Goal: Task Accomplishment & Management: Manage account settings

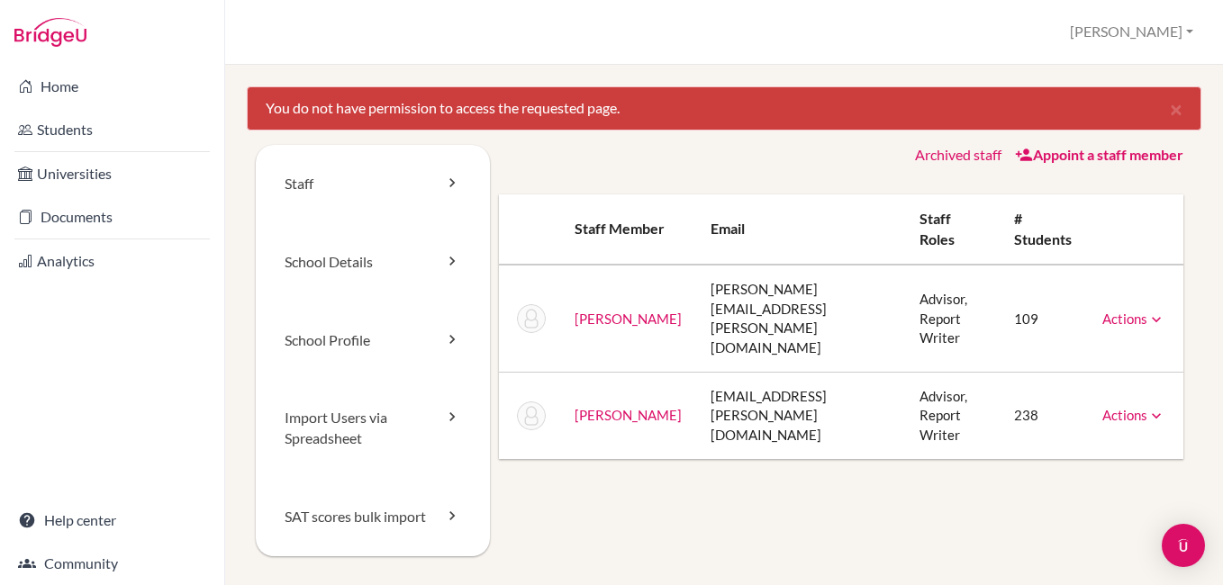
click at [1150, 407] on icon at bounding box center [1156, 416] width 18 height 18
click at [603, 396] on td "[PERSON_NAME]" at bounding box center [628, 416] width 136 height 87
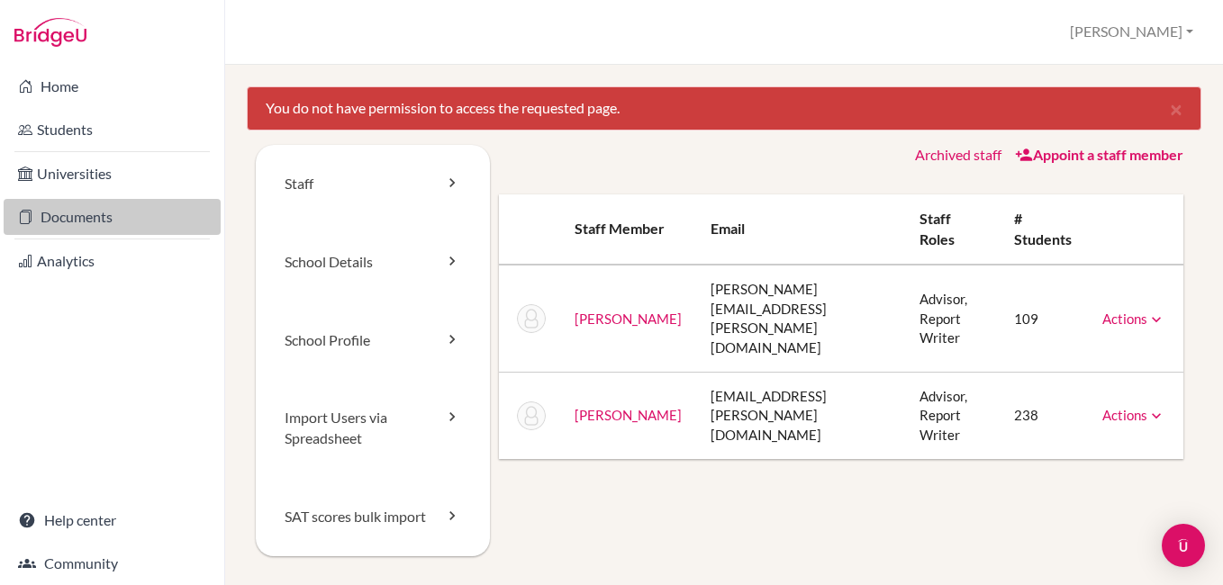
click at [102, 213] on link "Documents" at bounding box center [112, 217] width 217 height 36
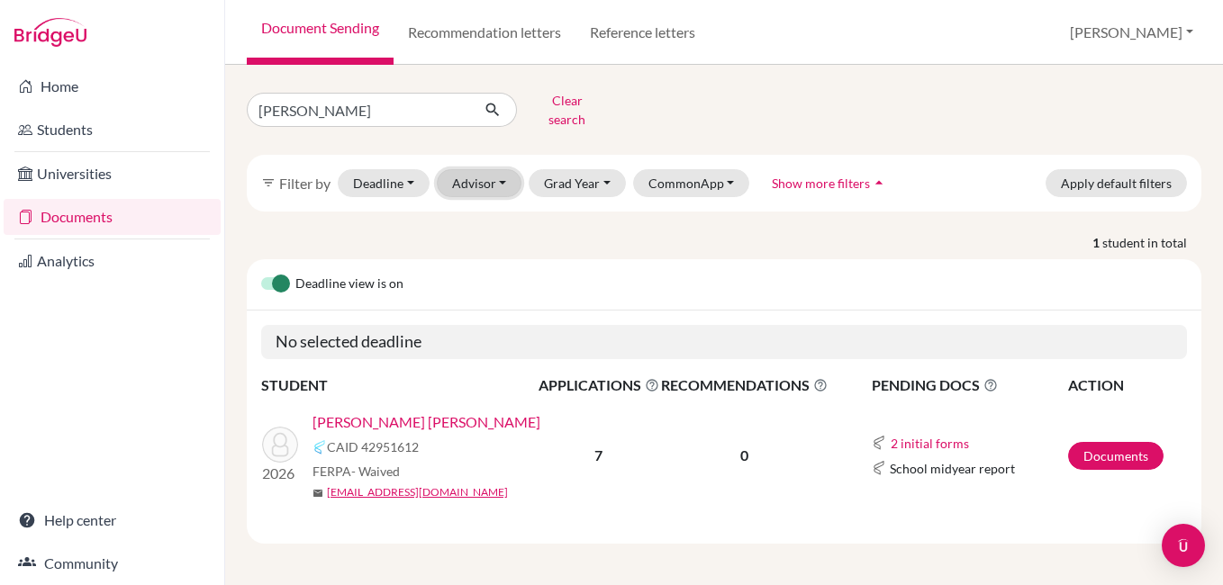
click at [491, 169] on button "Advisor" at bounding box center [480, 183] width 86 height 28
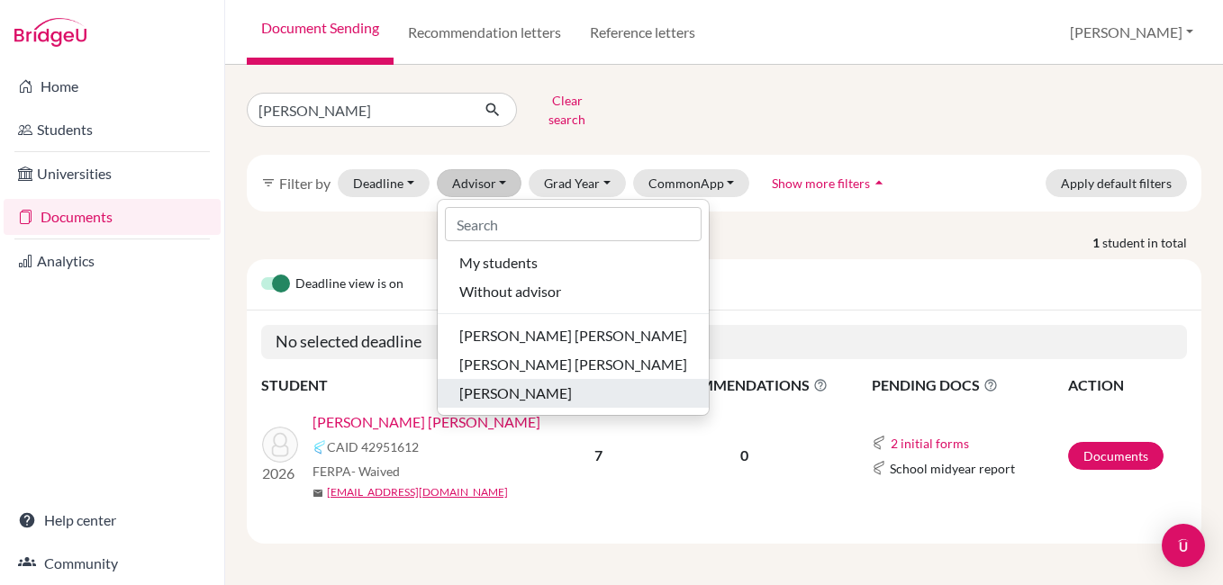
click at [520, 383] on span "[PERSON_NAME]" at bounding box center [515, 394] width 113 height 22
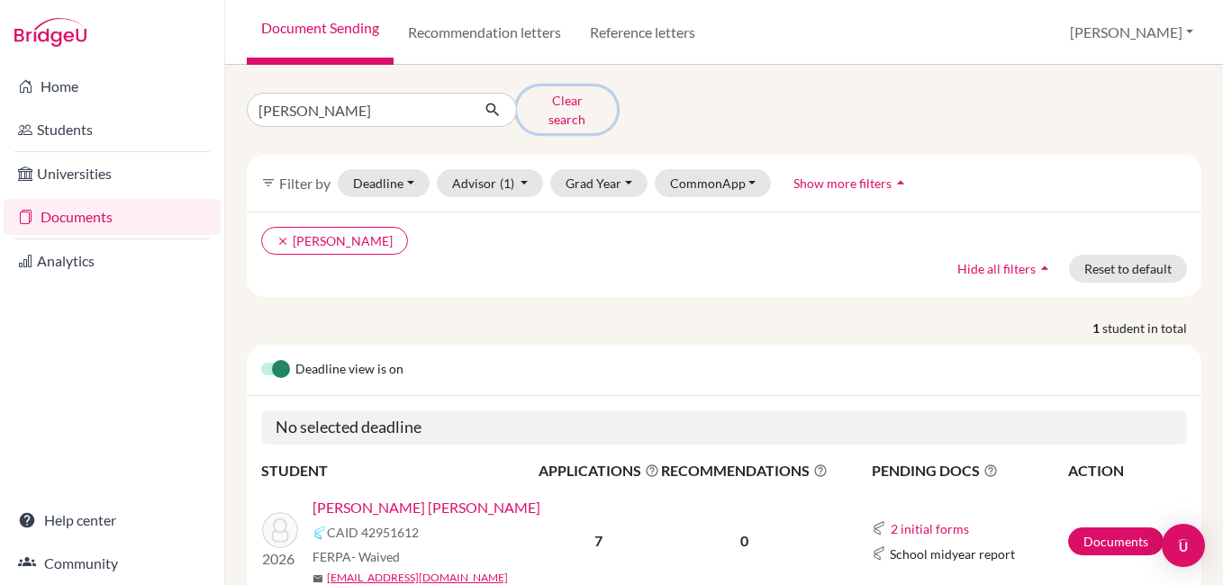
click at [558, 103] on button "Clear search" at bounding box center [567, 109] width 100 height 47
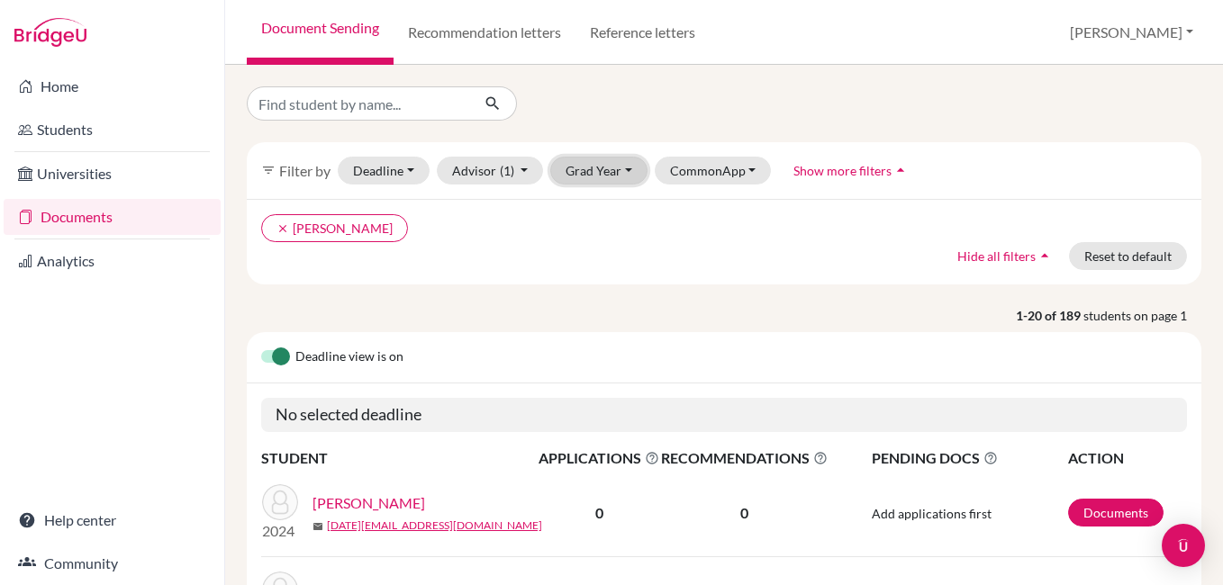
click at [586, 168] on button "Grad Year" at bounding box center [598, 171] width 97 height 28
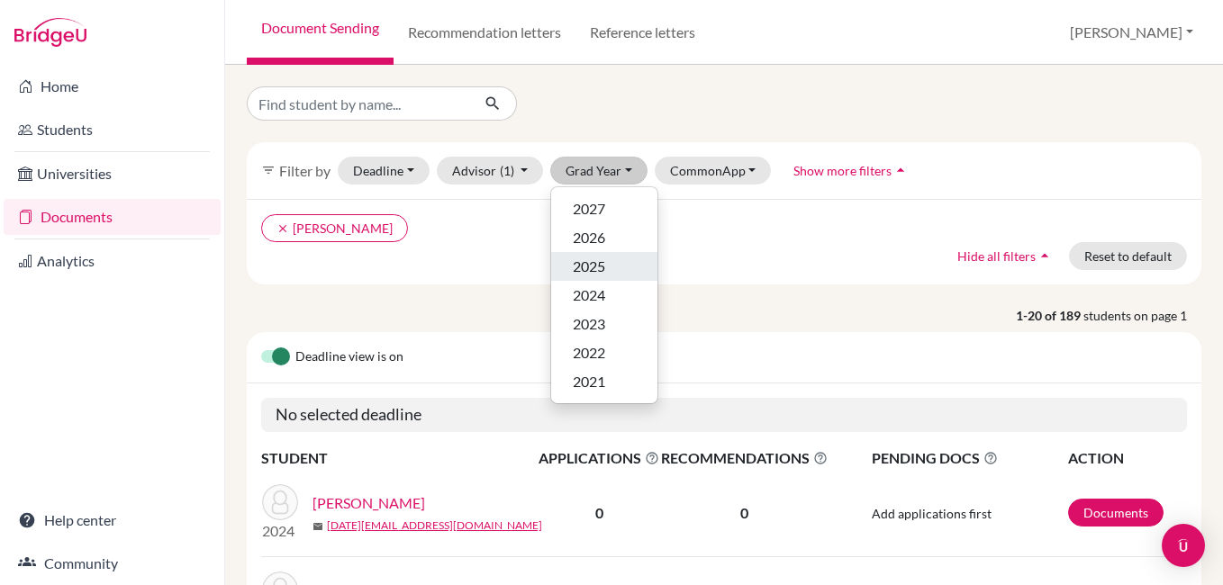
click at [594, 267] on span "2025" at bounding box center [589, 267] width 32 height 22
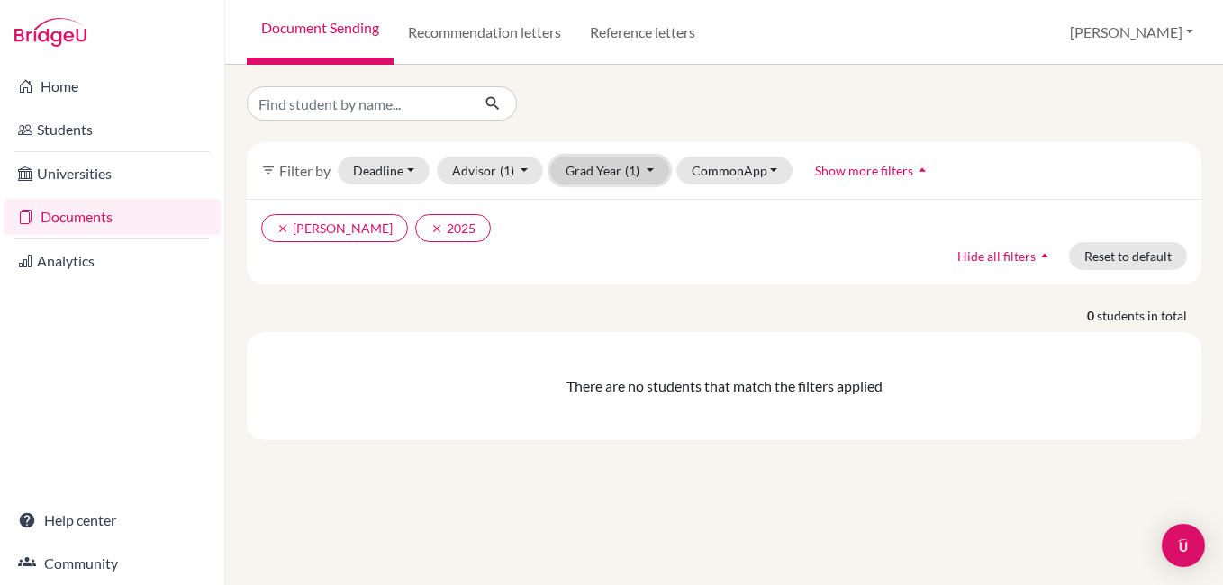
click at [568, 169] on button "Grad Year (1)" at bounding box center [609, 171] width 119 height 28
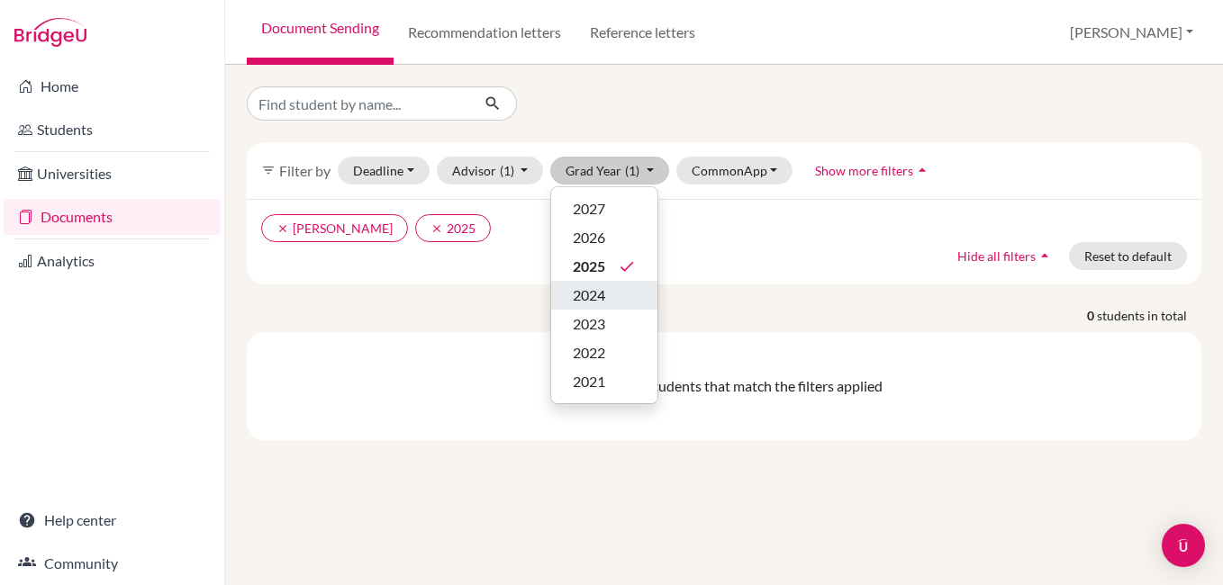
click at [576, 289] on span "2024" at bounding box center [589, 296] width 32 height 22
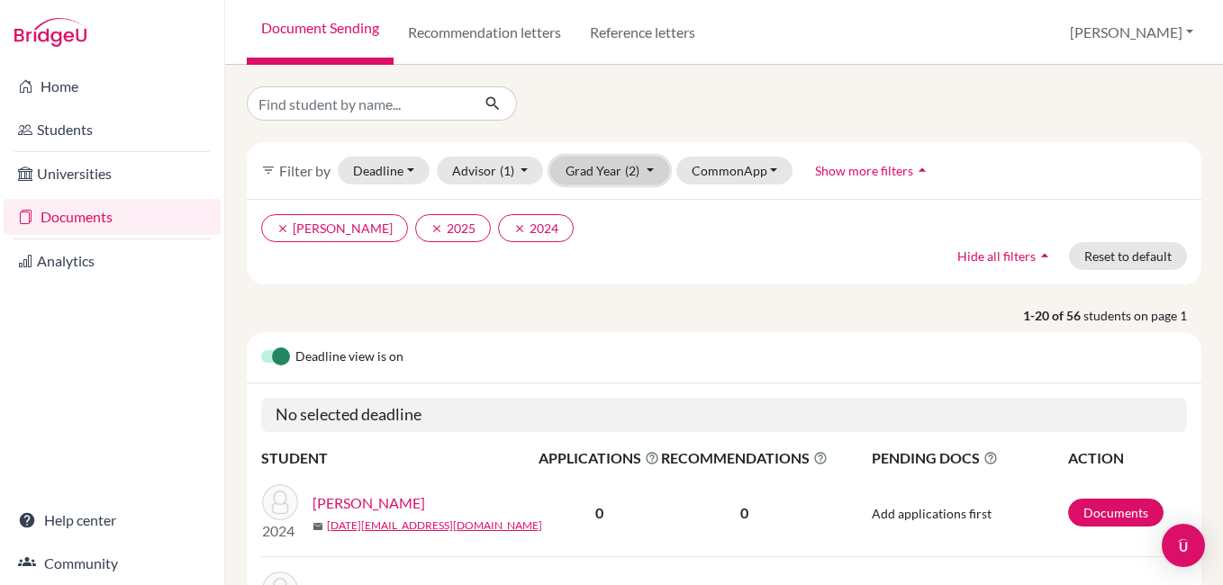
click at [619, 162] on button "Grad Year (2)" at bounding box center [609, 171] width 119 height 28
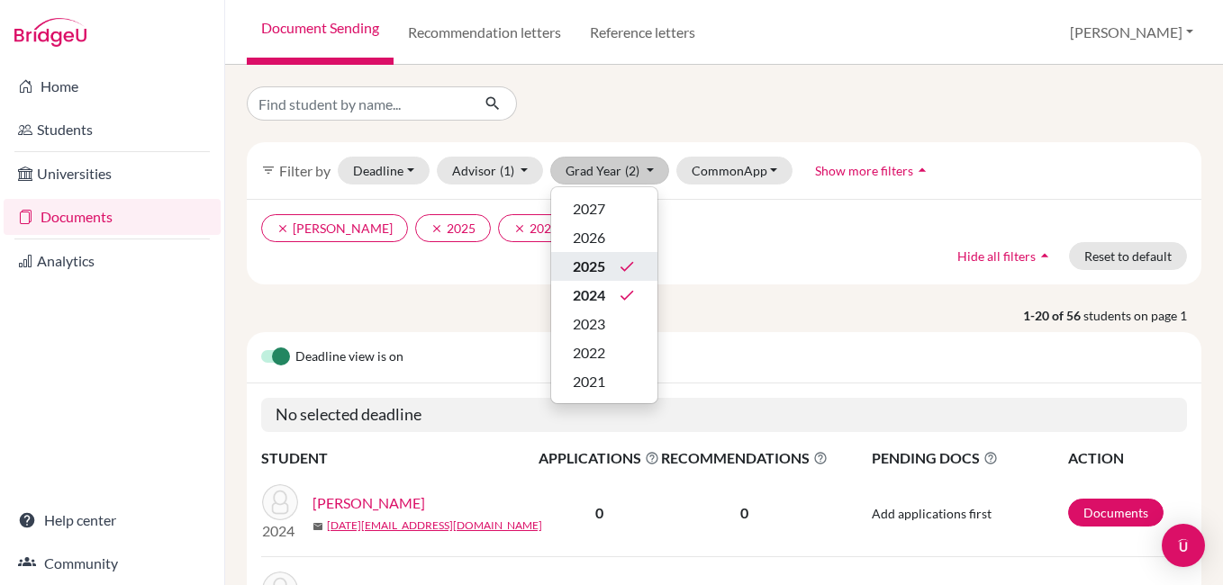
click at [611, 262] on div "2025 done" at bounding box center [604, 267] width 63 height 22
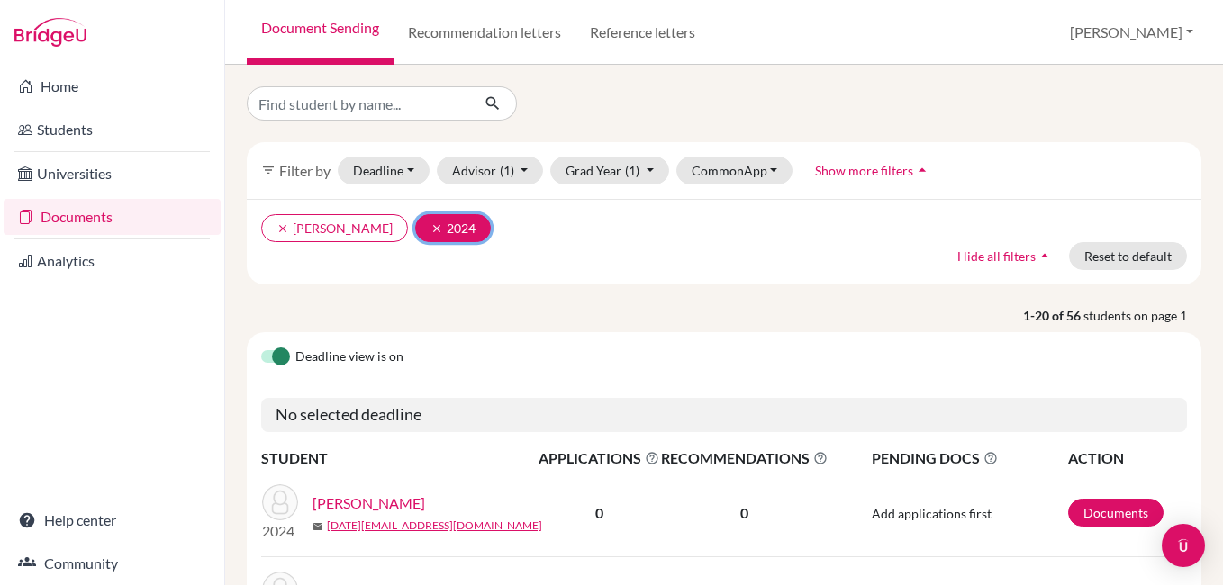
click at [431, 226] on icon "clear" at bounding box center [437, 228] width 13 height 13
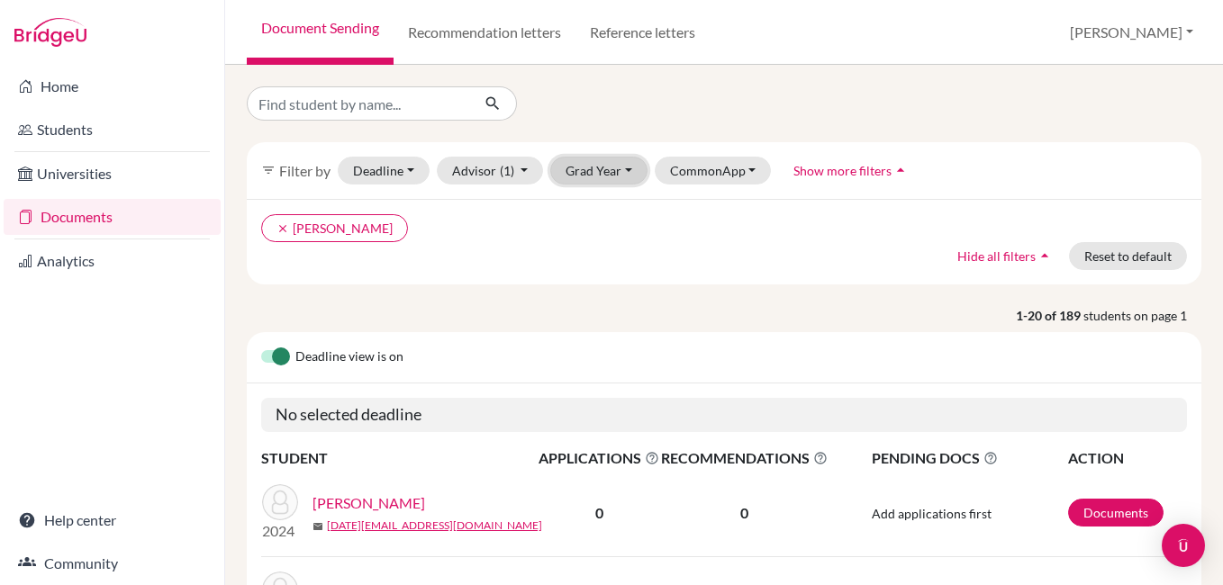
click at [630, 173] on button "Grad Year" at bounding box center [598, 171] width 97 height 28
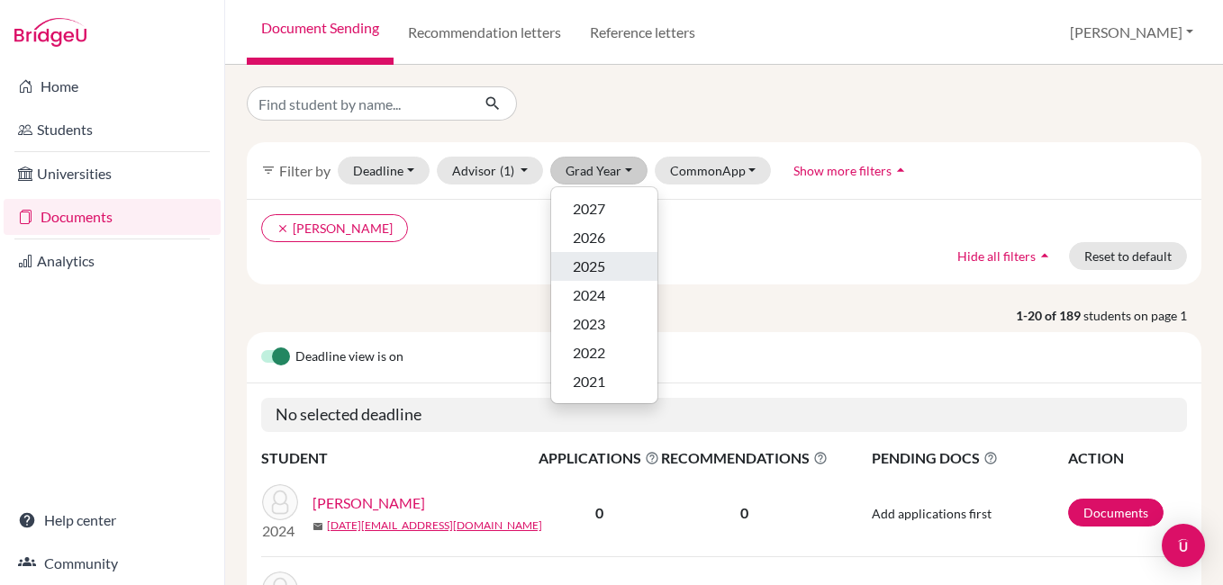
click at [599, 272] on span "2025" at bounding box center [589, 267] width 32 height 22
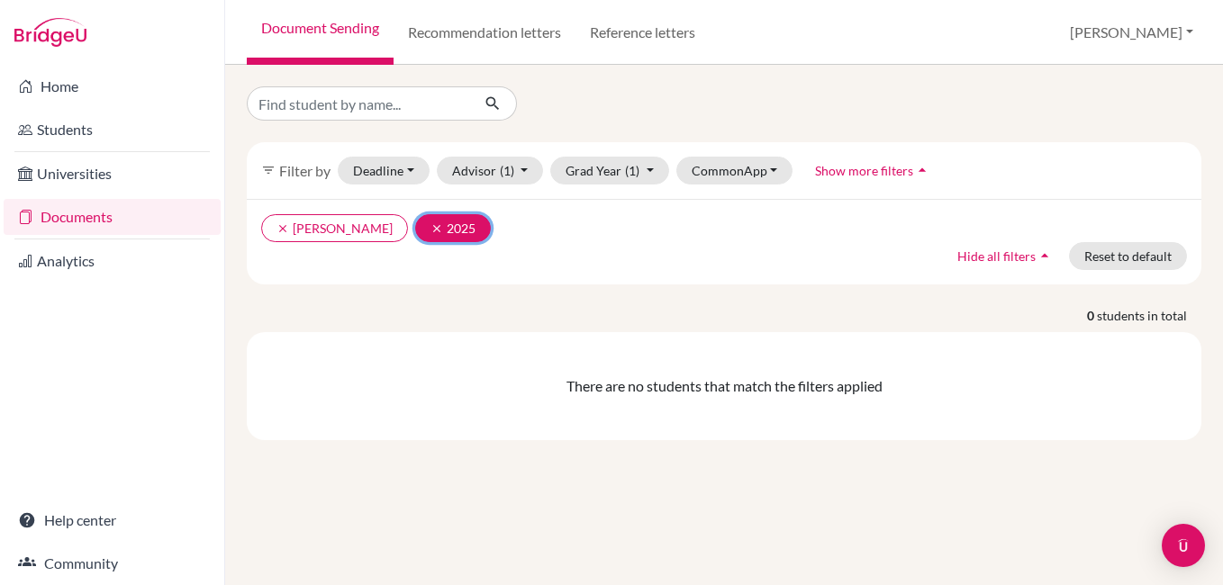
click at [437, 237] on button "clear 2025" at bounding box center [453, 228] width 76 height 28
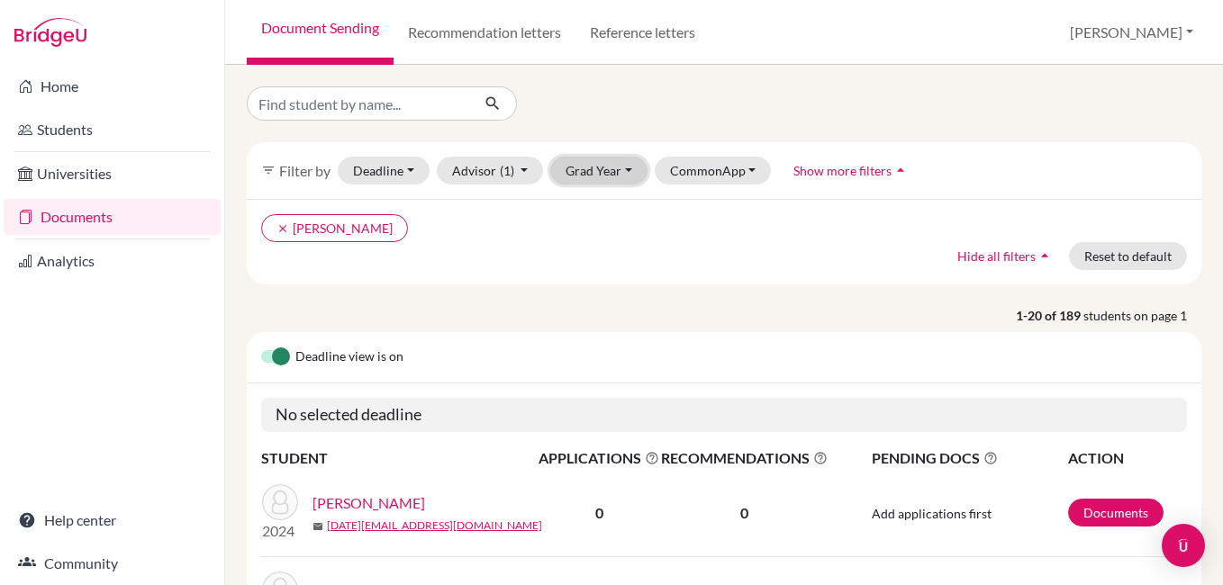
click at [633, 168] on button "Grad Year" at bounding box center [598, 171] width 97 height 28
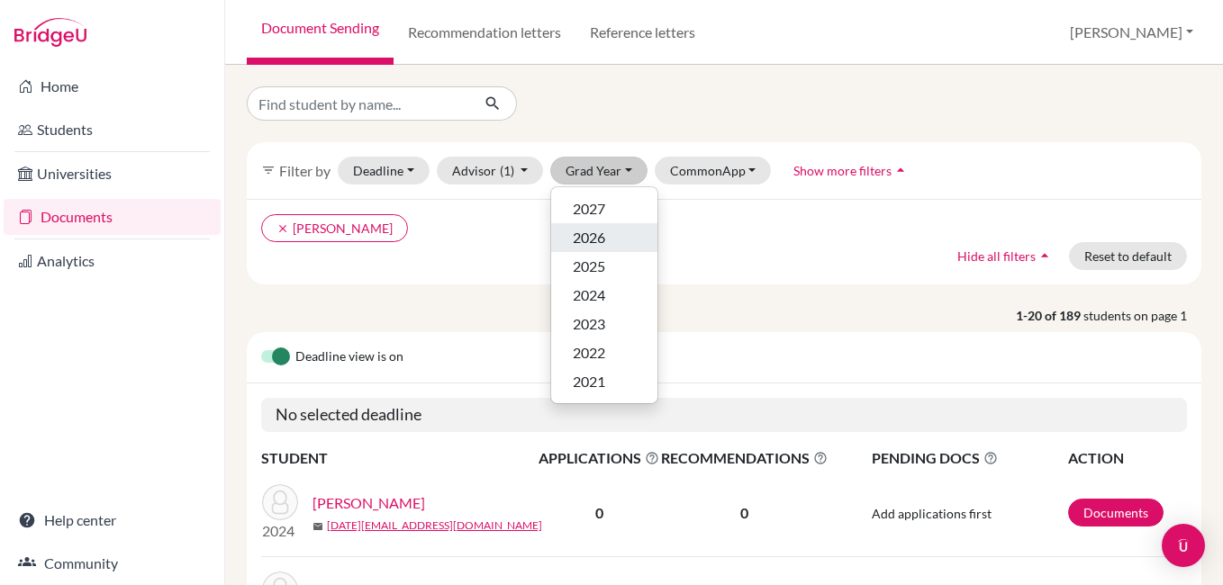
click at [599, 244] on span "2026" at bounding box center [589, 238] width 32 height 22
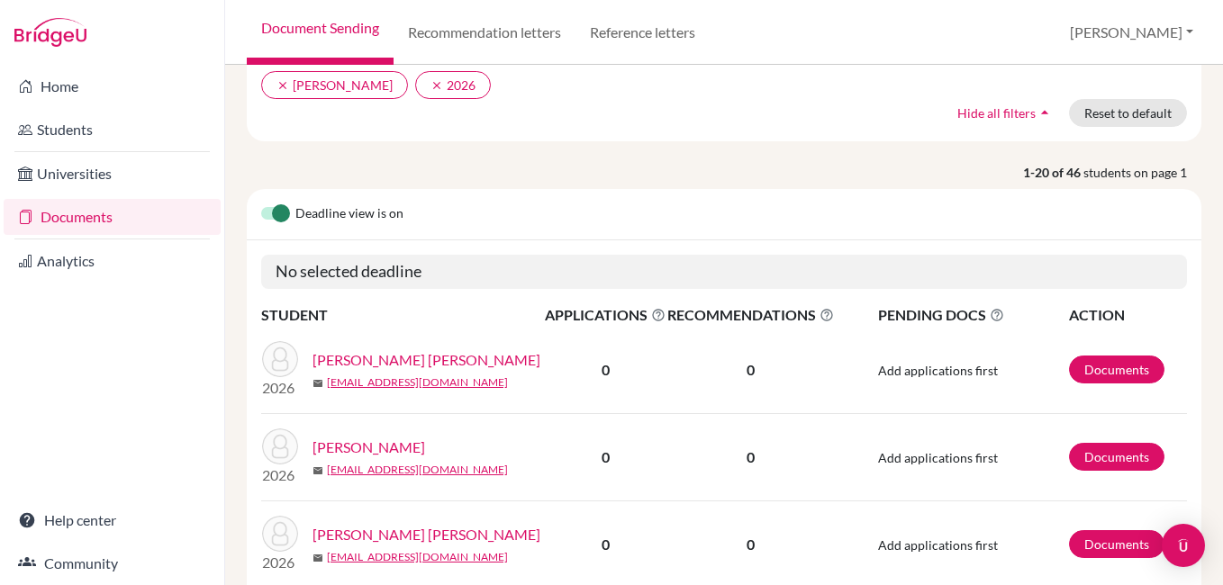
scroll to position [148, 0]
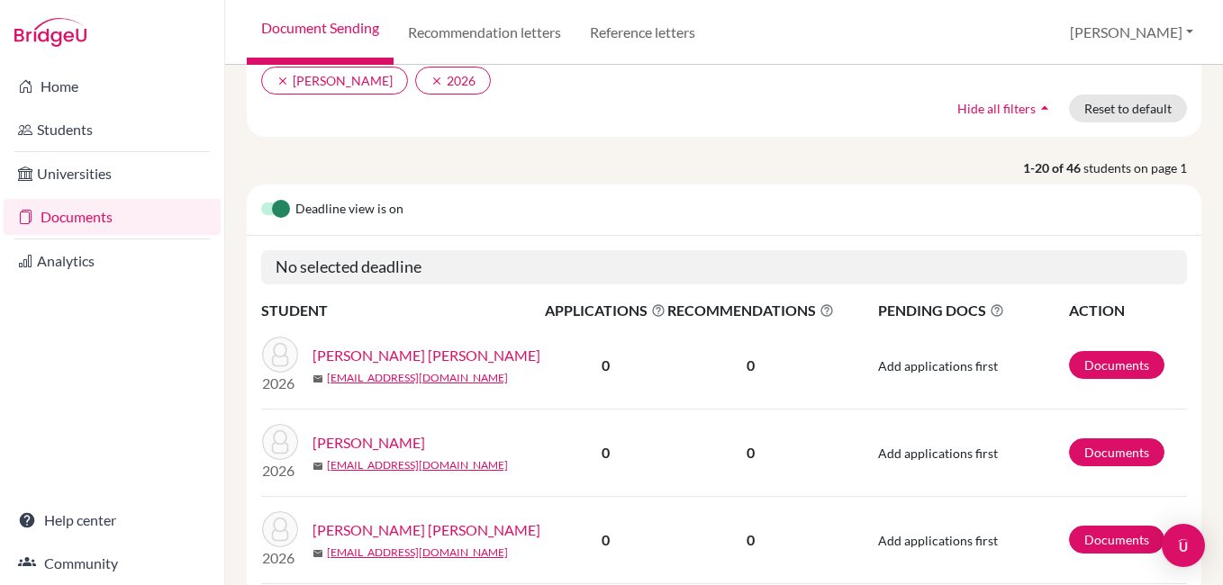
click at [385, 349] on link "ALVARENGA ALVARADO, DIEGO JAVIER" at bounding box center [427, 356] width 228 height 22
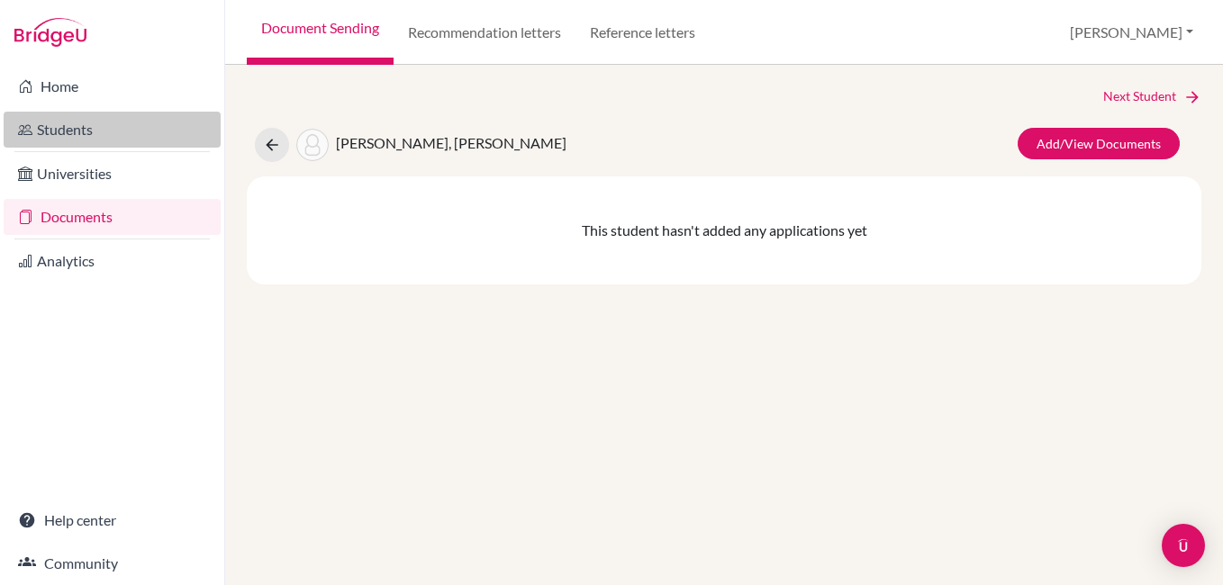
click at [107, 139] on link "Students" at bounding box center [112, 130] width 217 height 36
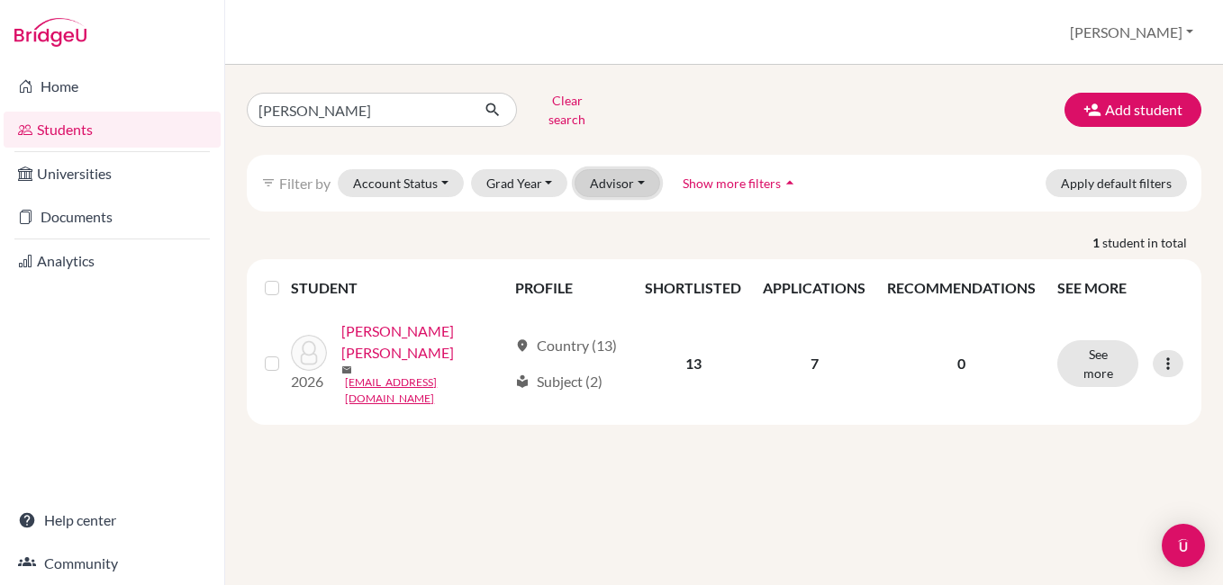
click at [632, 169] on button "Advisor" at bounding box center [618, 183] width 86 height 28
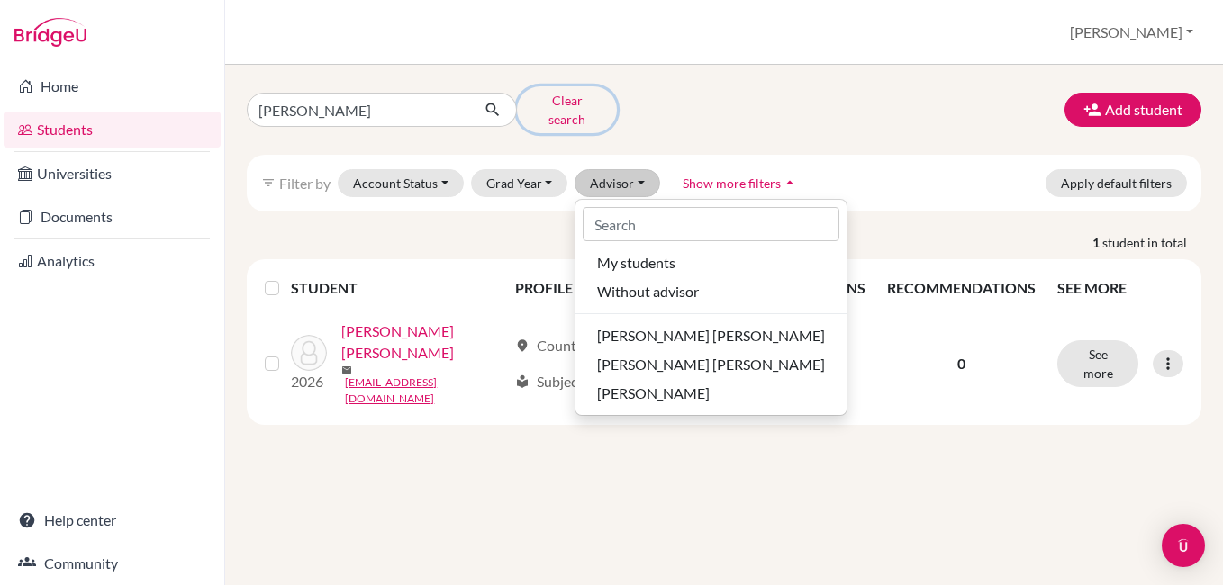
click at [536, 102] on button "Clear search" at bounding box center [567, 109] width 100 height 47
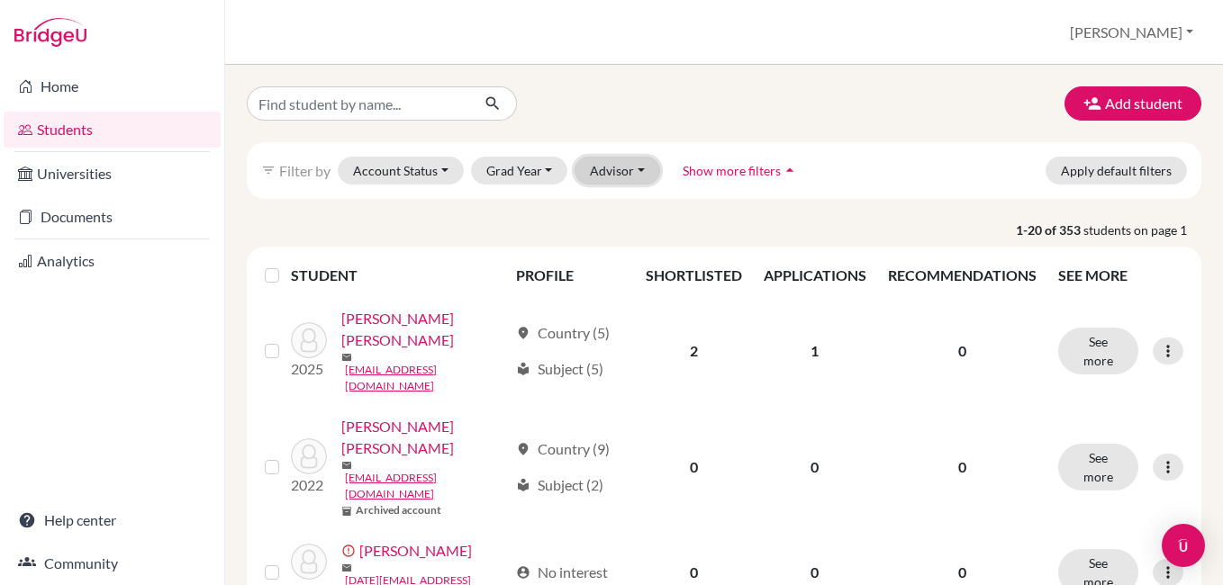
click at [594, 164] on button "Advisor" at bounding box center [618, 171] width 86 height 28
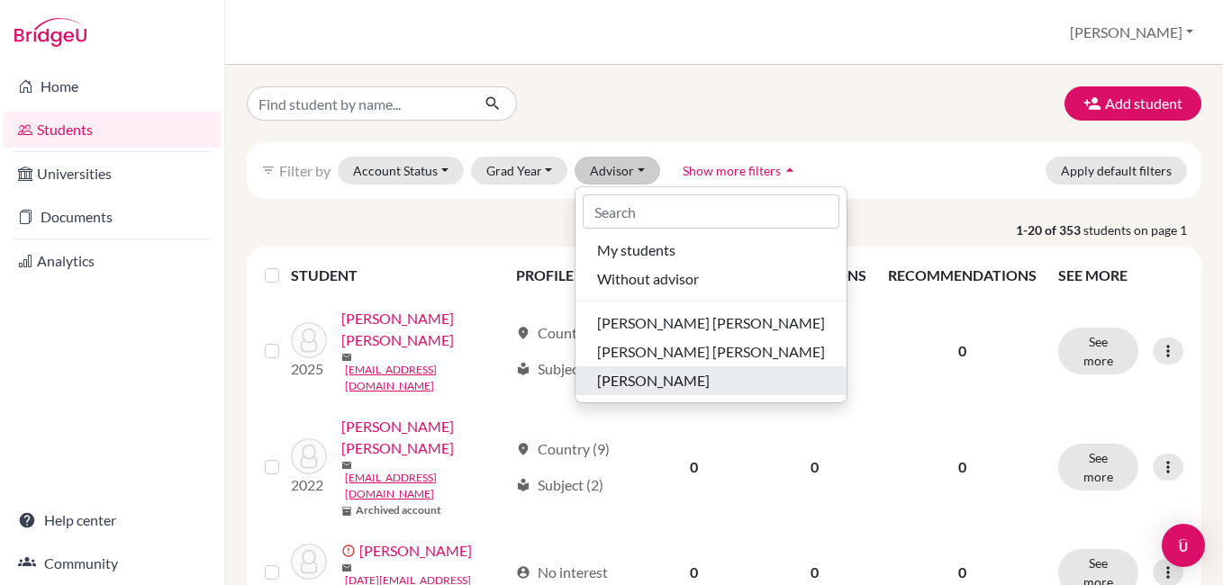
click at [629, 379] on span "[PERSON_NAME]" at bounding box center [653, 381] width 113 height 22
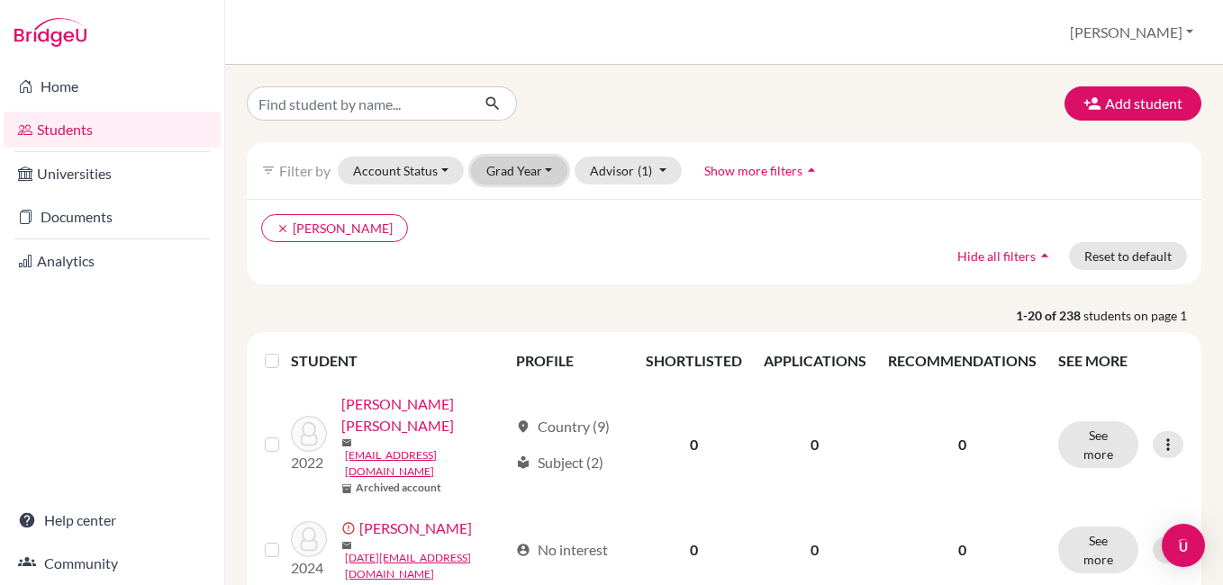
click at [507, 173] on button "Grad Year" at bounding box center [519, 171] width 97 height 28
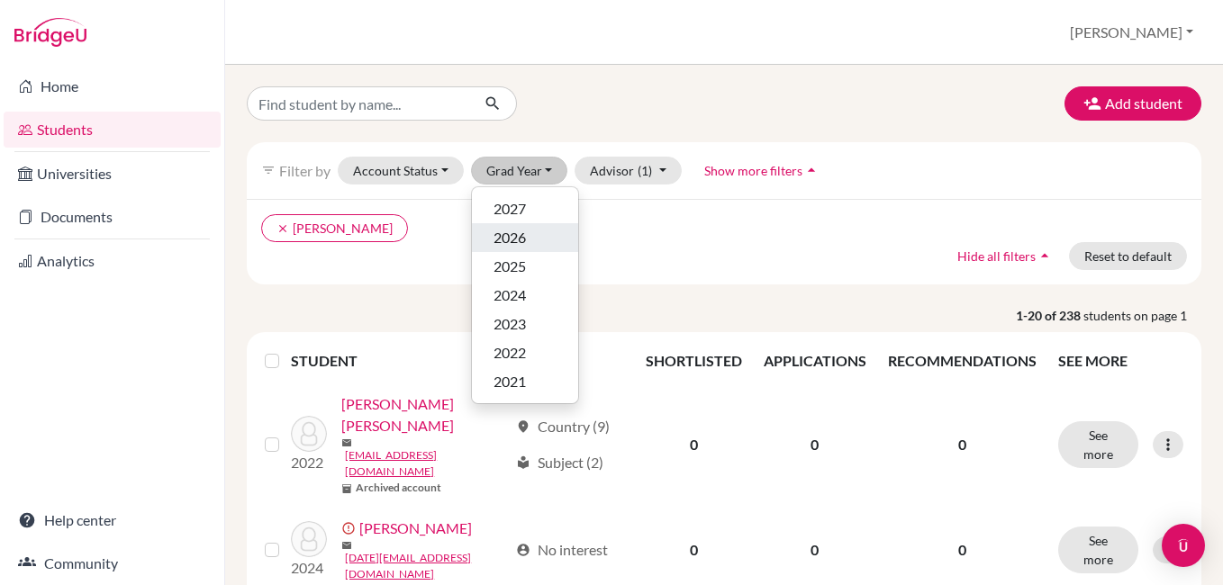
click at [515, 234] on span "2026" at bounding box center [510, 238] width 32 height 22
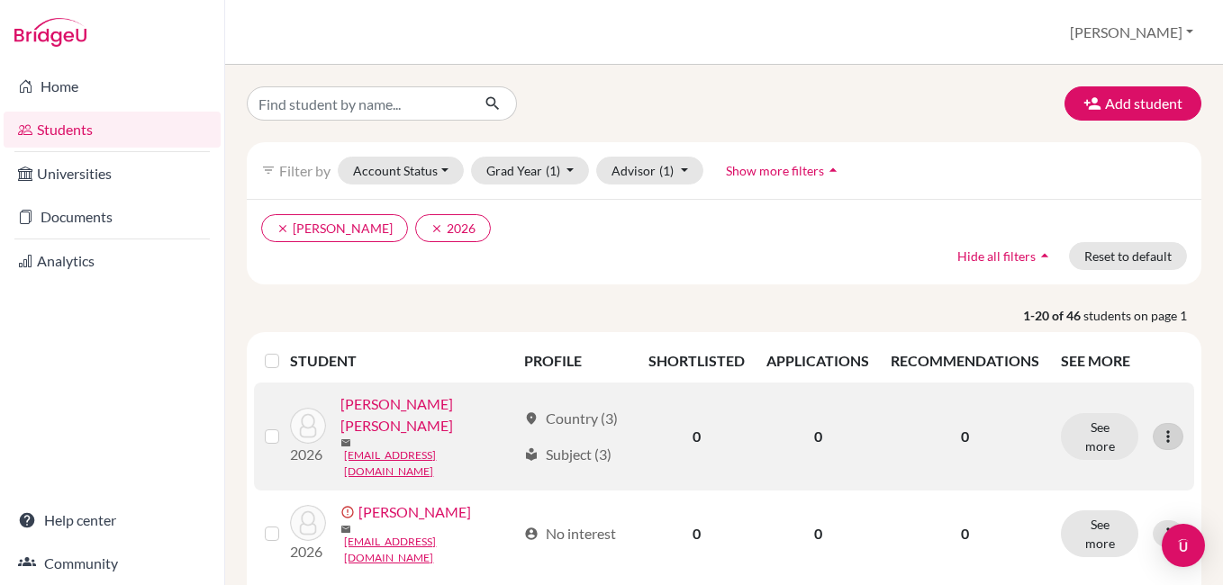
click at [1159, 431] on icon at bounding box center [1168, 437] width 18 height 18
click at [1117, 462] on button "Edit student" at bounding box center [1076, 472] width 142 height 29
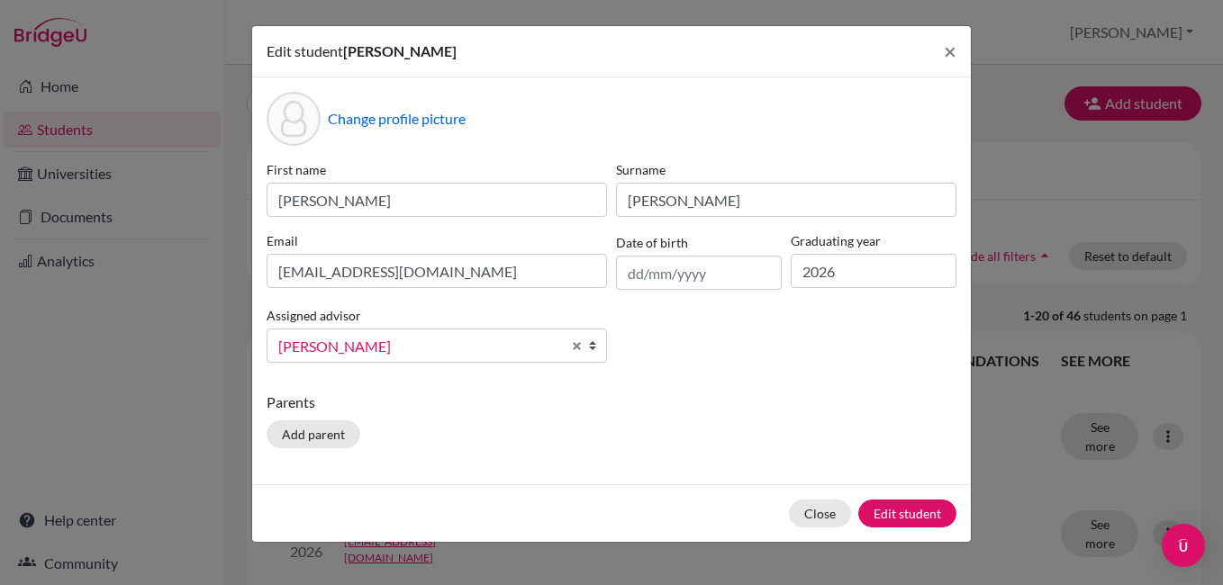
click at [469, 353] on span "[PERSON_NAME]" at bounding box center [419, 346] width 283 height 23
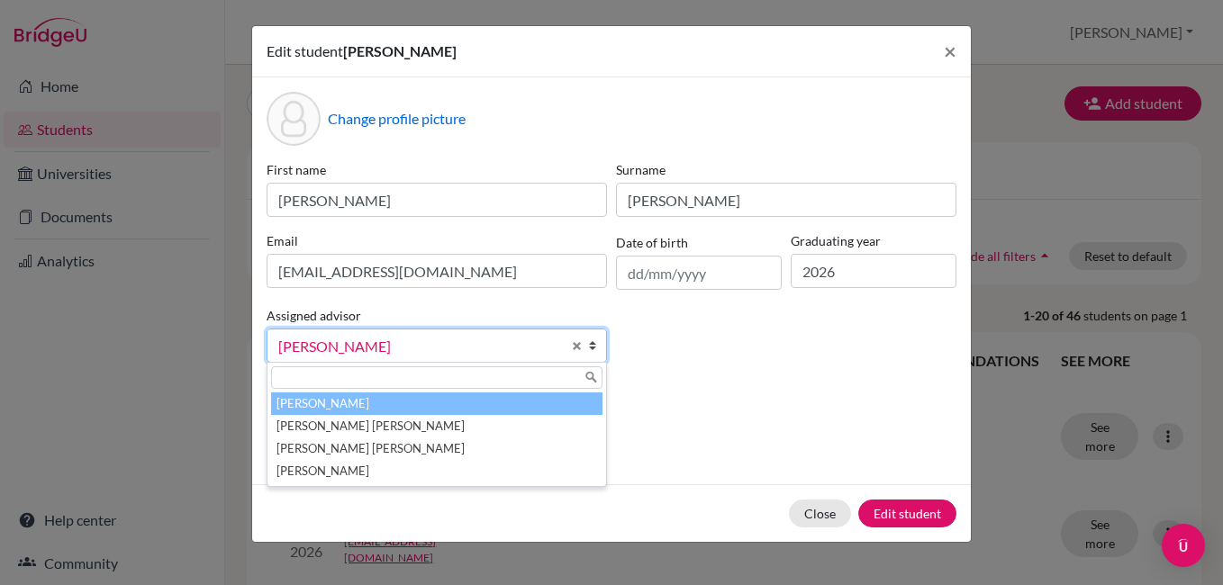
click at [449, 400] on li "[PERSON_NAME]" at bounding box center [436, 404] width 331 height 23
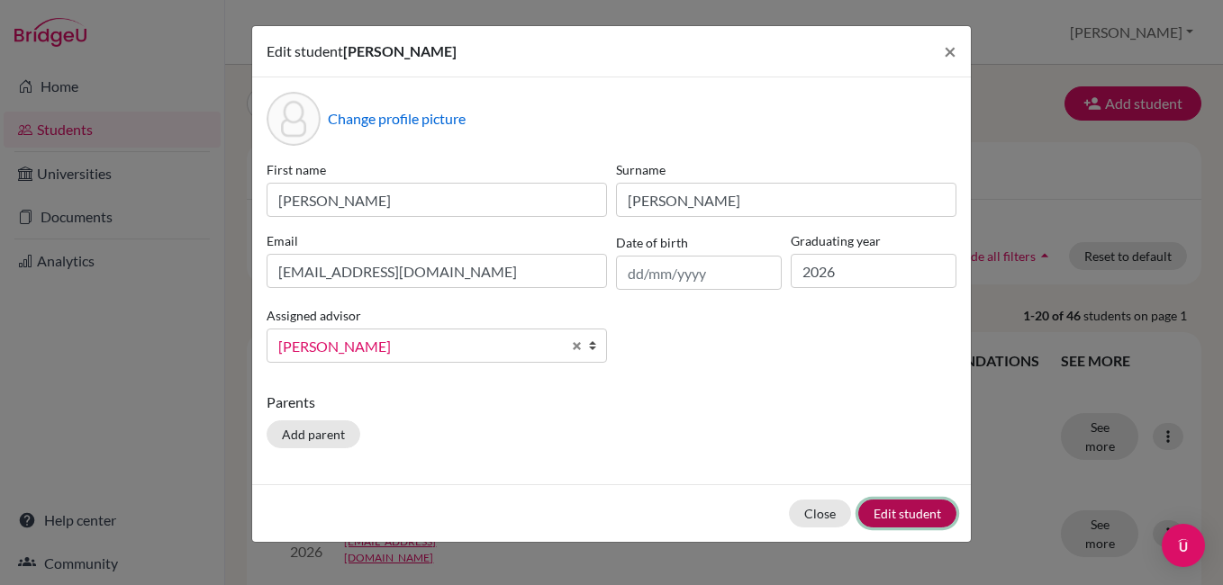
click at [911, 510] on button "Edit student" at bounding box center [907, 514] width 98 height 28
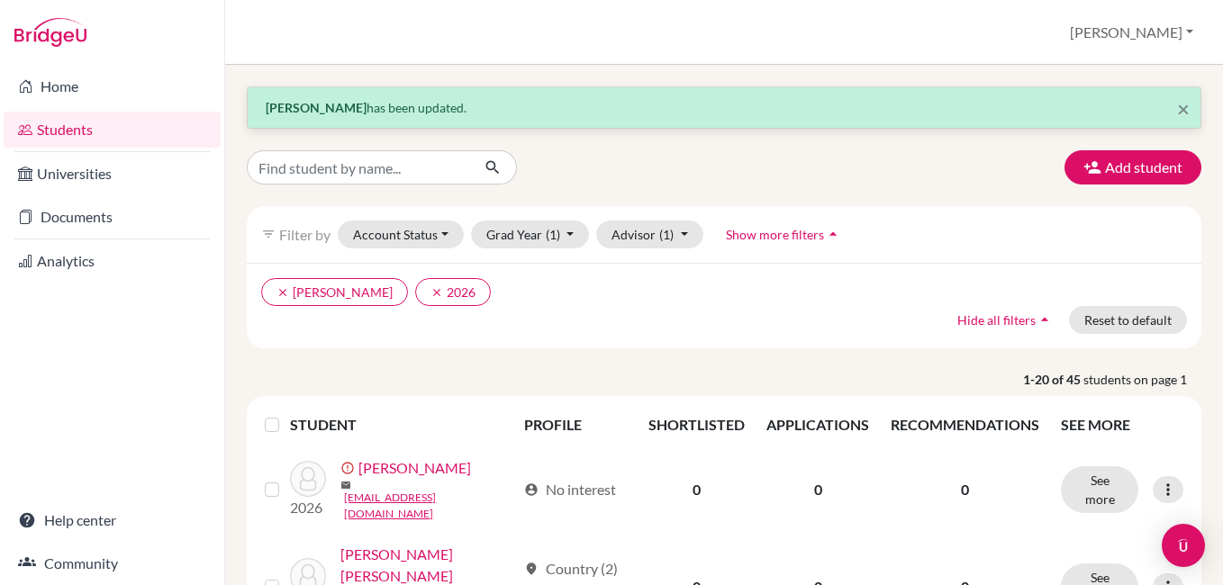
click at [286, 414] on label at bounding box center [286, 414] width 0 height 0
click at [0, 0] on input "checkbox" at bounding box center [0, 0] width 0 height 0
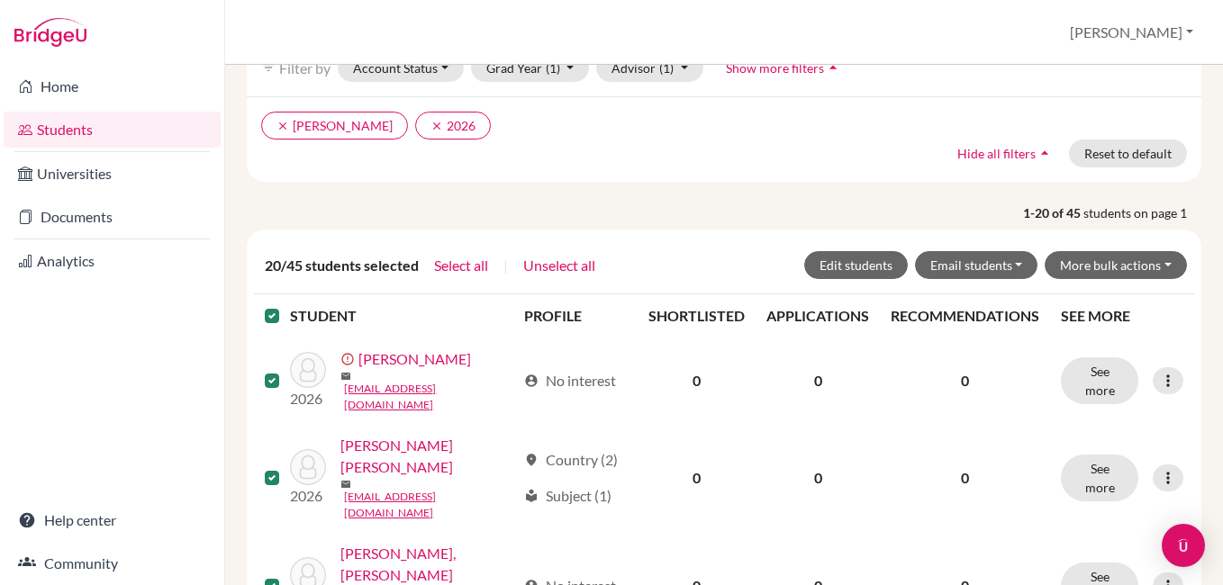
scroll to position [212, 0]
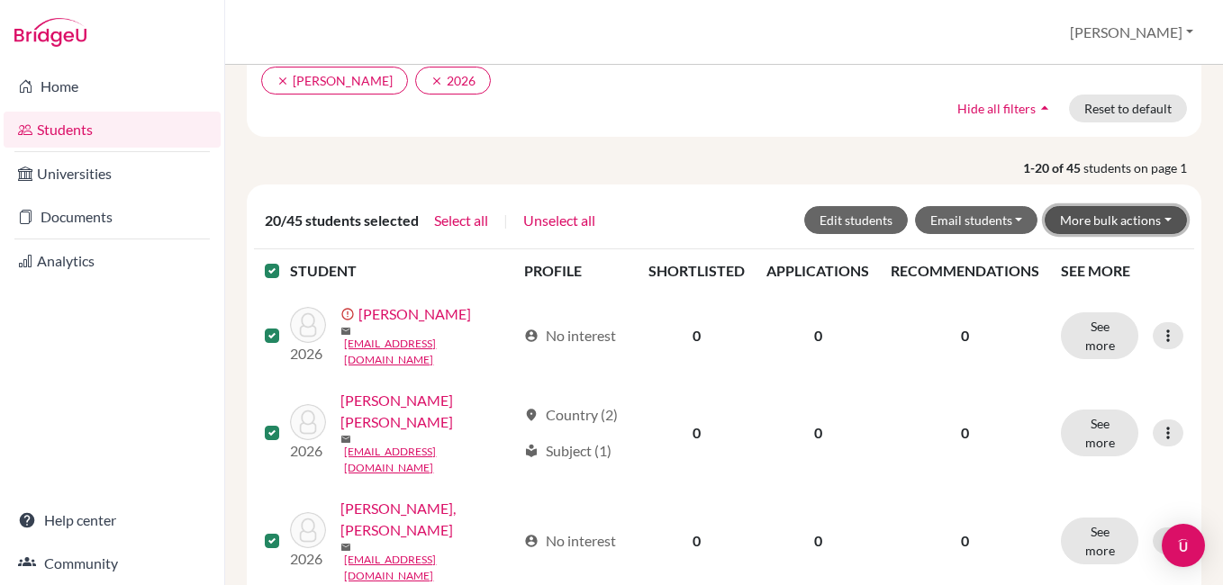
click at [1156, 225] on button "More bulk actions" at bounding box center [1116, 220] width 142 height 28
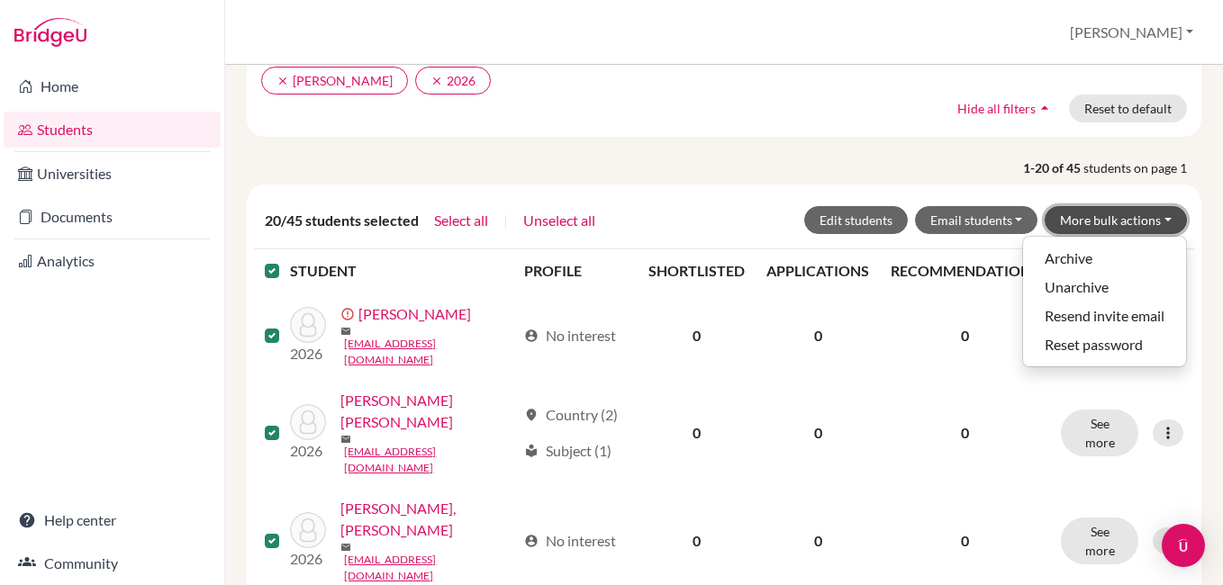
click at [1156, 225] on button "More bulk actions" at bounding box center [1116, 220] width 142 height 28
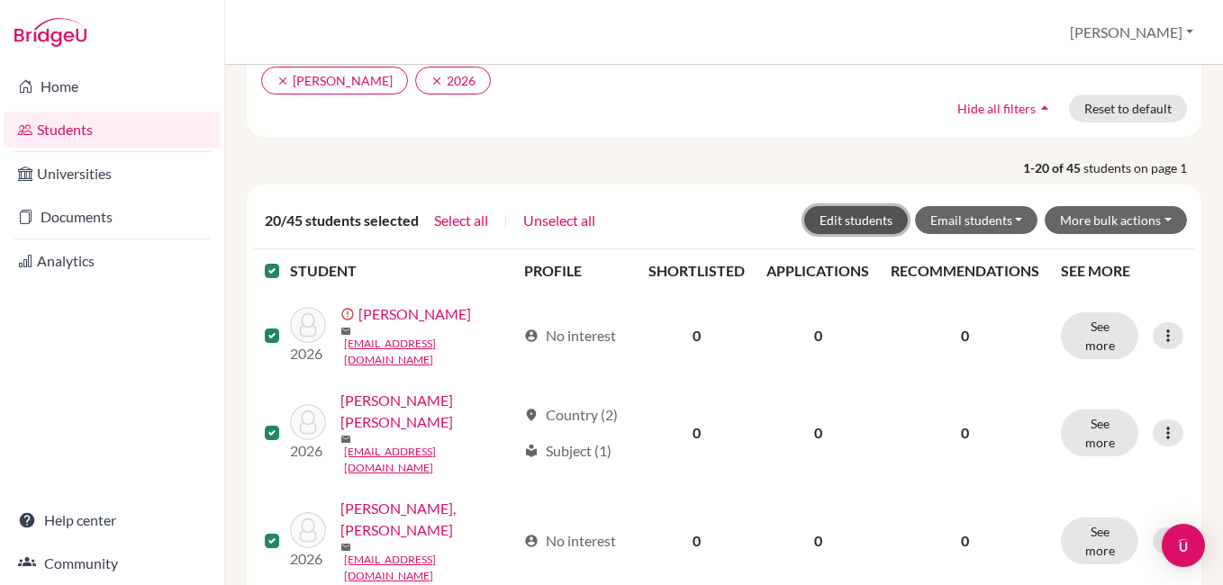
click at [869, 224] on button "Edit students" at bounding box center [856, 220] width 104 height 28
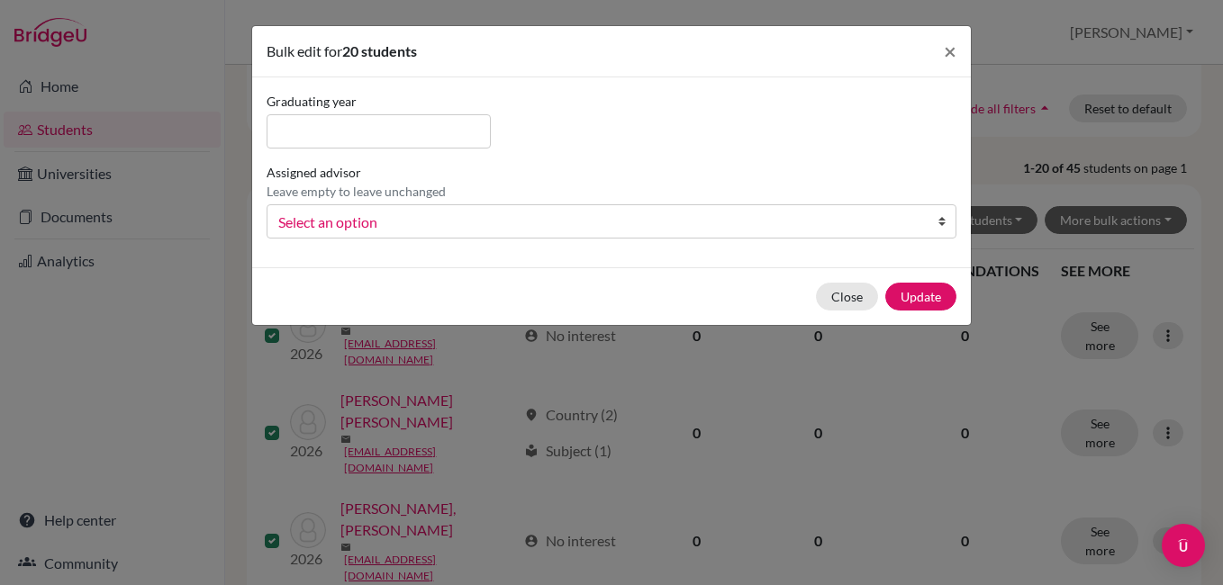
click at [413, 228] on span "Select an option" at bounding box center [599, 222] width 643 height 23
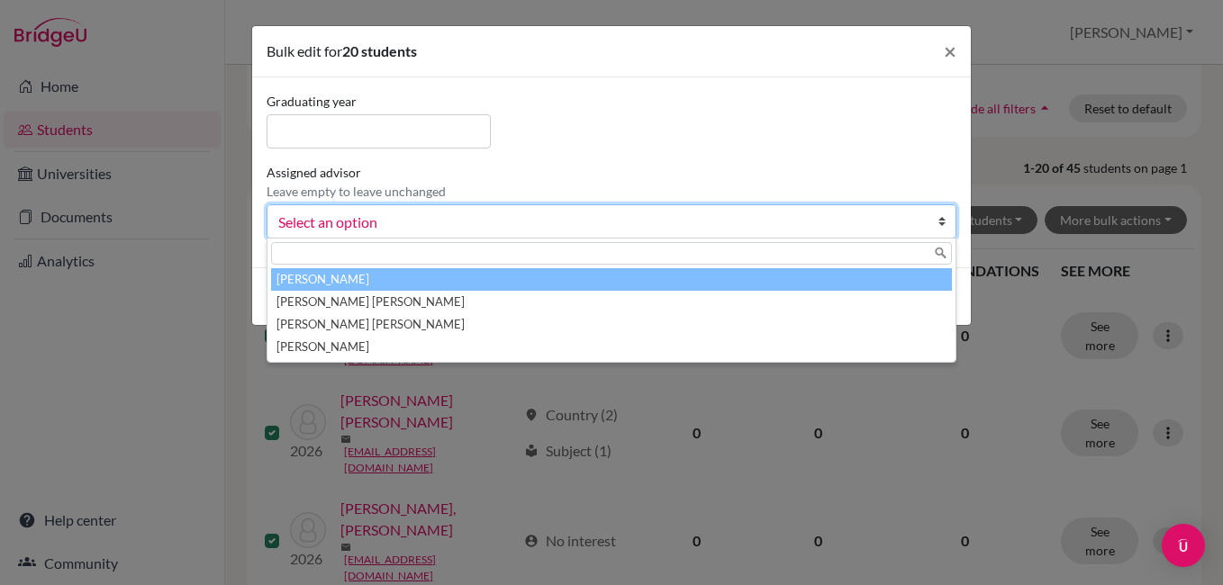
click at [387, 286] on li "[PERSON_NAME]" at bounding box center [611, 279] width 681 height 23
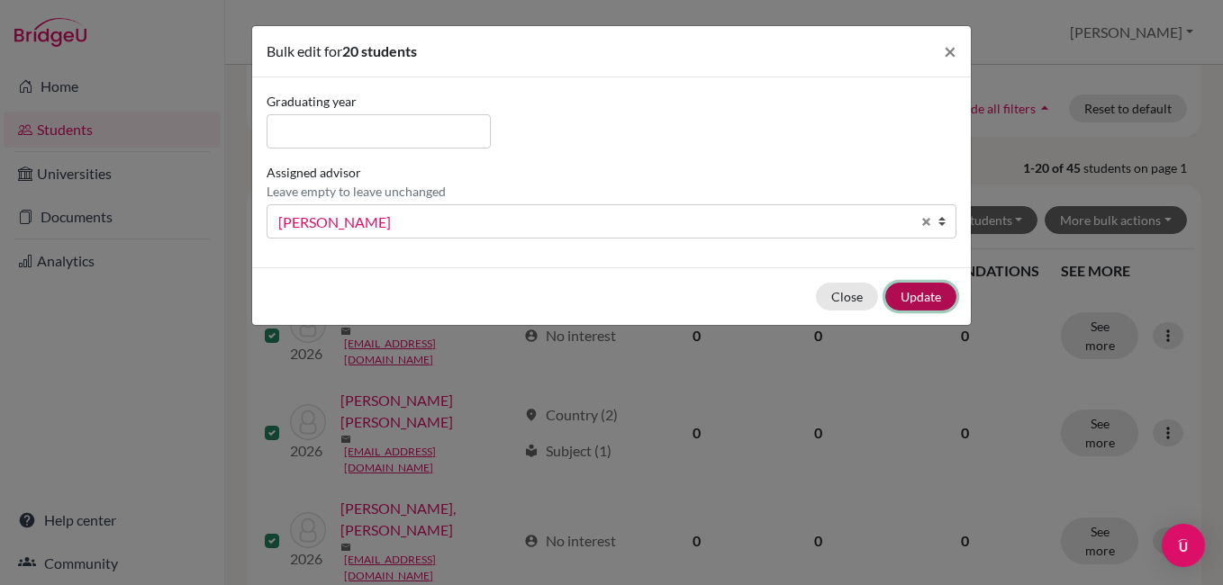
click at [905, 289] on button "Update" at bounding box center [920, 297] width 71 height 28
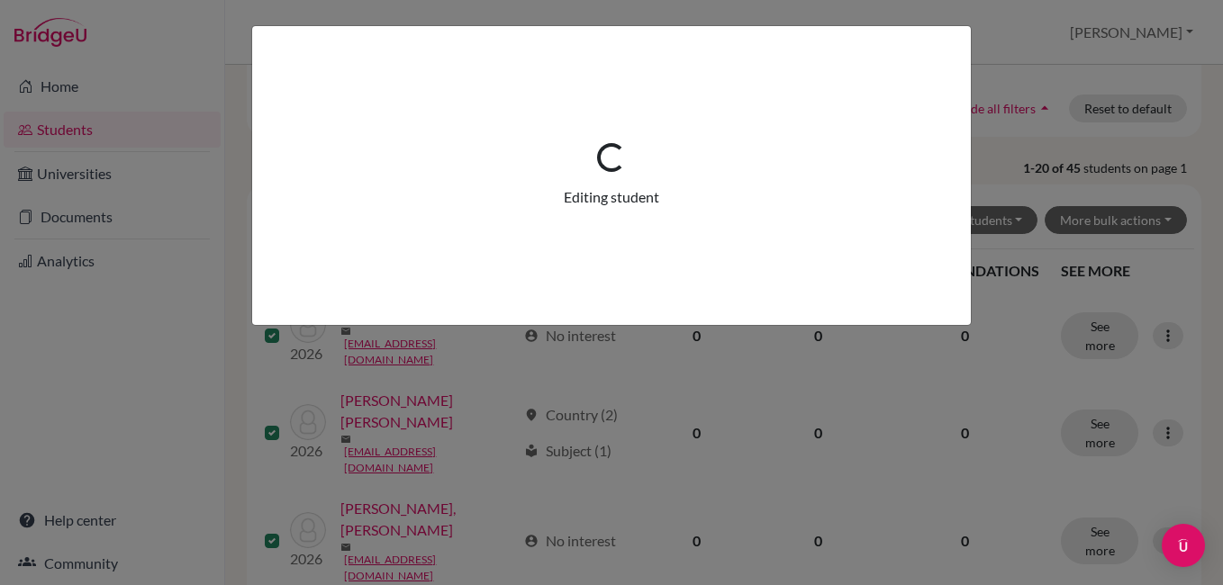
scroll to position [0, 0]
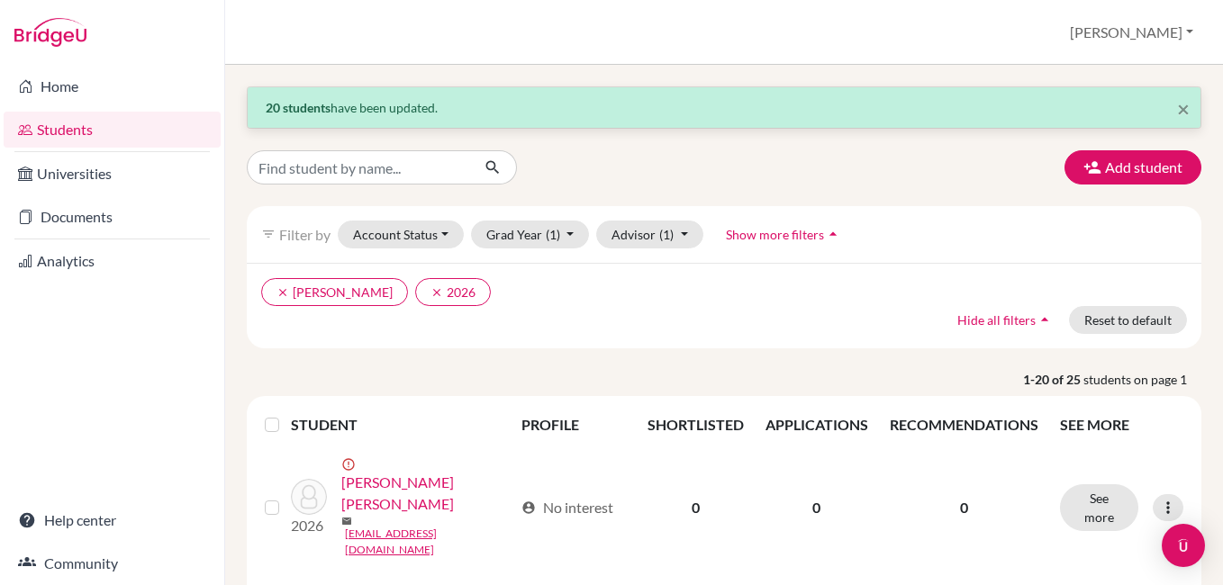
click at [271, 439] on th at bounding box center [272, 424] width 37 height 43
click at [271, 432] on div at bounding box center [276, 425] width 22 height 22
click at [286, 414] on label at bounding box center [286, 414] width 0 height 0
click at [0, 0] on input "checkbox" at bounding box center [0, 0] width 0 height 0
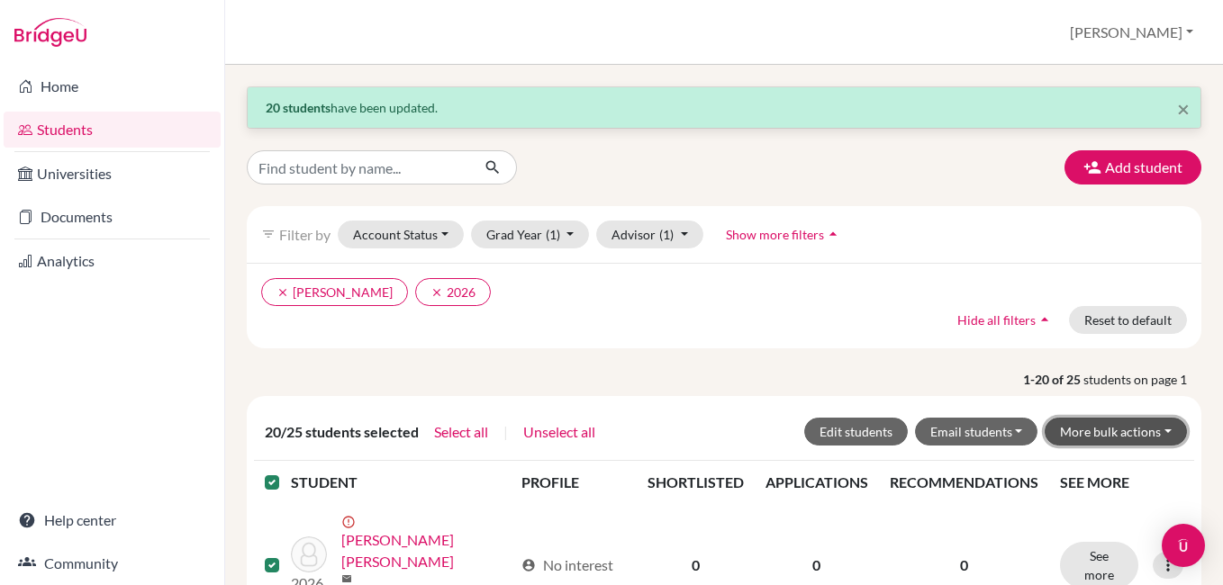
click at [1136, 432] on button "More bulk actions" at bounding box center [1116, 432] width 142 height 28
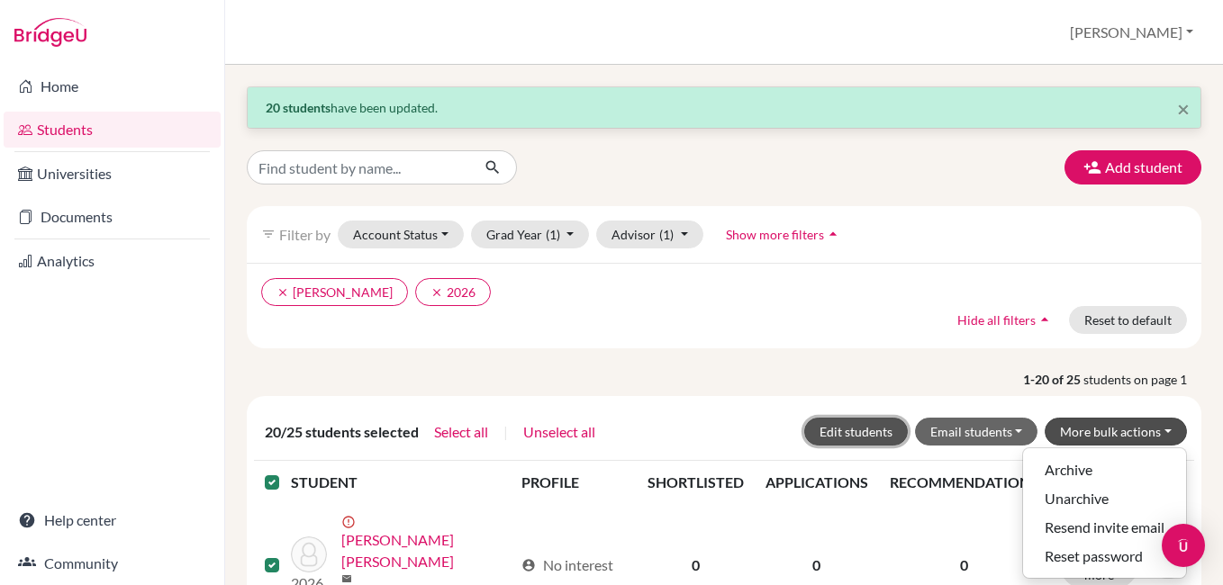
click at [877, 432] on button "Edit students" at bounding box center [856, 432] width 104 height 28
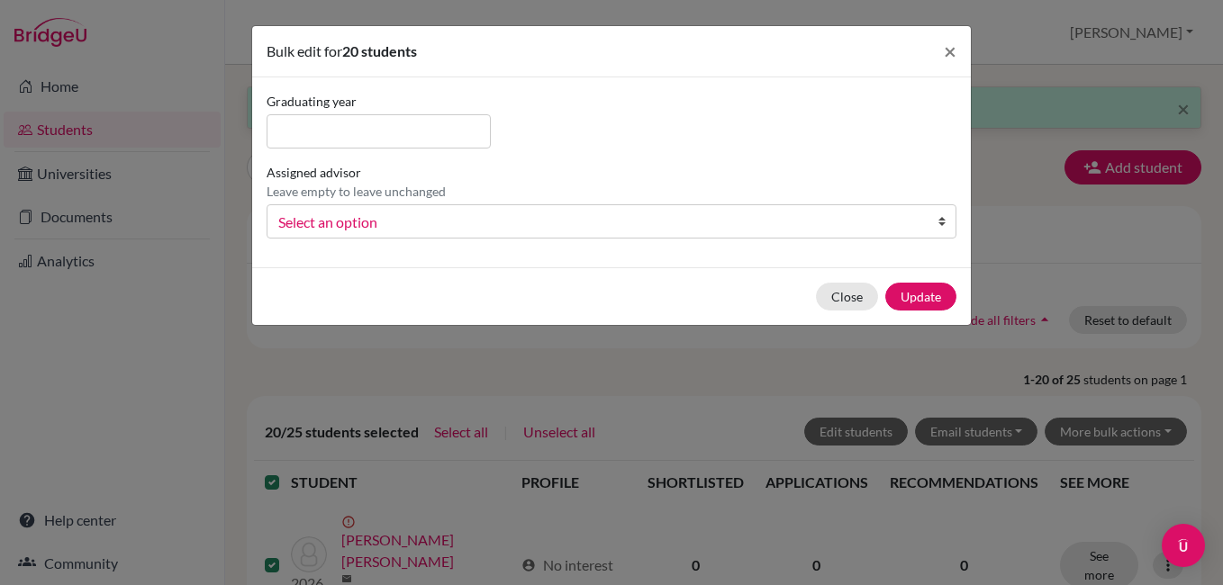
click at [450, 218] on span "Select an option" at bounding box center [599, 222] width 643 height 23
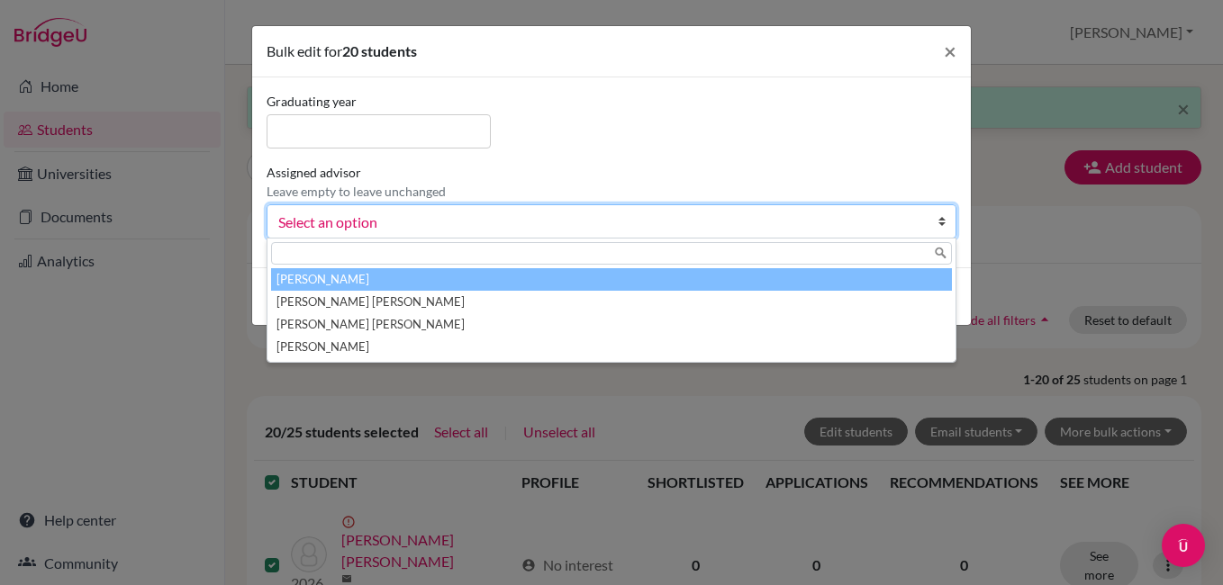
click at [387, 279] on li "Fortin, Adriana" at bounding box center [611, 279] width 681 height 23
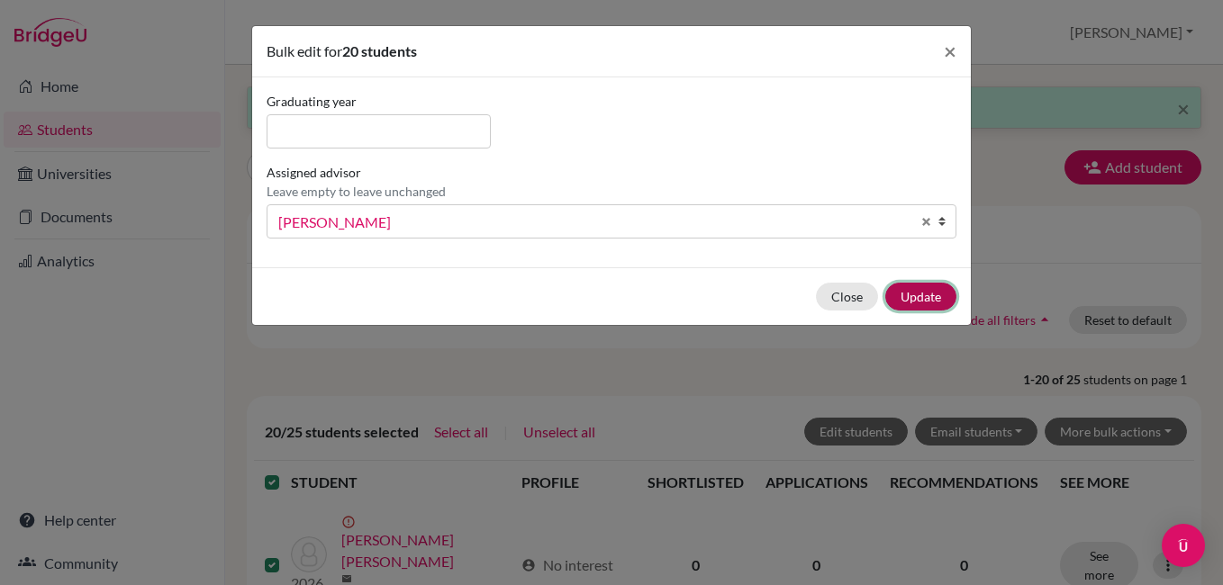
click at [939, 297] on button "Update" at bounding box center [920, 297] width 71 height 28
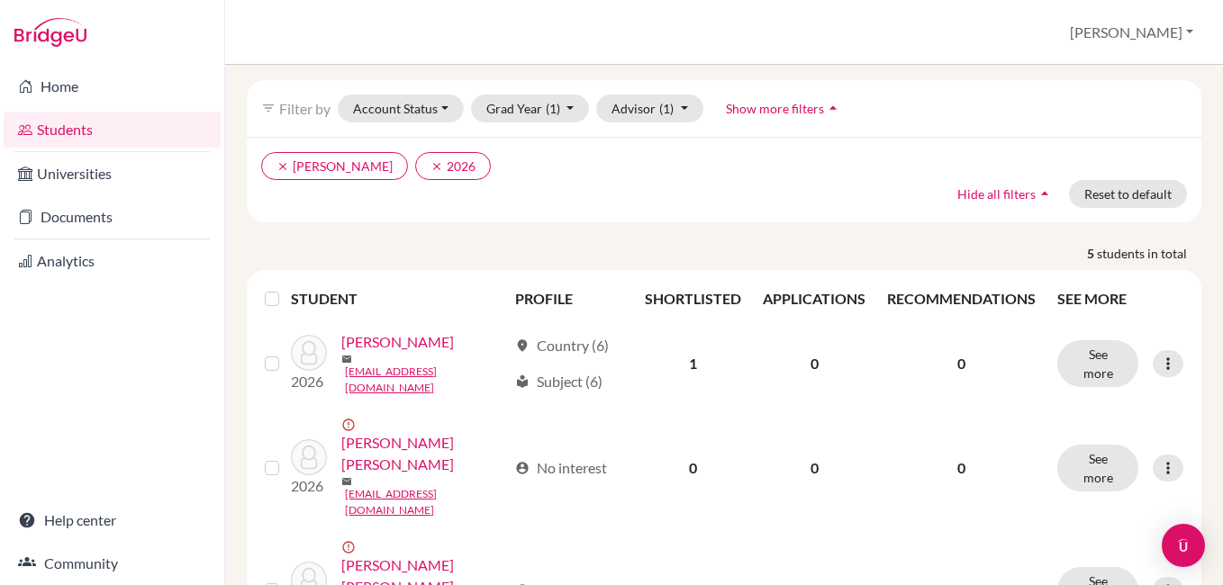
scroll to position [134, 0]
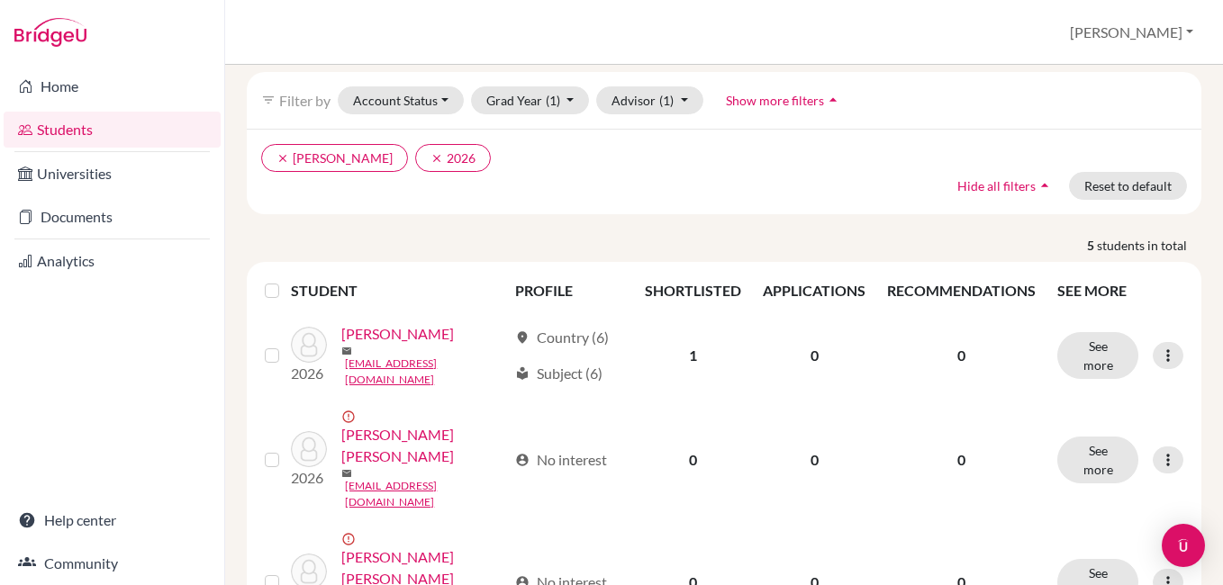
click at [286, 280] on label at bounding box center [286, 280] width 0 height 0
click at [0, 0] on input "checkbox" at bounding box center [0, 0] width 0 height 0
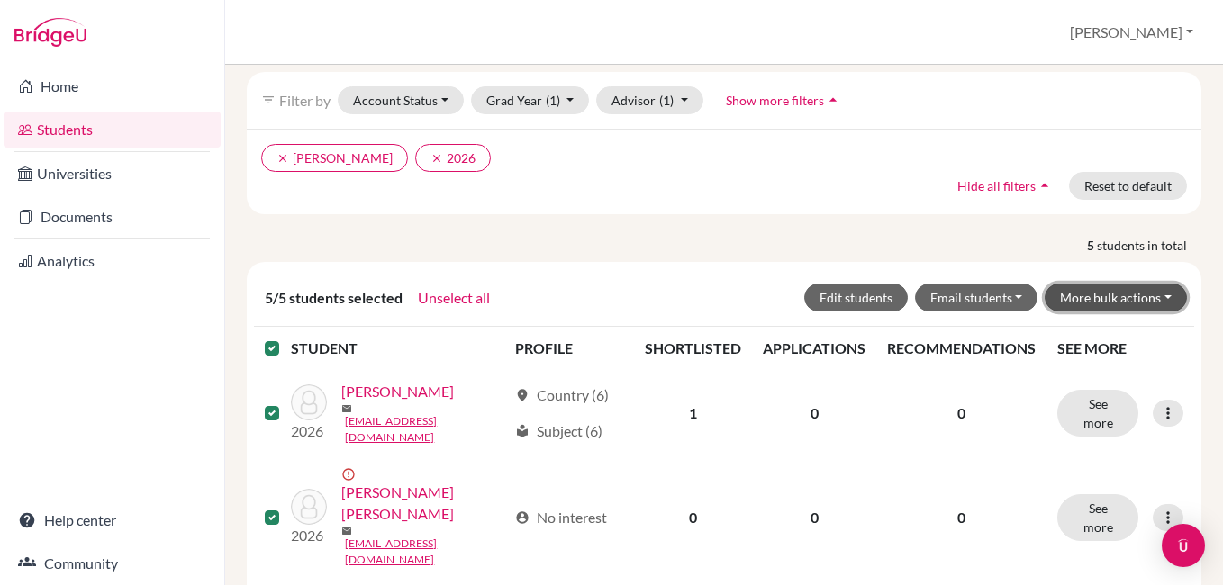
click at [1144, 292] on button "More bulk actions" at bounding box center [1116, 298] width 142 height 28
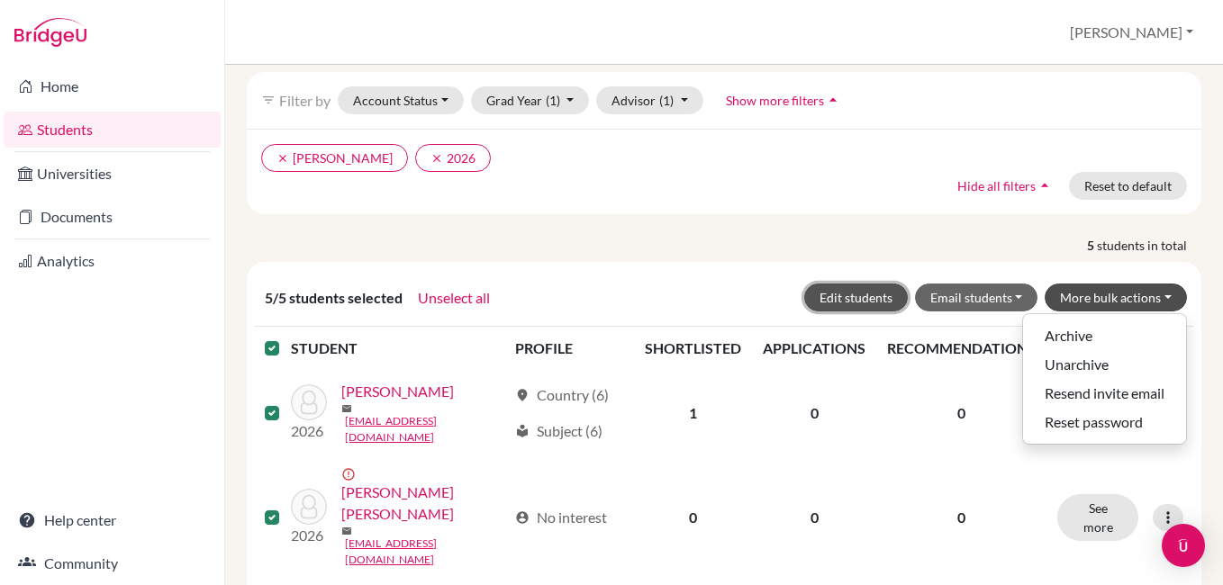
click at [876, 297] on button "Edit students" at bounding box center [856, 298] width 104 height 28
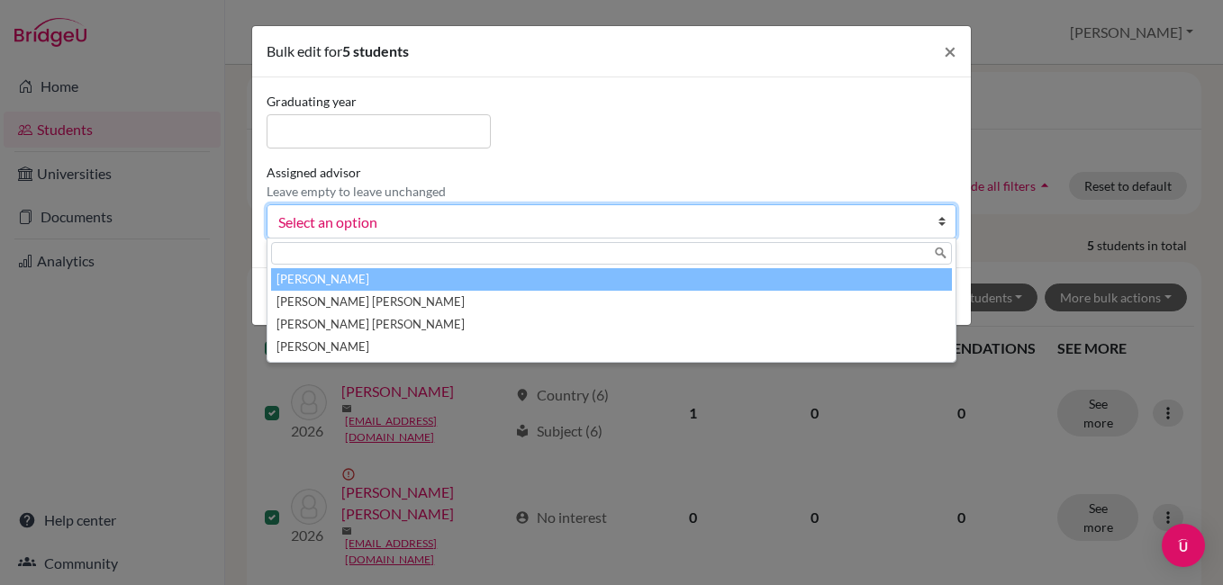
click at [709, 229] on span "Select an option" at bounding box center [599, 222] width 643 height 23
click at [539, 280] on li "Fortin, Adriana" at bounding box center [611, 279] width 681 height 23
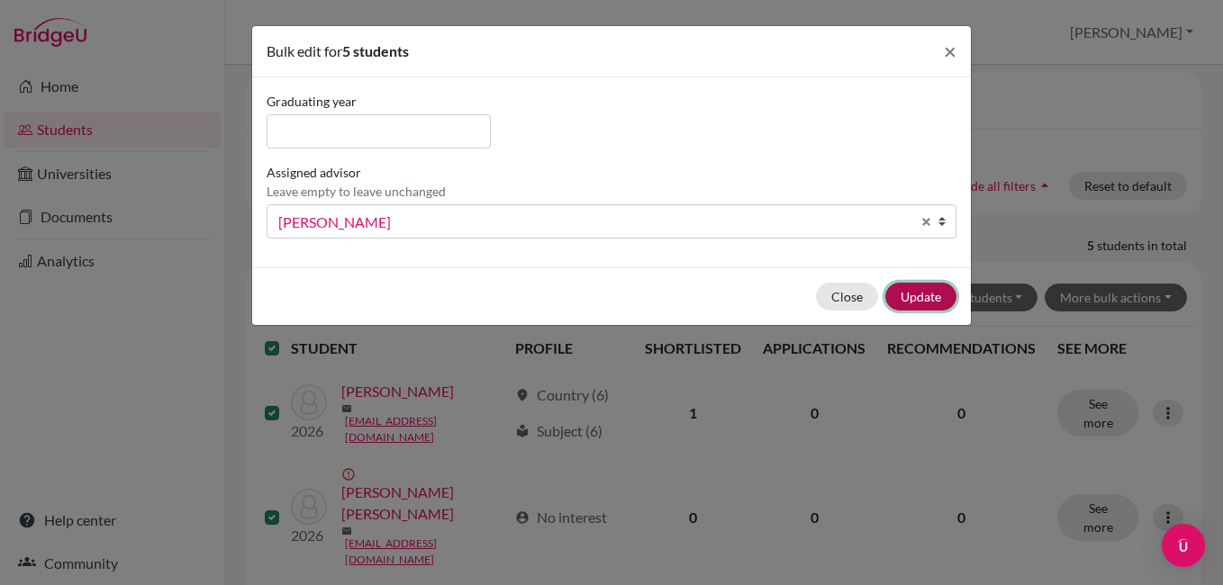
click at [912, 303] on button "Update" at bounding box center [920, 297] width 71 height 28
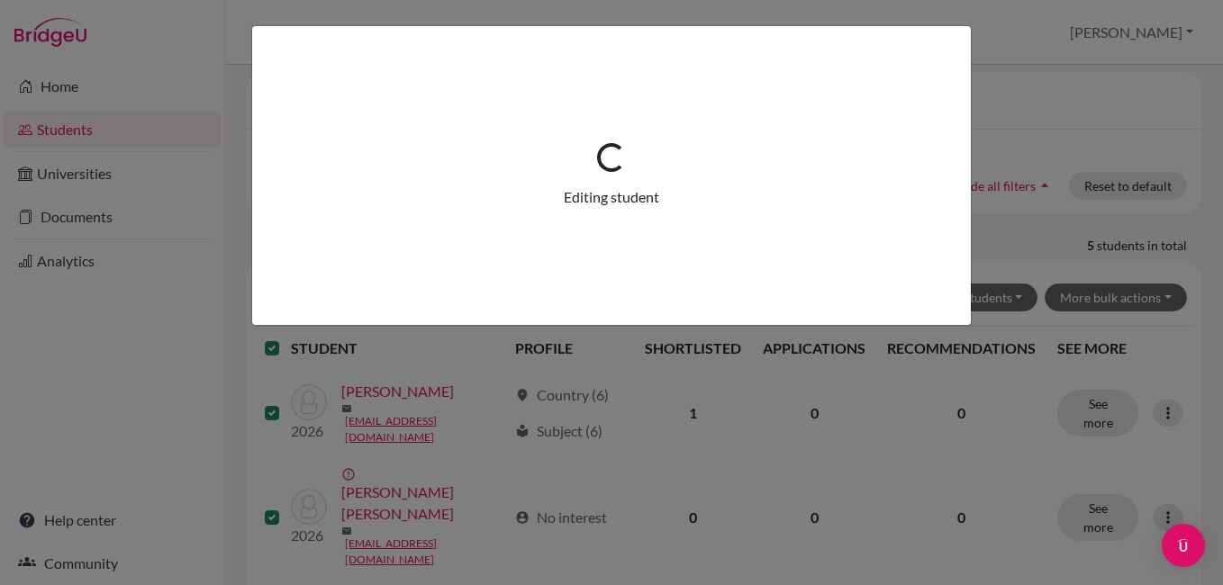
scroll to position [0, 0]
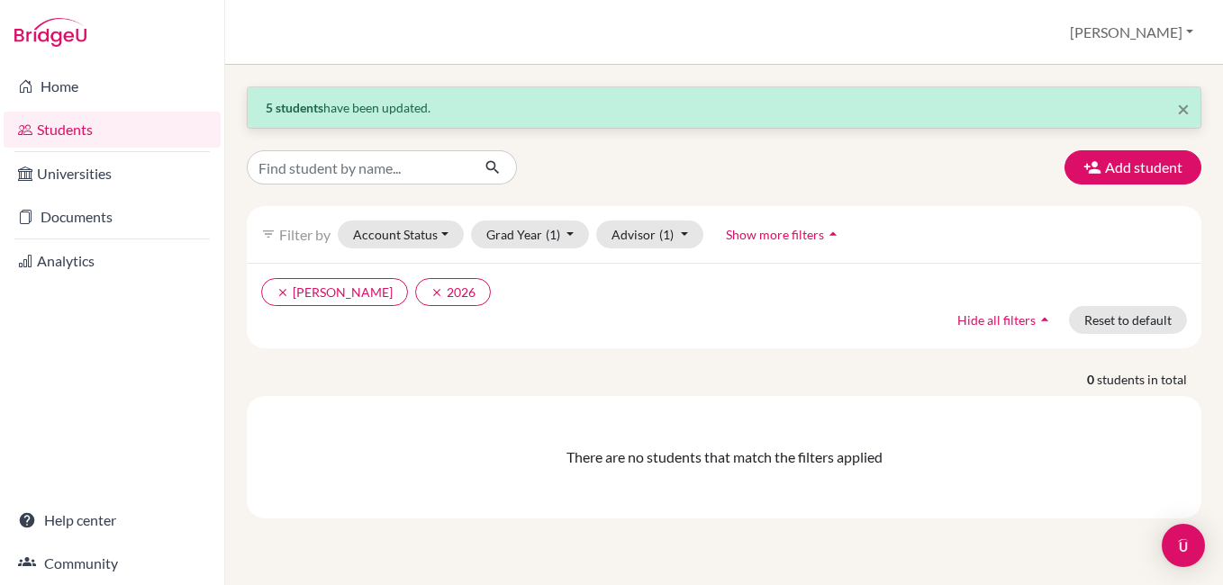
click at [749, 300] on ul "clear Orellana, Hansel clear 2026" at bounding box center [608, 292] width 694 height 28
click at [431, 288] on icon "clear" at bounding box center [437, 292] width 13 height 13
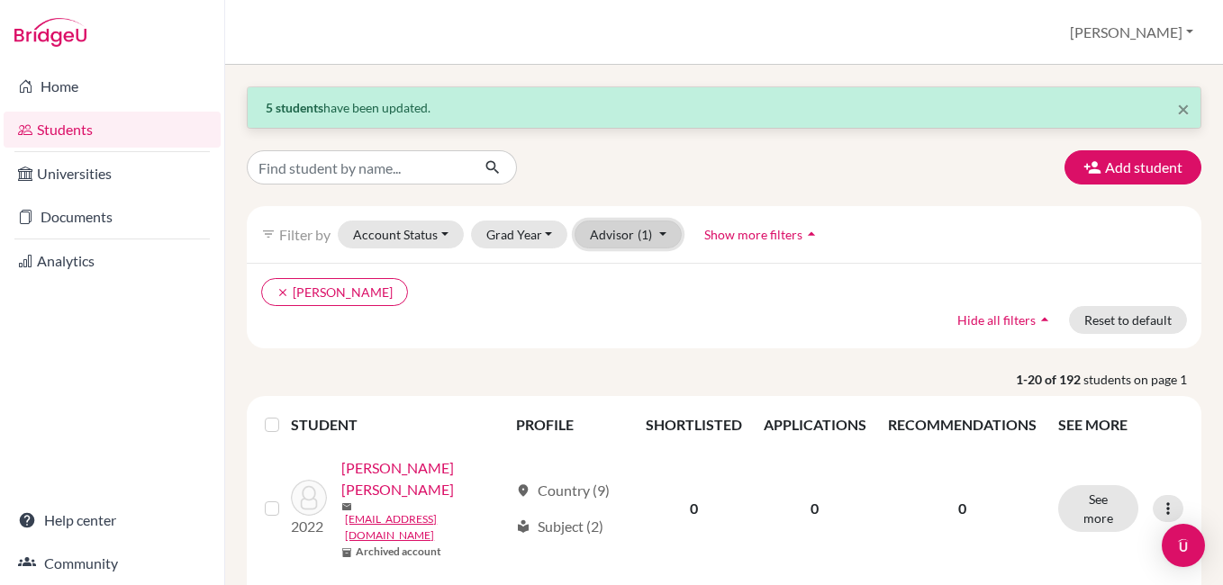
click at [656, 233] on button "Advisor (1)" at bounding box center [628, 235] width 107 height 28
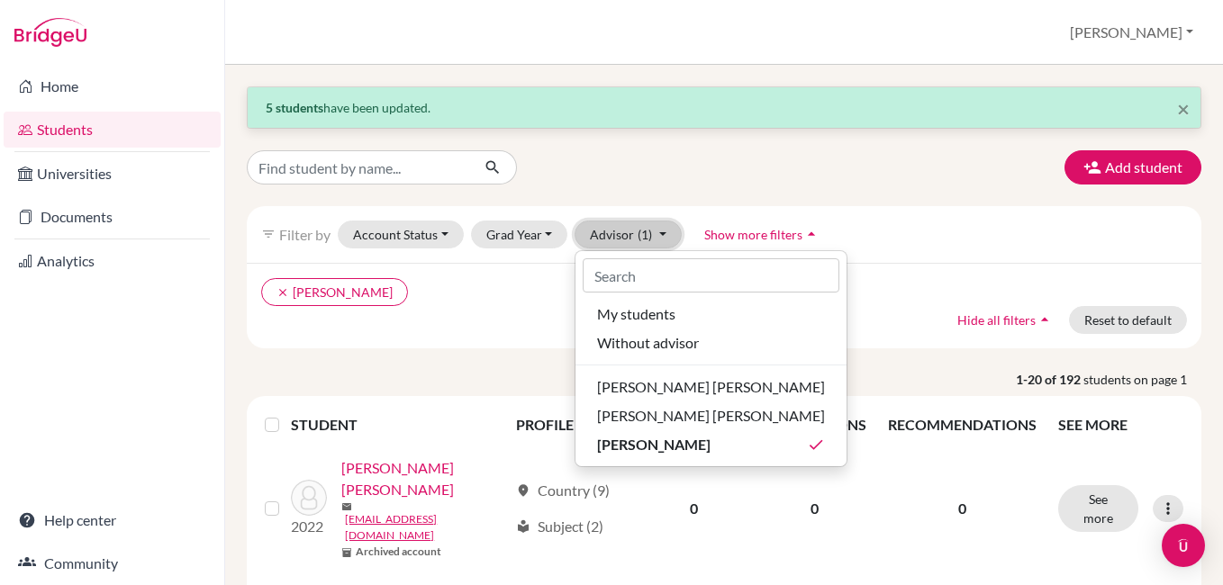
click at [656, 233] on button "Advisor (1)" at bounding box center [628, 235] width 107 height 28
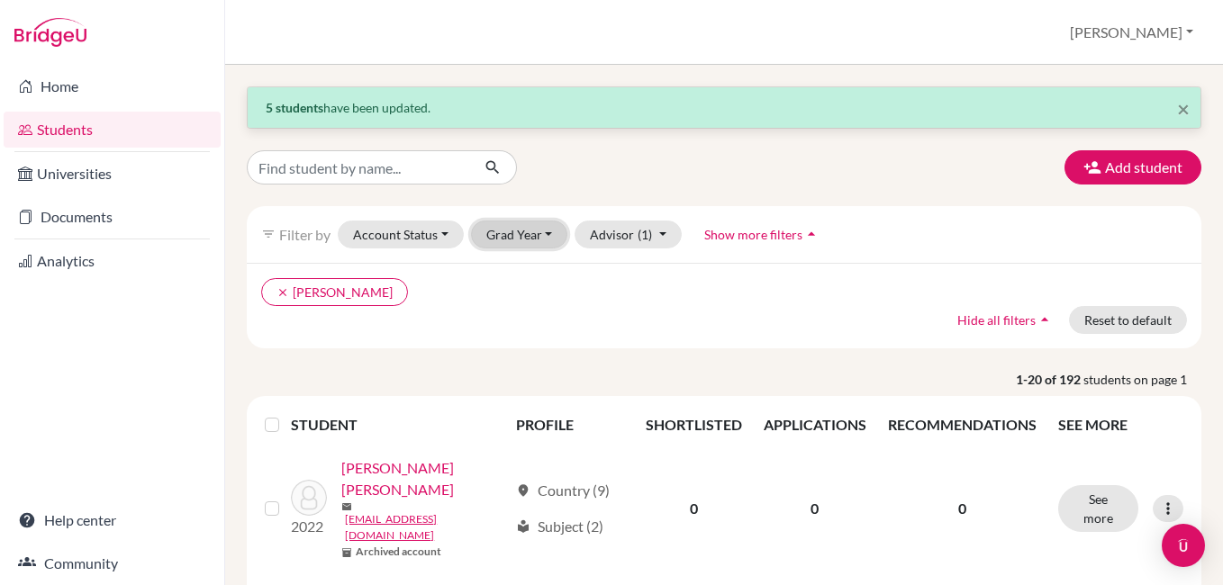
click at [536, 240] on button "Grad Year" at bounding box center [519, 235] width 97 height 28
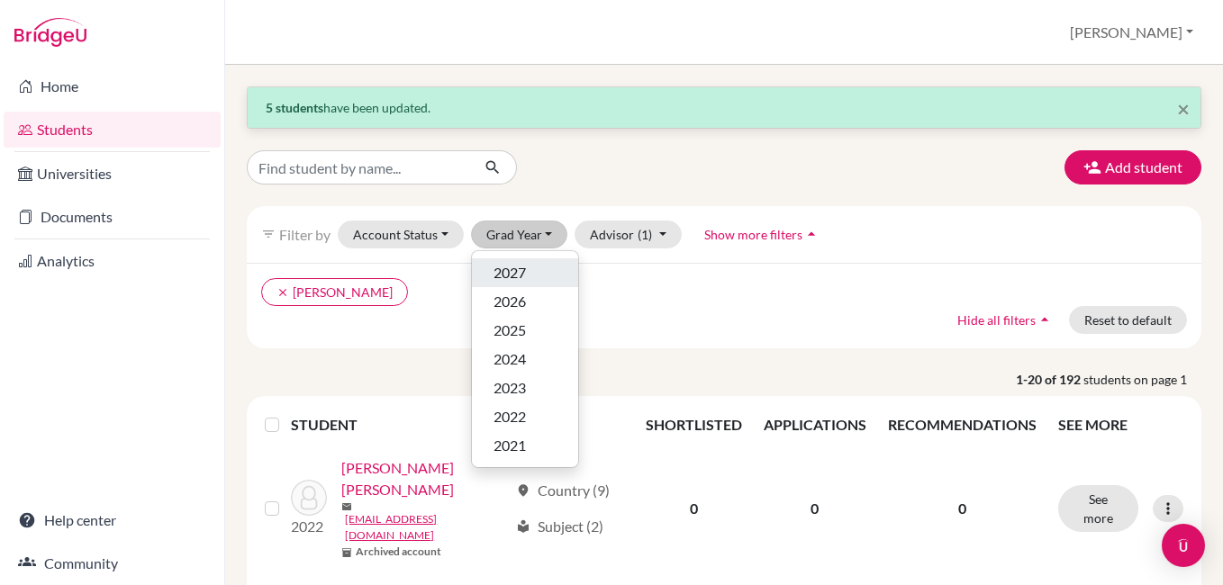
click at [522, 271] on span "2027" at bounding box center [510, 273] width 32 height 22
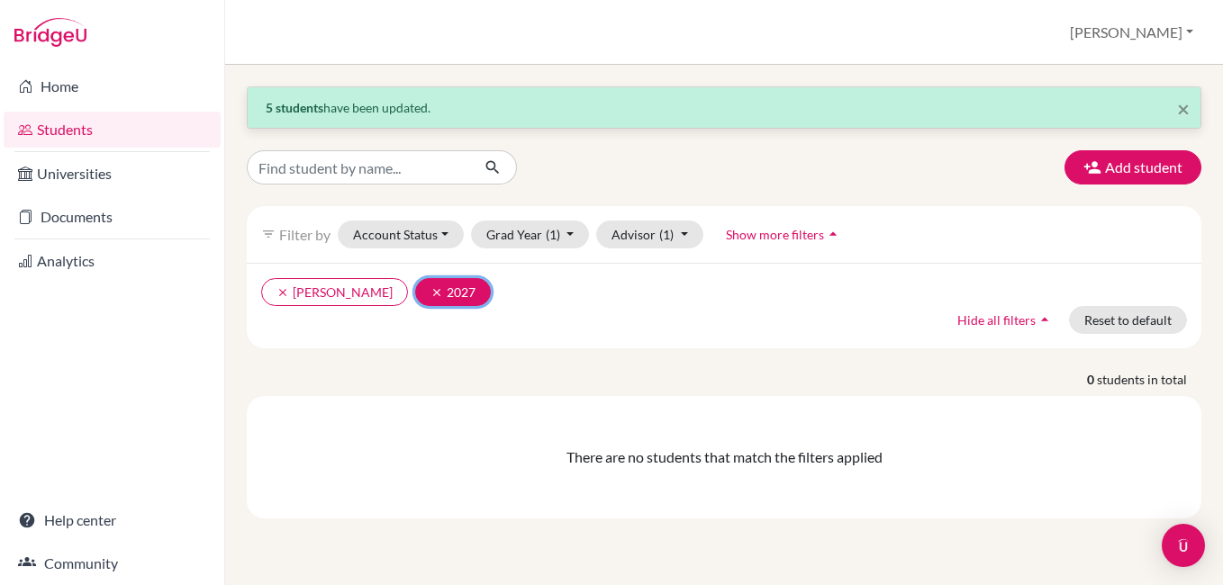
click at [431, 298] on icon "clear" at bounding box center [437, 292] width 13 height 13
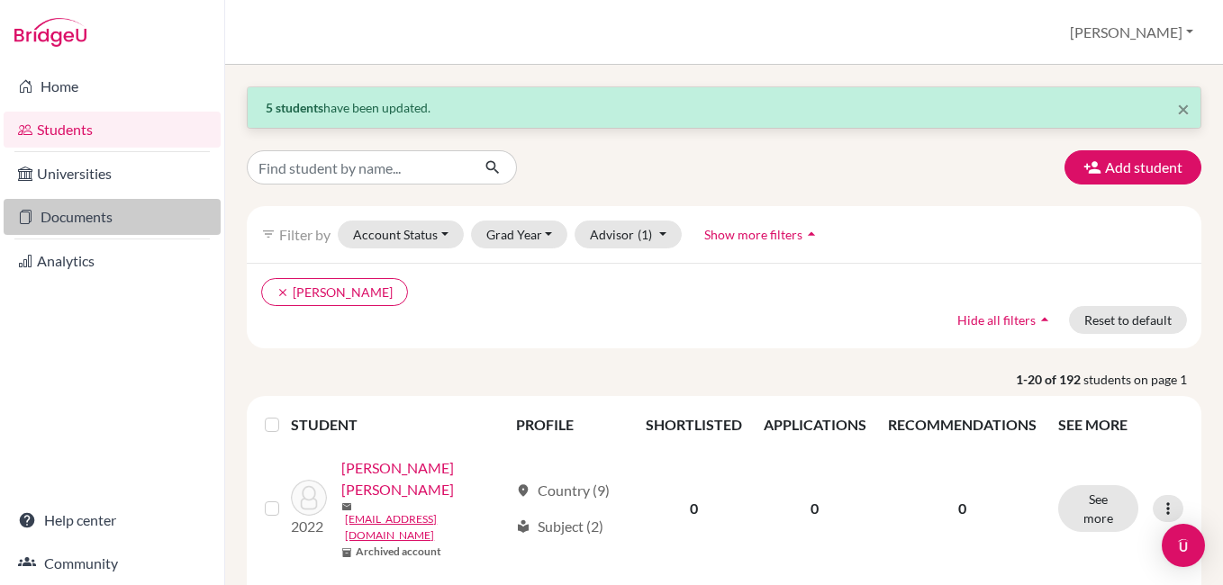
click at [113, 221] on link "Documents" at bounding box center [112, 217] width 217 height 36
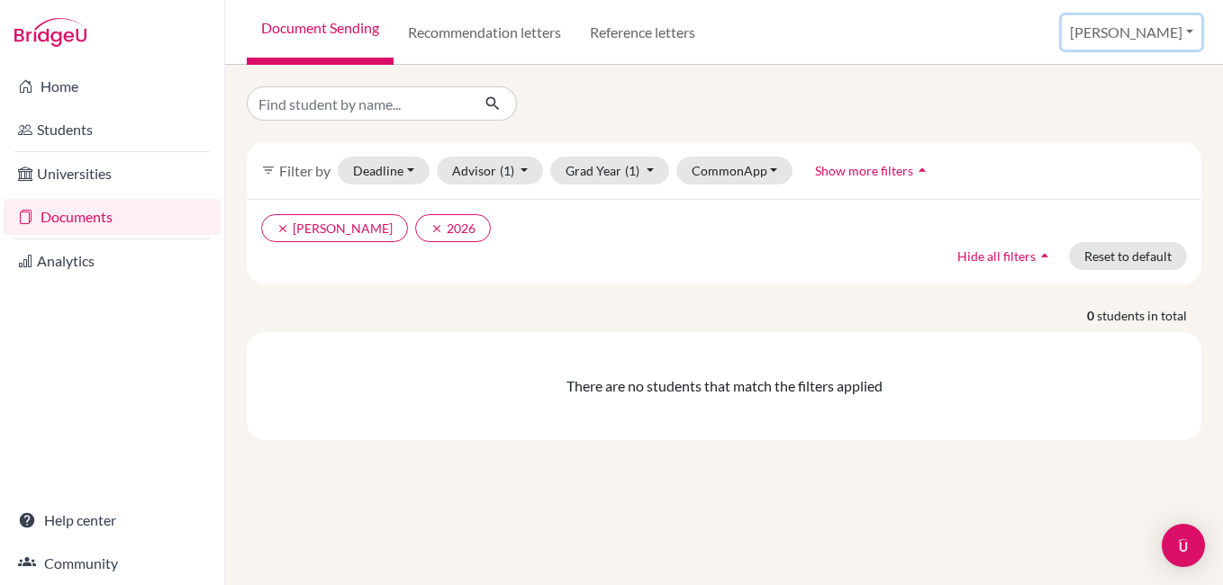
click at [1174, 39] on button "[PERSON_NAME]" at bounding box center [1132, 32] width 140 height 34
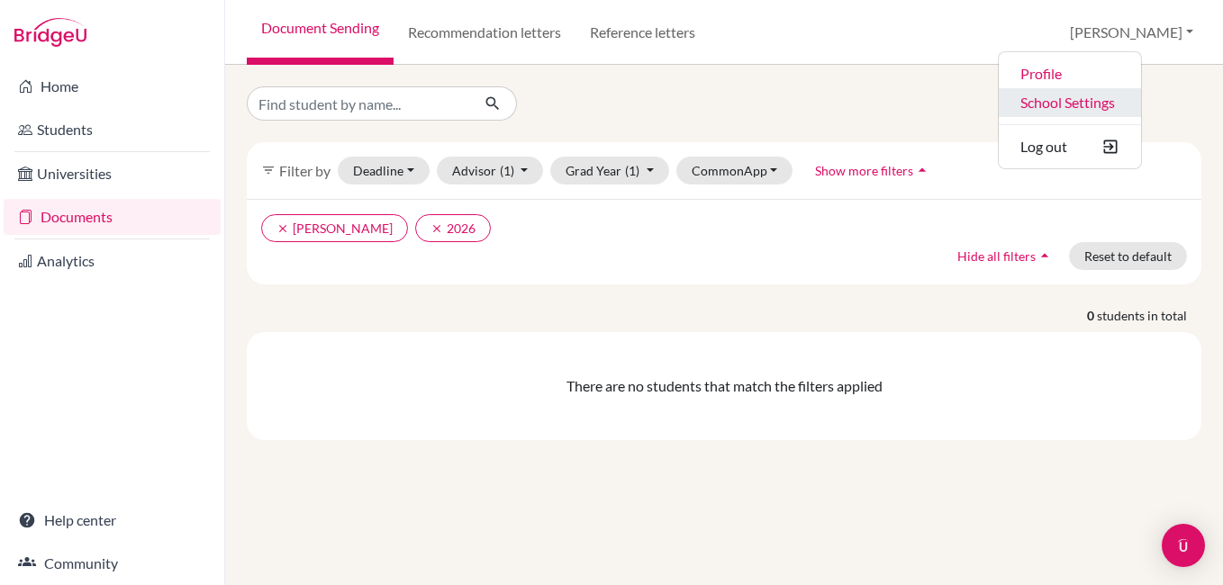
click at [1141, 95] on link "School Settings" at bounding box center [1070, 102] width 142 height 29
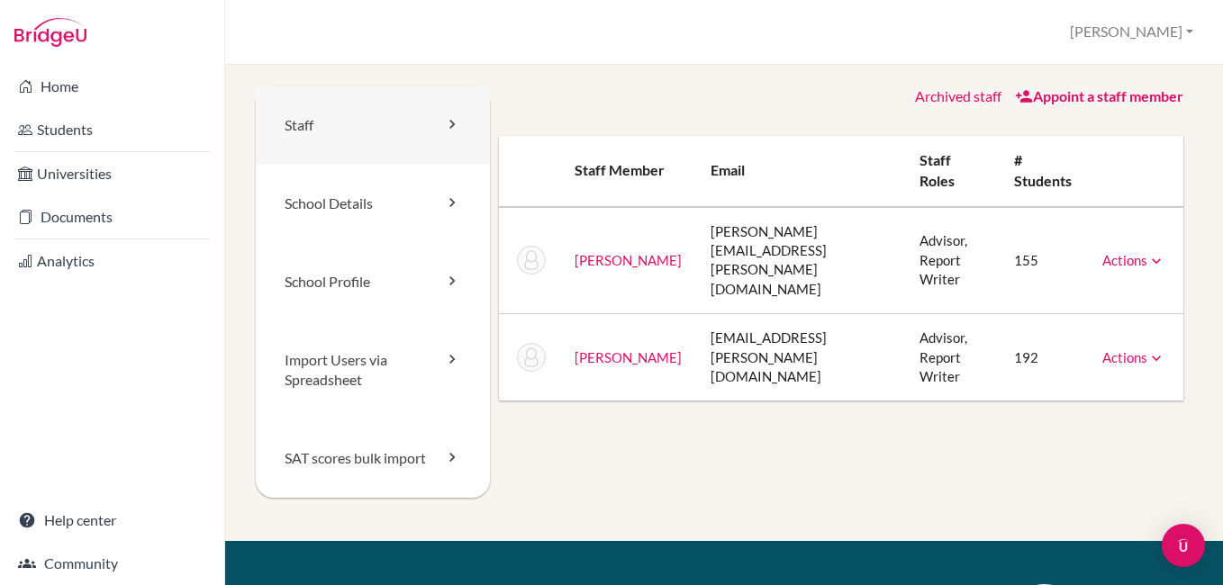
click at [450, 118] on icon at bounding box center [452, 124] width 18 height 18
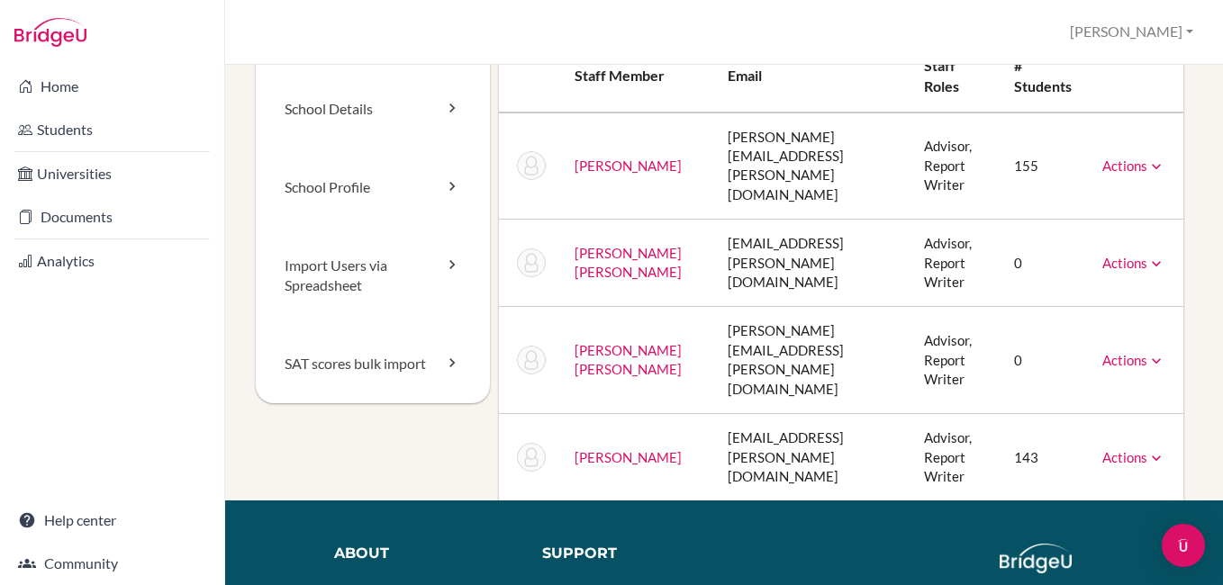
scroll to position [96, 0]
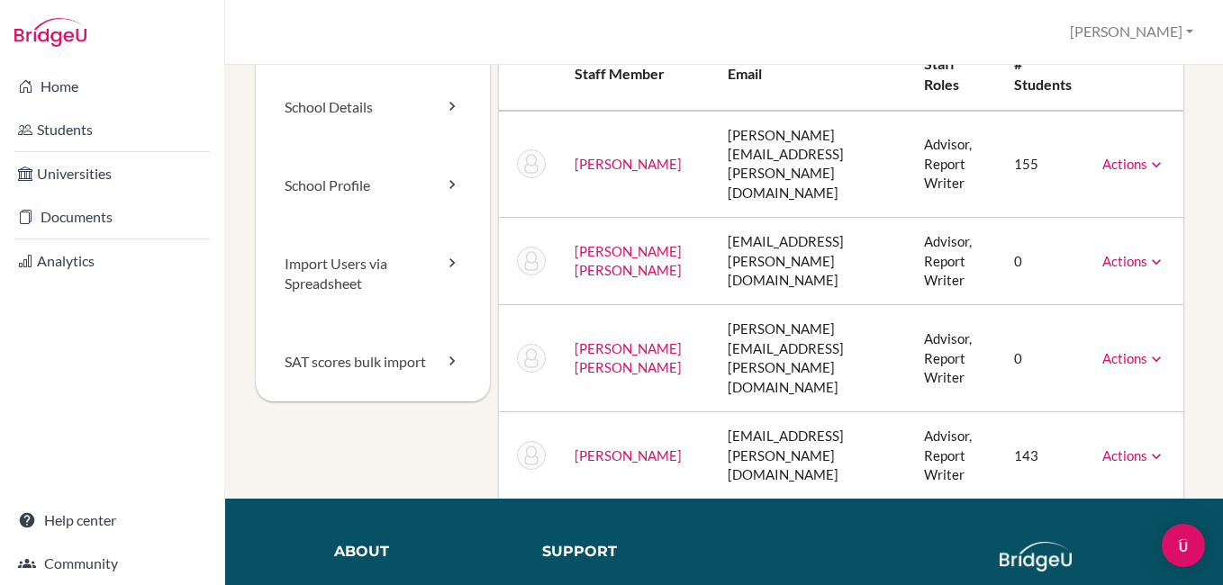
click at [1147, 253] on icon at bounding box center [1156, 262] width 18 height 18
click at [1087, 278] on link "Unarchive" at bounding box center [1093, 291] width 142 height 26
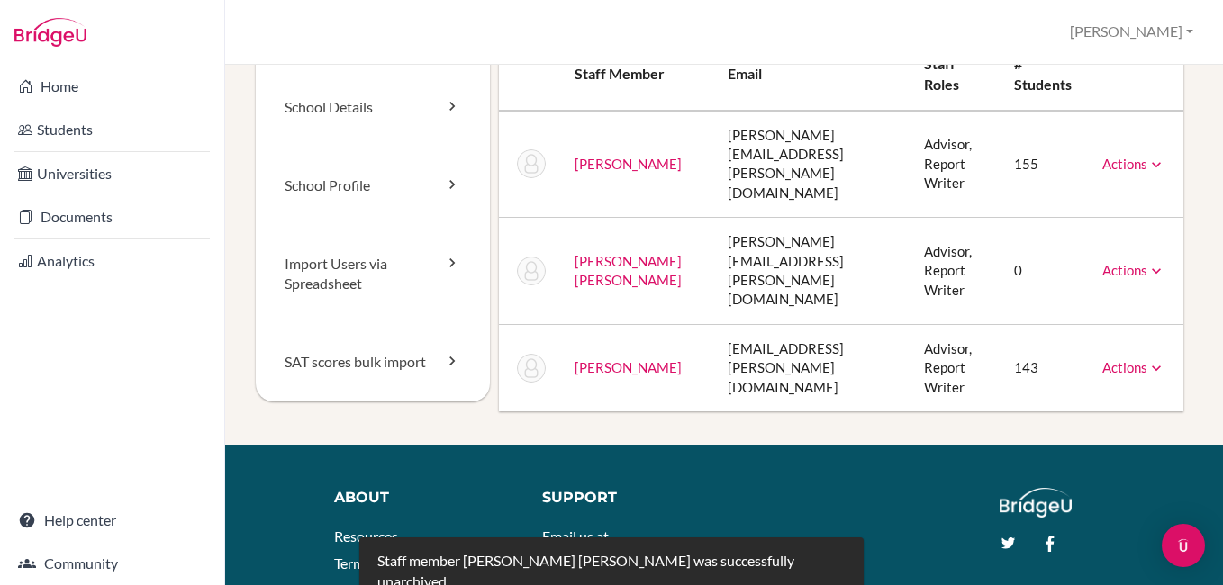
click at [1147, 262] on icon at bounding box center [1156, 271] width 18 height 18
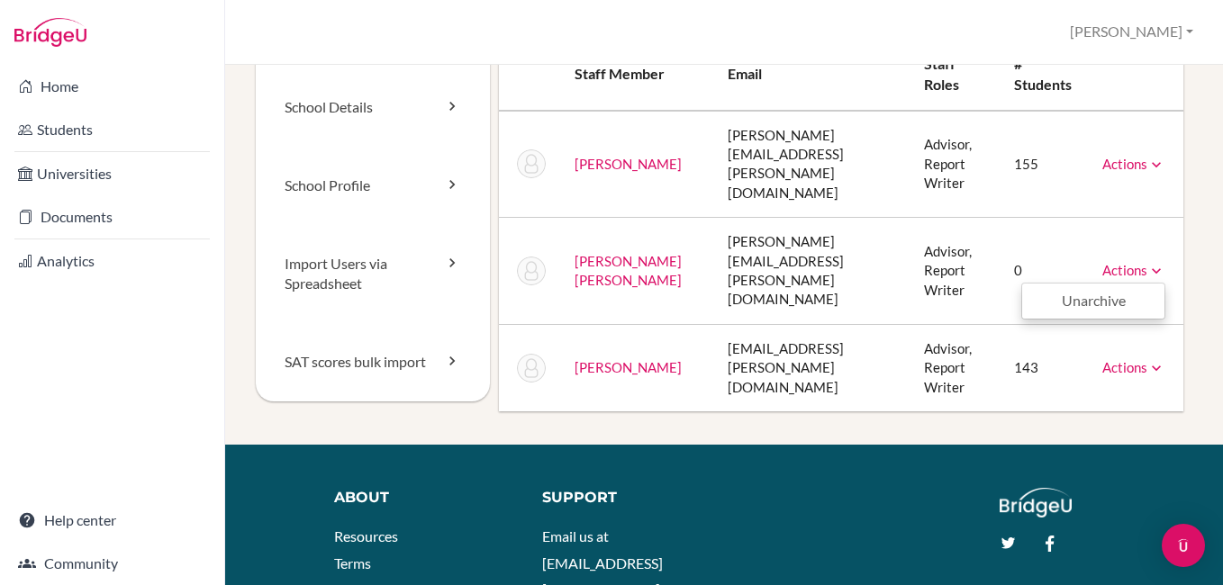
click at [1147, 359] on icon at bounding box center [1156, 368] width 18 height 18
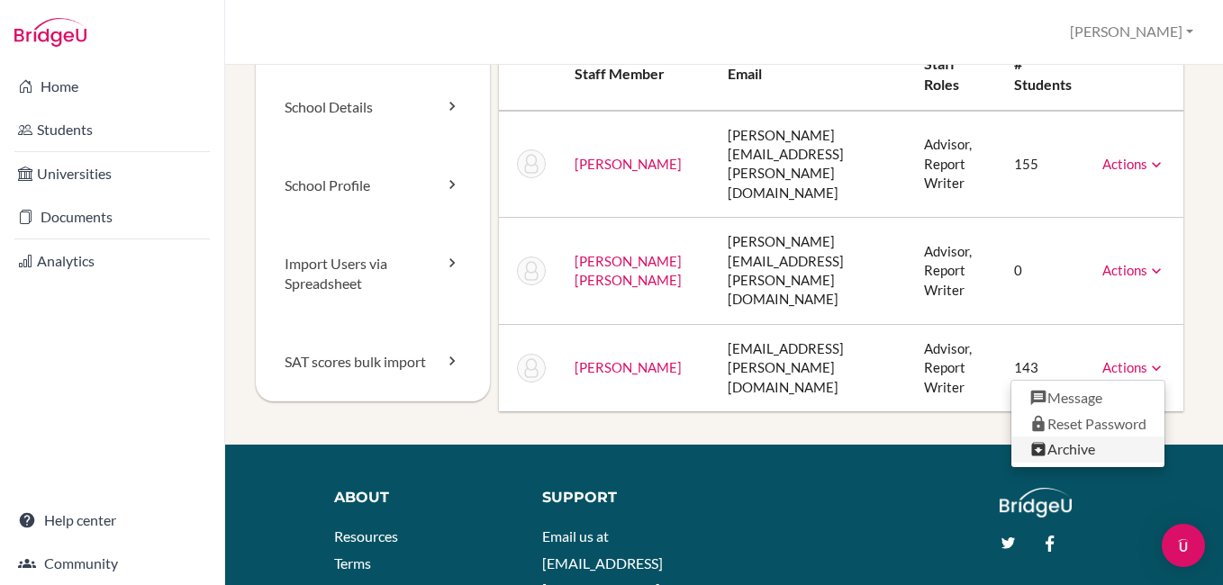
click at [1090, 437] on link "Archive" at bounding box center [1087, 450] width 153 height 26
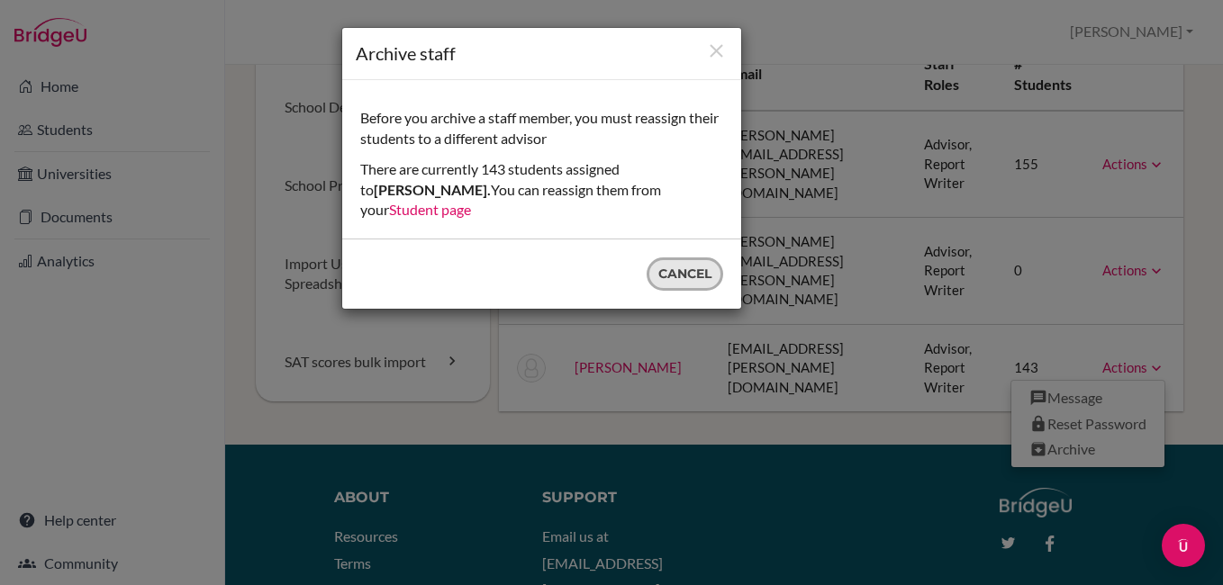
click at [666, 258] on button "Cancel" at bounding box center [685, 274] width 77 height 33
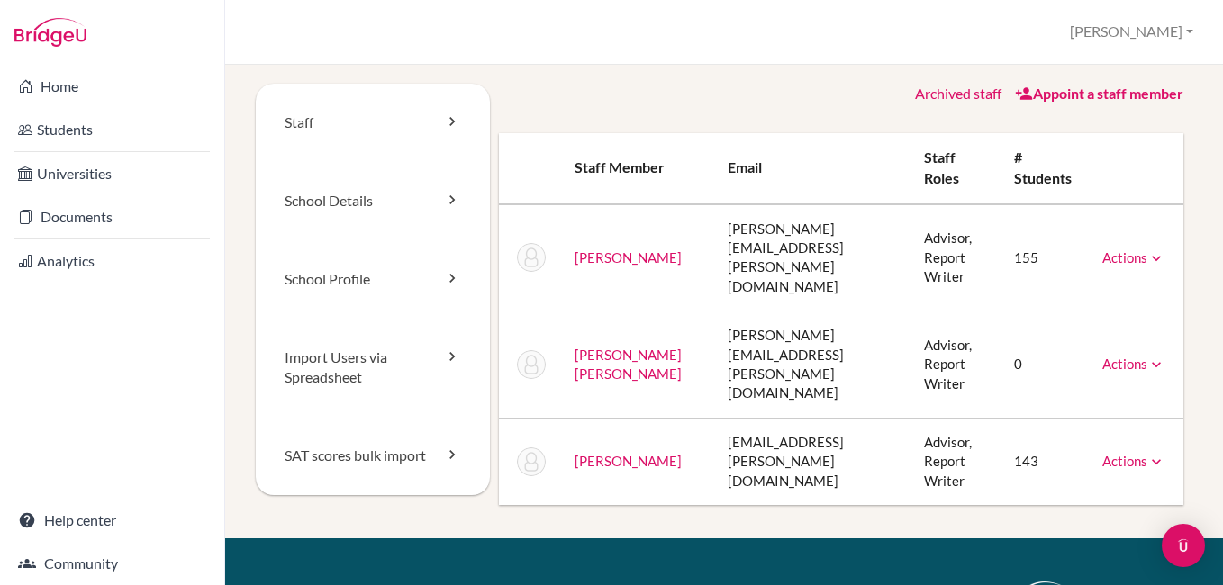
scroll to position [0, 0]
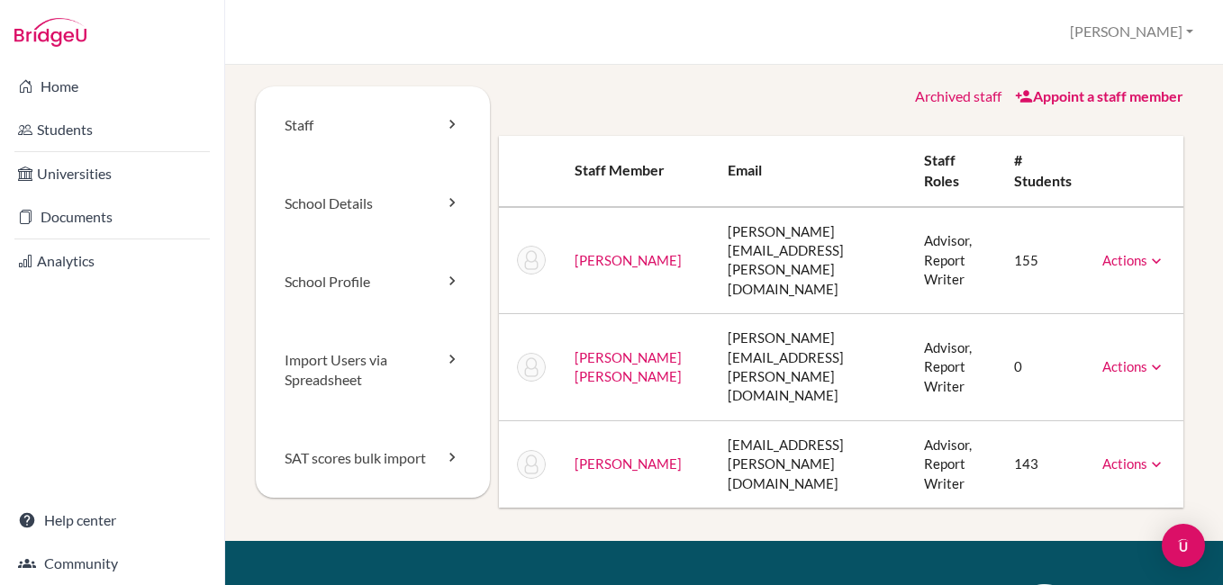
click at [1147, 253] on icon at bounding box center [1156, 261] width 18 height 18
click at [1131, 326] on td "Actions Unarchive" at bounding box center [1135, 367] width 95 height 107
click at [1147, 358] on icon at bounding box center [1156, 367] width 18 height 18
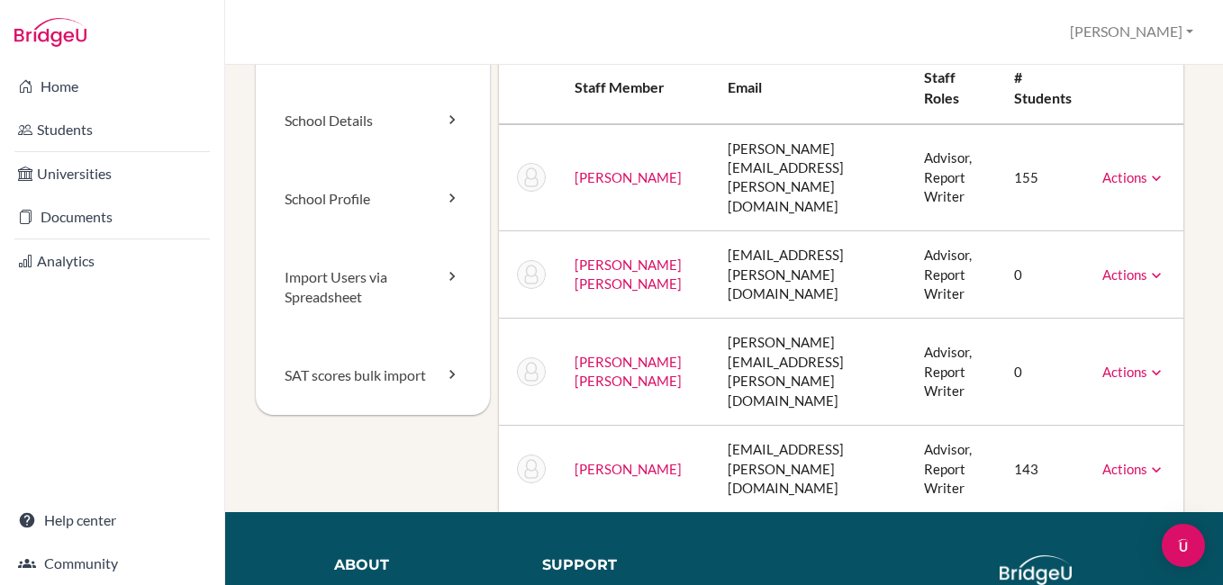
scroll to position [109, 0]
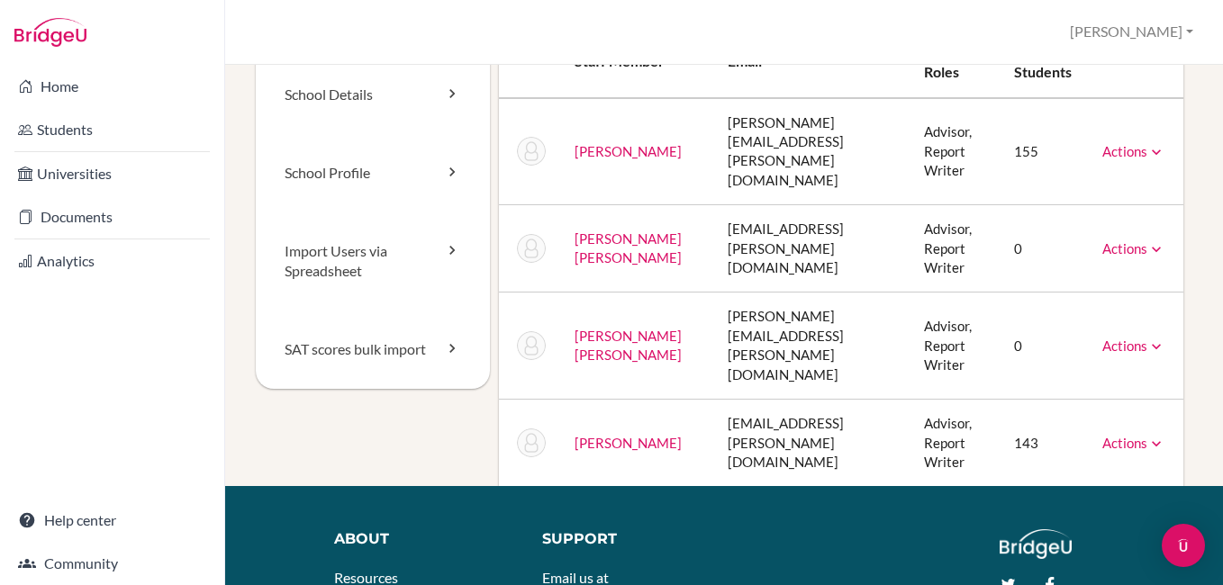
click at [1147, 240] on icon at bounding box center [1156, 249] width 18 height 18
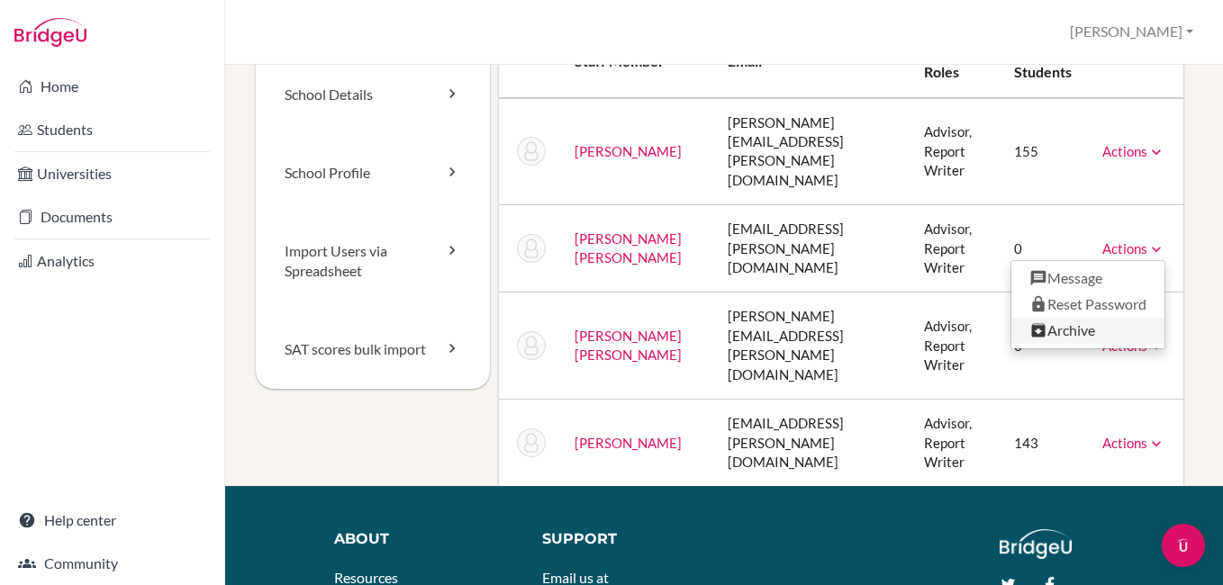
click at [1081, 318] on link "Archive" at bounding box center [1087, 331] width 153 height 26
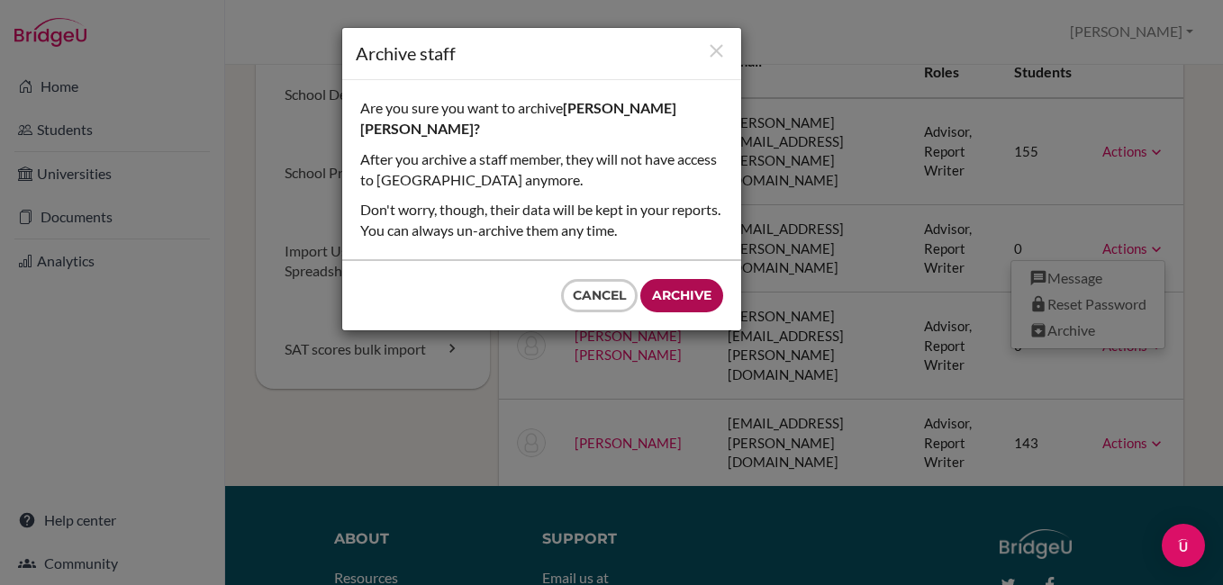
click at [683, 279] on input "Archive" at bounding box center [681, 295] width 83 height 33
type input "Archive"
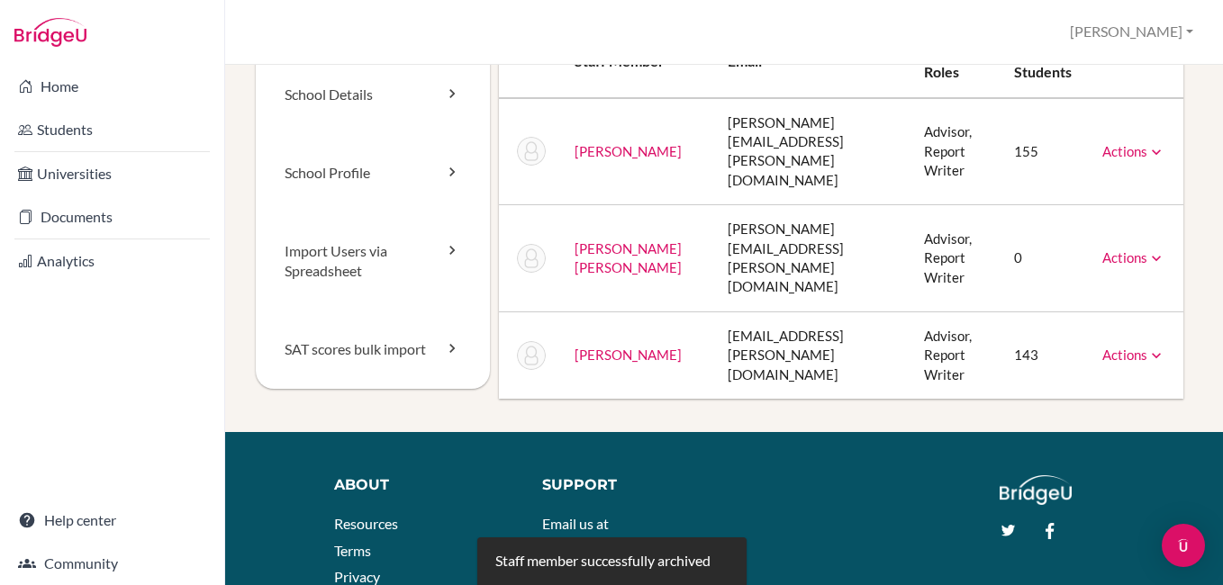
click at [1147, 249] on icon at bounding box center [1156, 258] width 18 height 18
click at [1147, 347] on icon at bounding box center [1156, 356] width 18 height 18
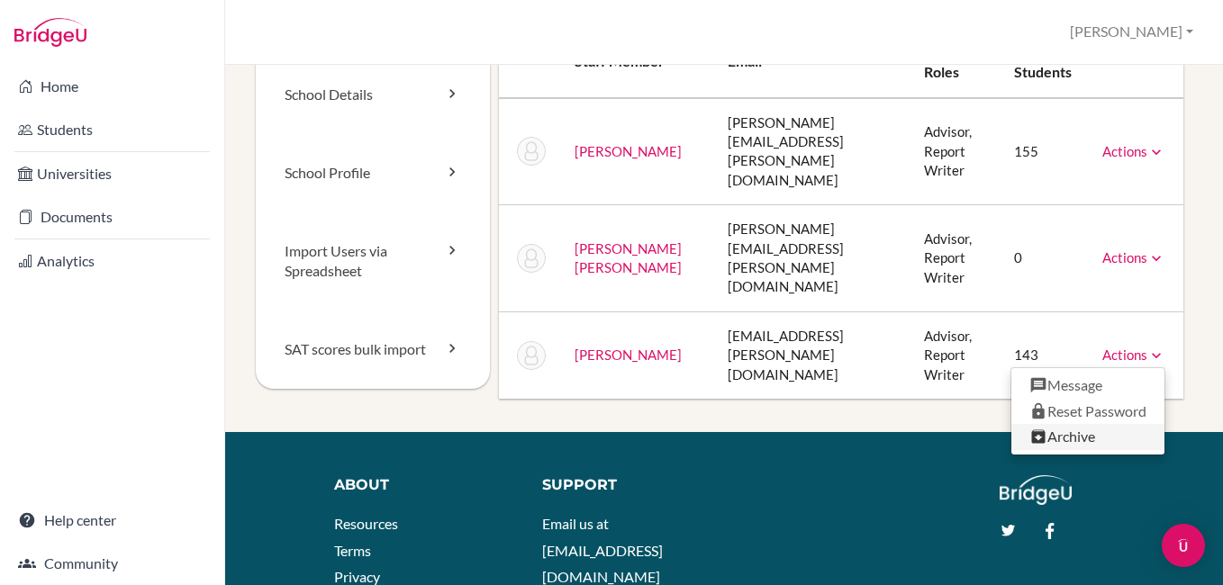
click at [1062, 424] on link "Archive" at bounding box center [1087, 437] width 153 height 26
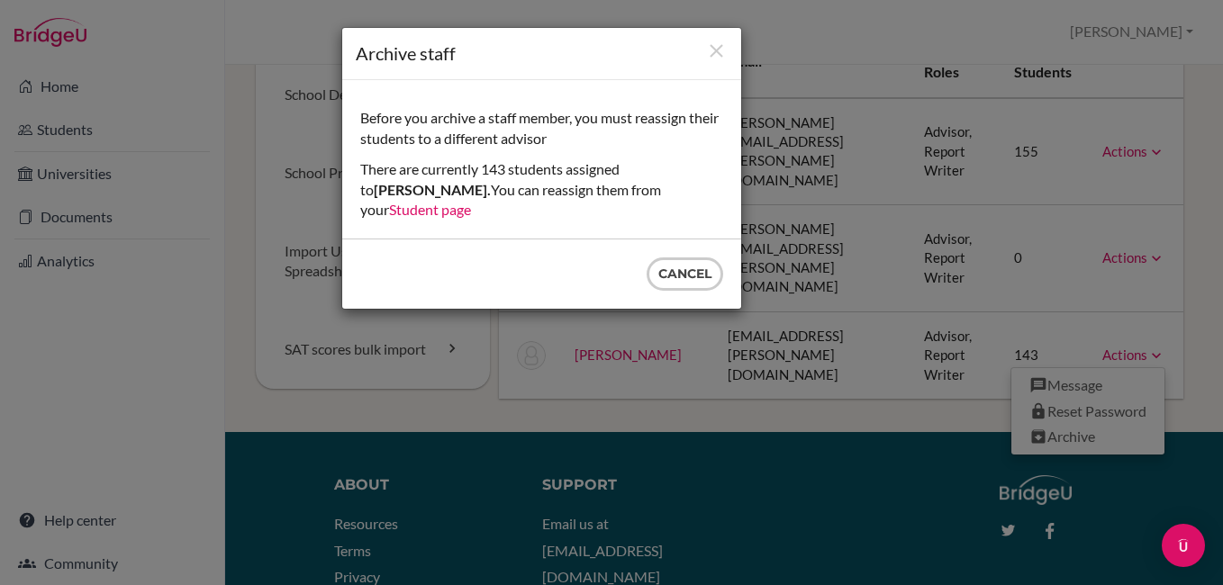
click at [602, 245] on div "Cancel" at bounding box center [541, 274] width 399 height 69
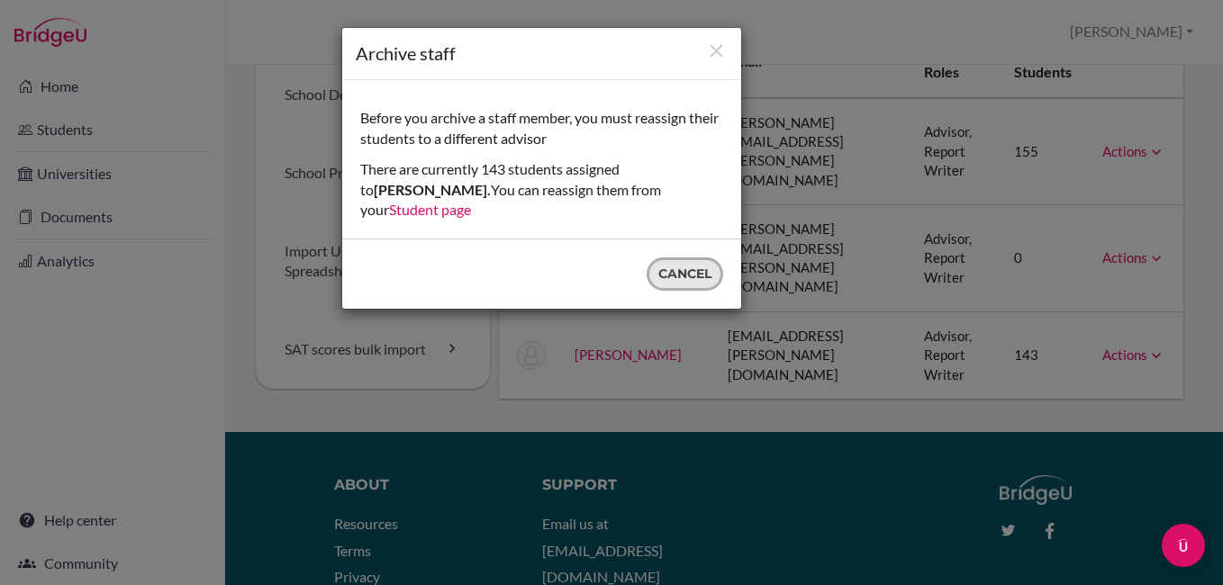
click at [671, 258] on button "Cancel" at bounding box center [685, 274] width 77 height 33
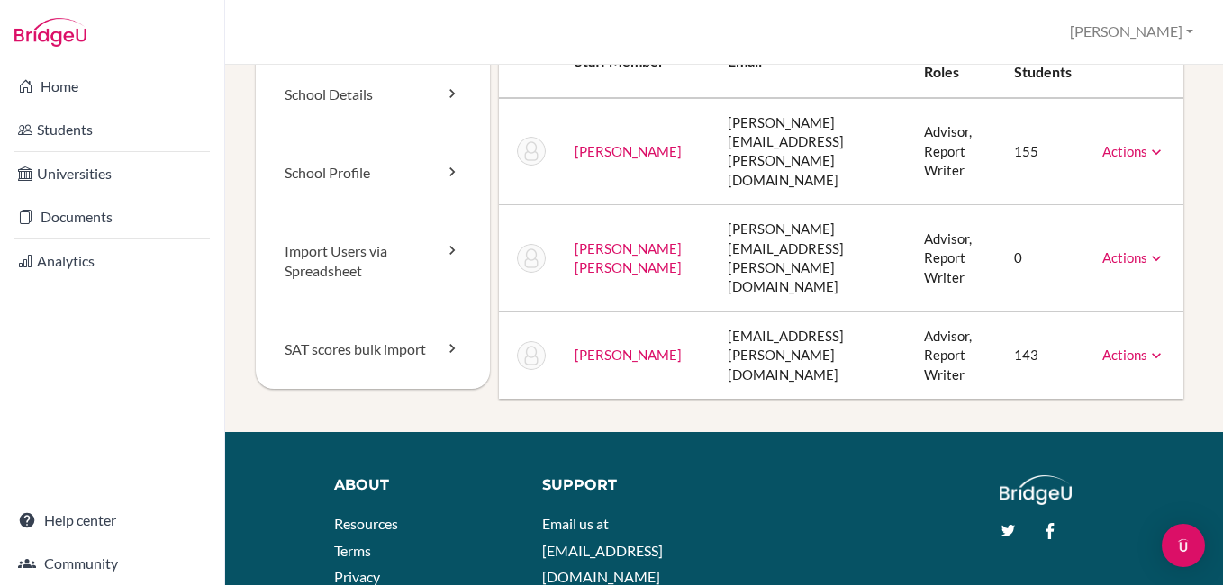
click at [1110, 347] on link "Actions" at bounding box center [1133, 355] width 63 height 16
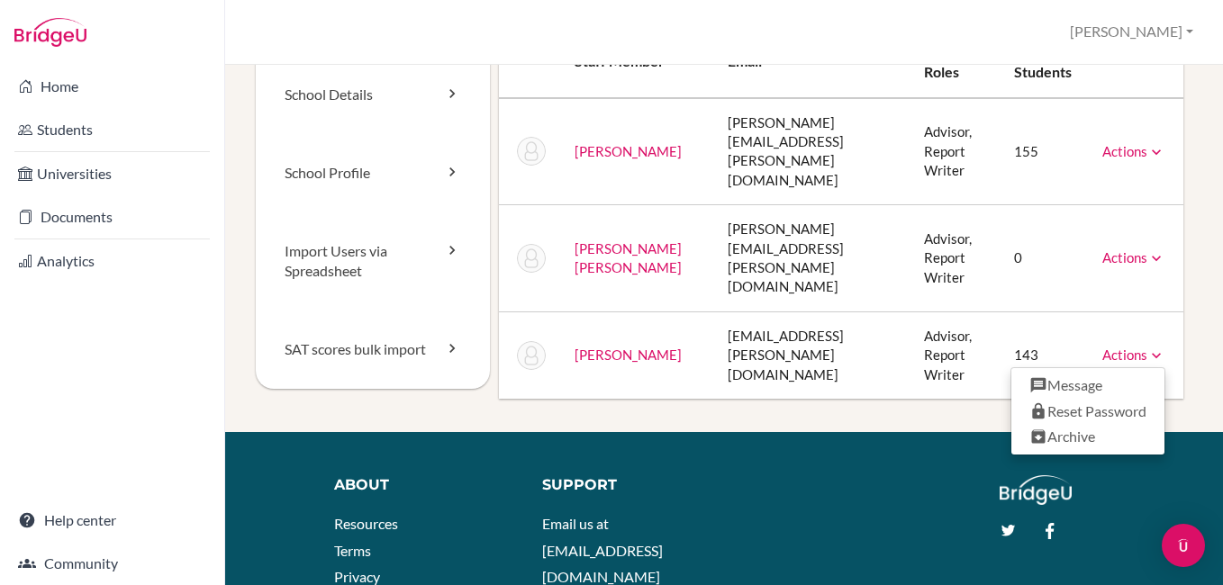
click at [1110, 347] on link "Actions" at bounding box center [1133, 355] width 63 height 16
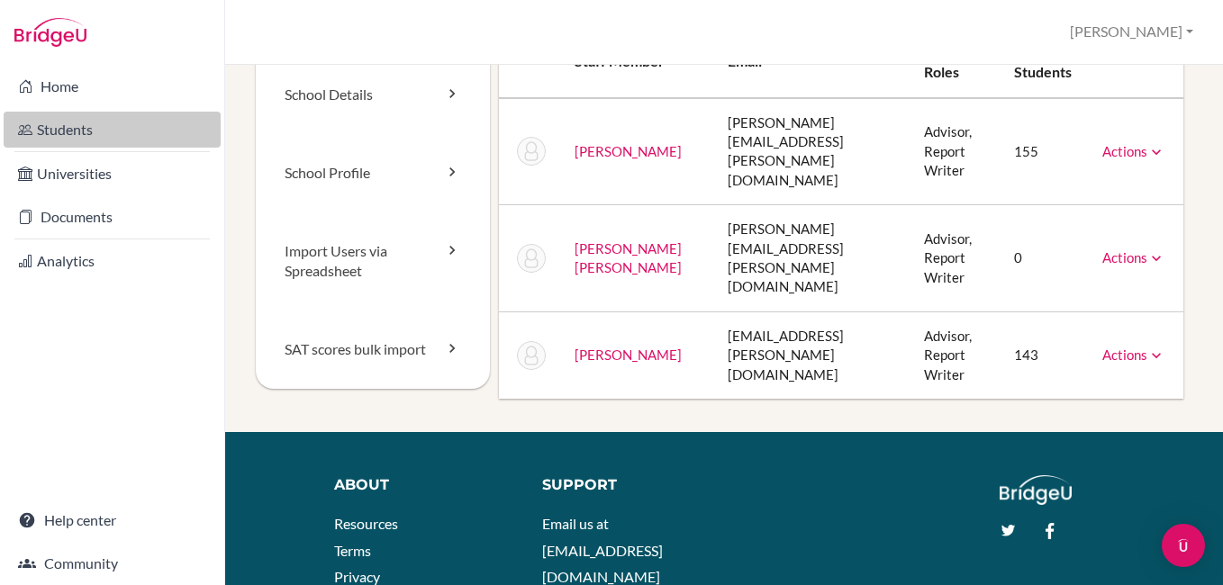
click at [48, 127] on link "Students" at bounding box center [112, 130] width 217 height 36
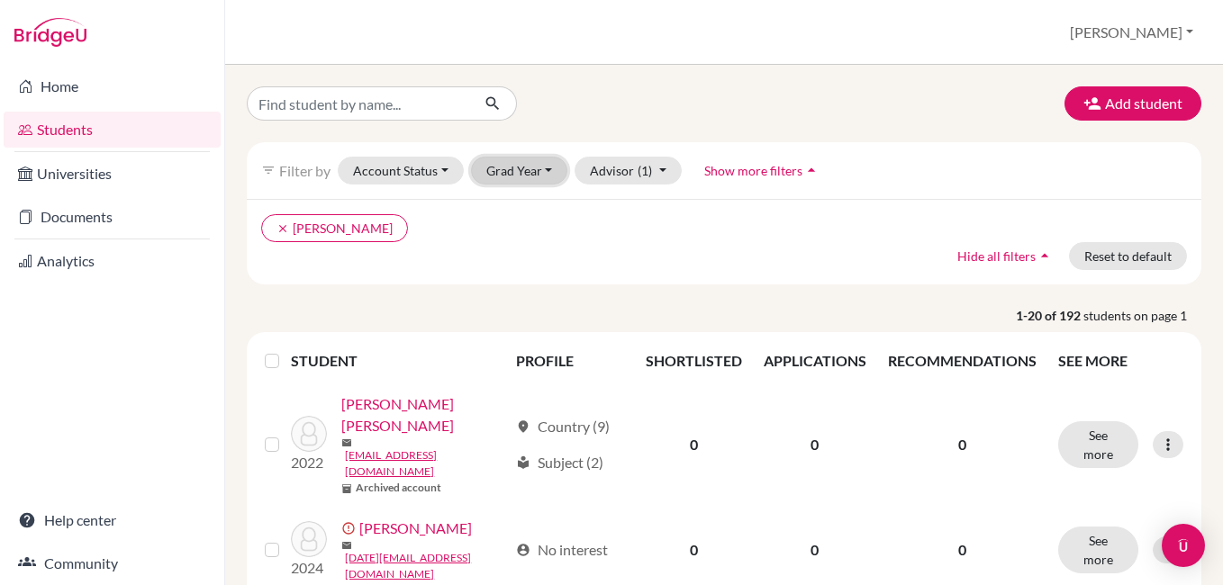
click at [546, 173] on button "Grad Year" at bounding box center [519, 171] width 97 height 28
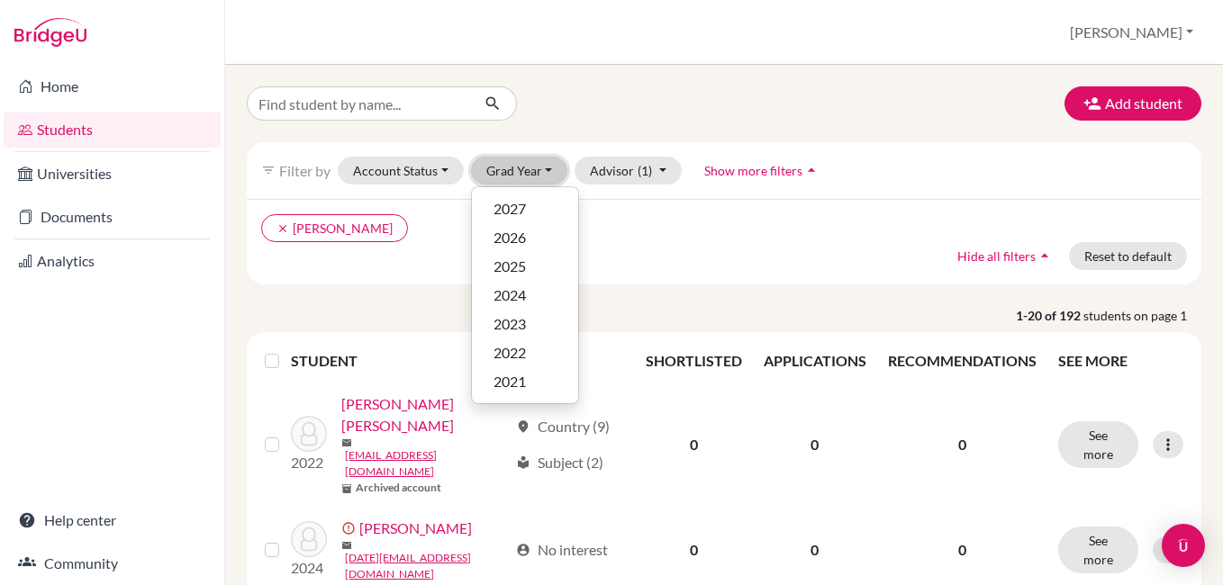
click at [526, 177] on button "Grad Year" at bounding box center [519, 171] width 97 height 28
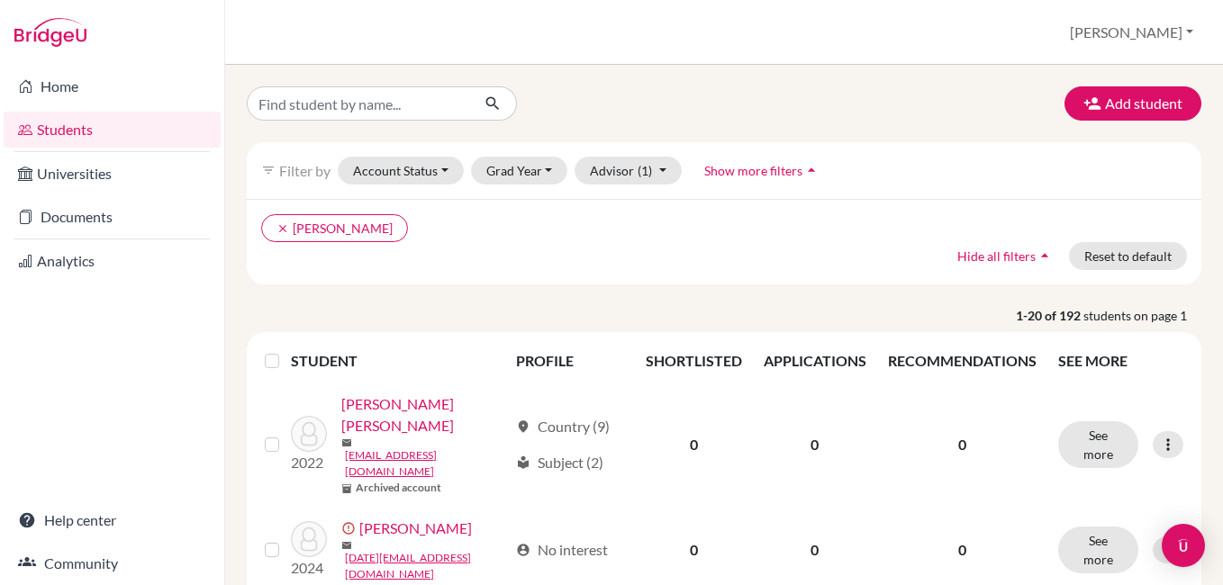
click at [286, 350] on label at bounding box center [286, 350] width 0 height 0
click at [0, 0] on input "checkbox" at bounding box center [0, 0] width 0 height 0
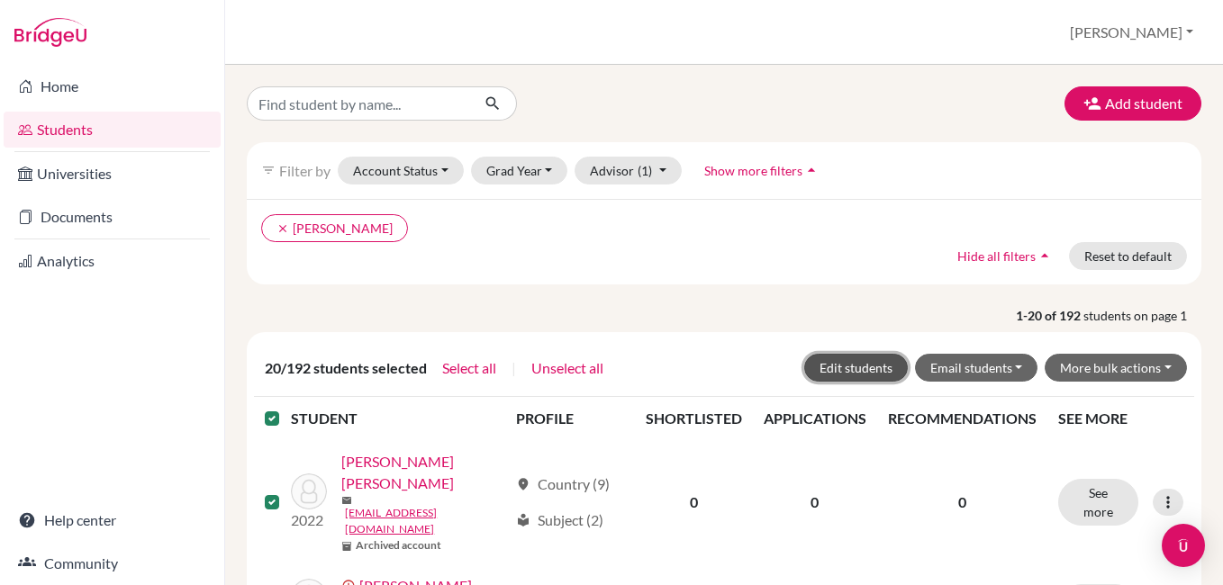
click at [853, 367] on button "Edit students" at bounding box center [856, 368] width 104 height 28
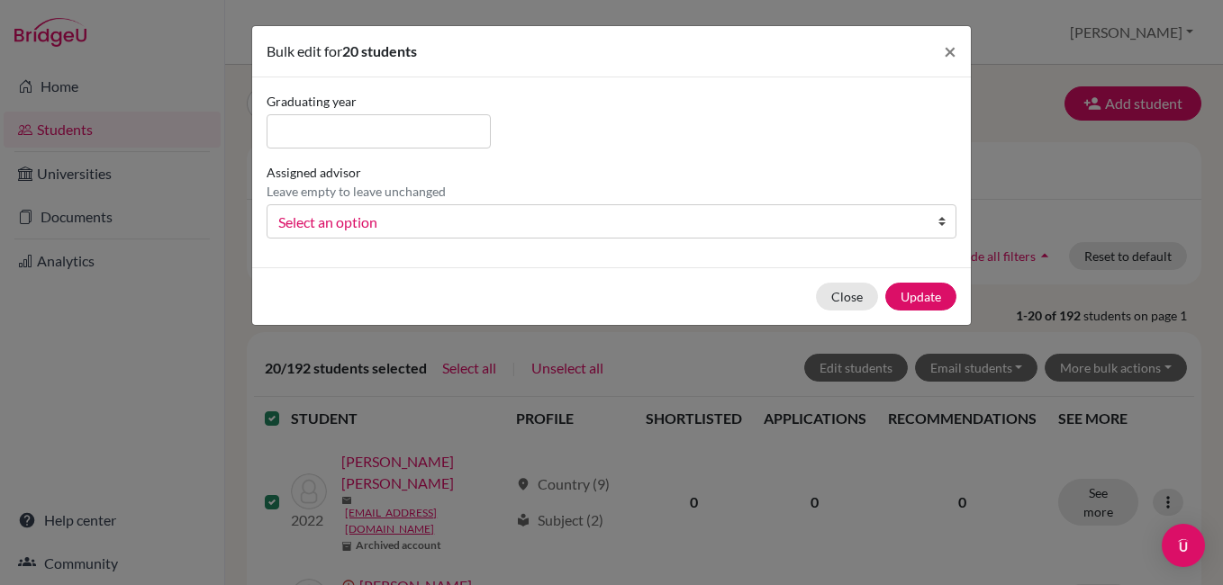
click at [407, 223] on span "Select an option" at bounding box center [599, 222] width 643 height 23
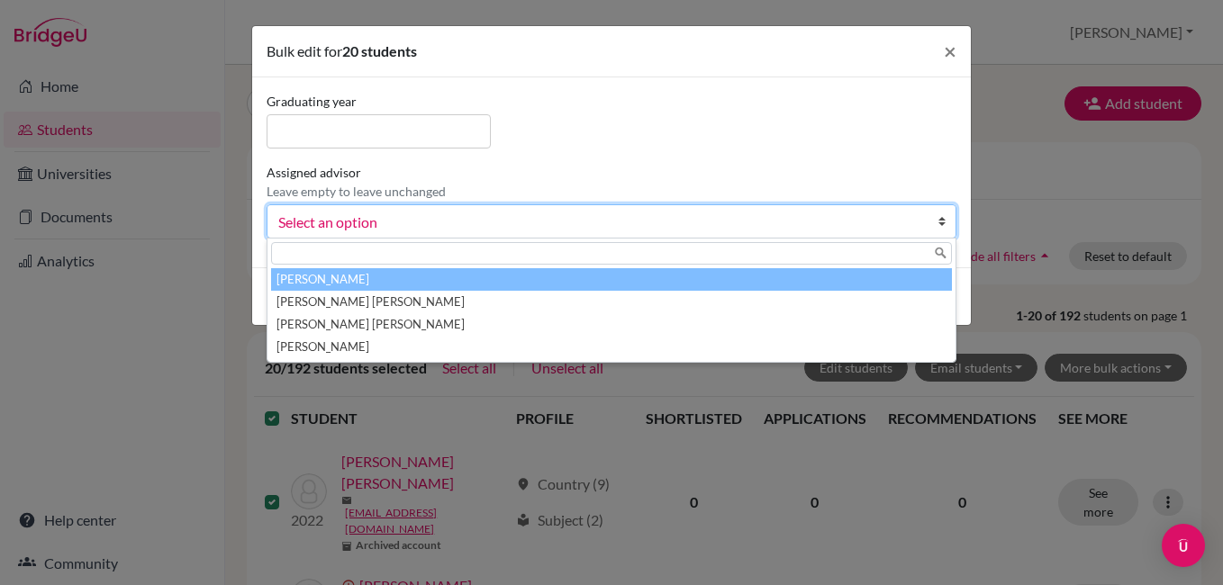
click at [400, 281] on li "Fortin, Adriana" at bounding box center [611, 279] width 681 height 23
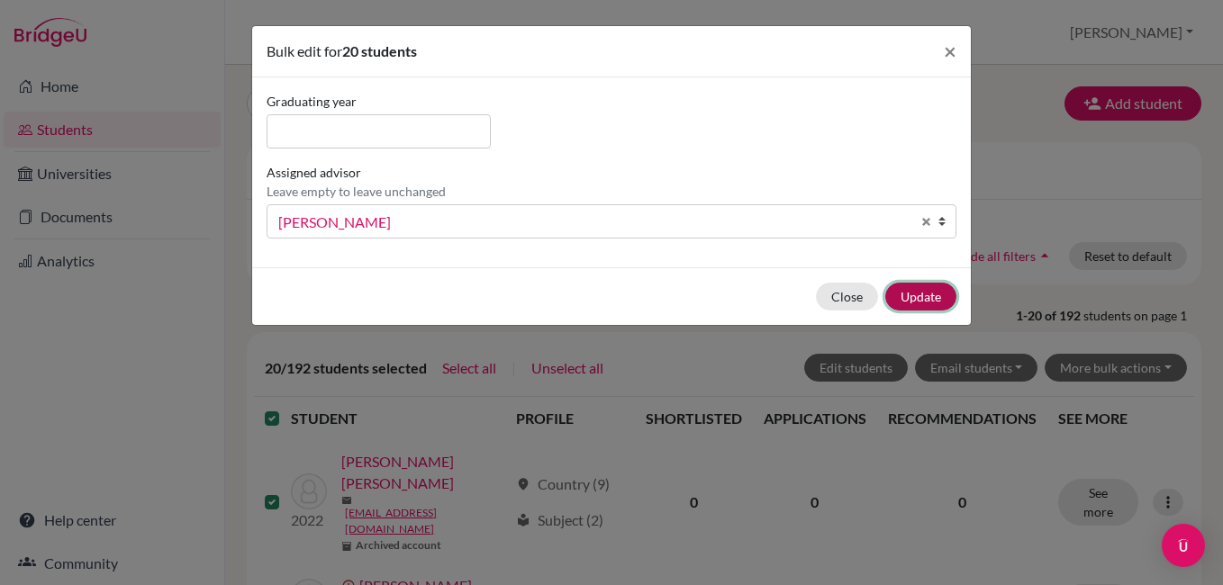
click at [906, 306] on button "Update" at bounding box center [920, 297] width 71 height 28
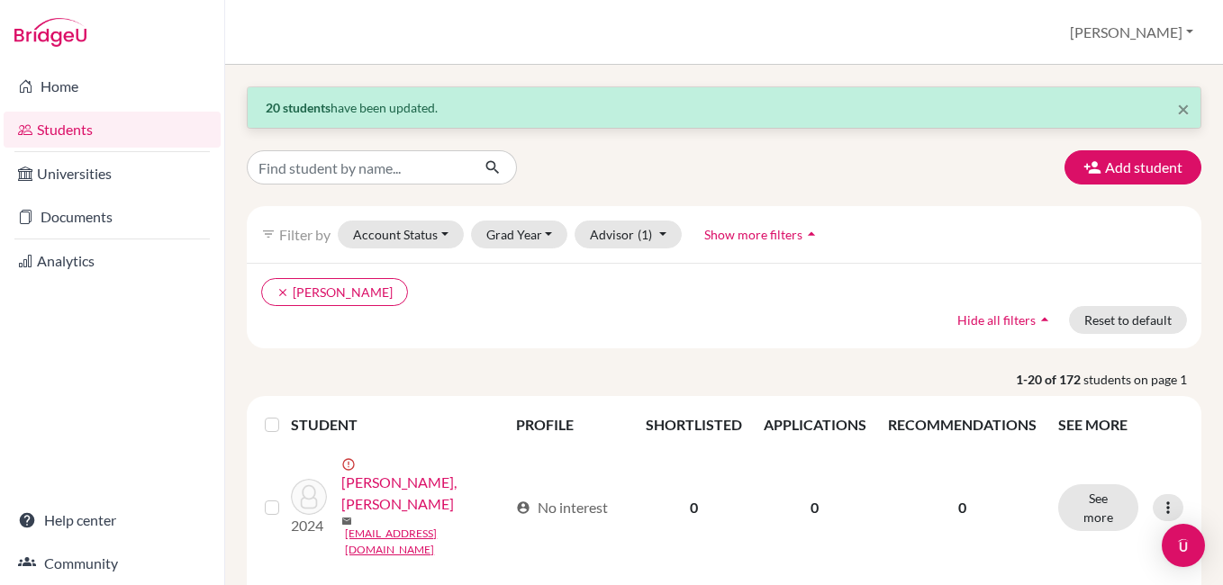
click at [286, 414] on label at bounding box center [286, 414] width 0 height 0
click at [0, 0] on input "checkbox" at bounding box center [0, 0] width 0 height 0
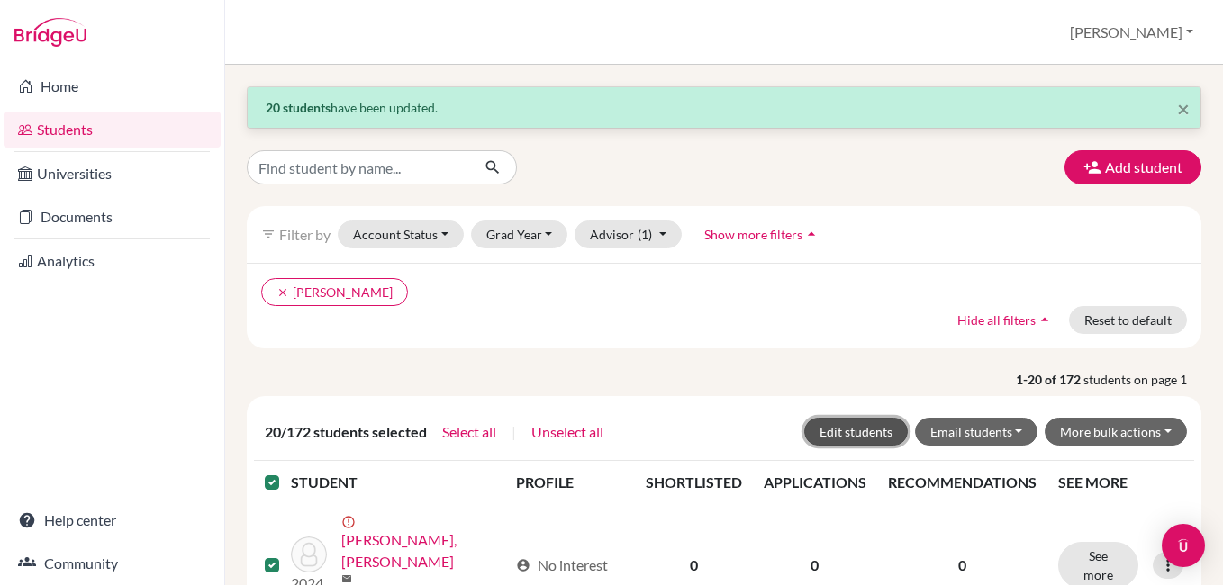
click at [857, 431] on button "Edit students" at bounding box center [856, 432] width 104 height 28
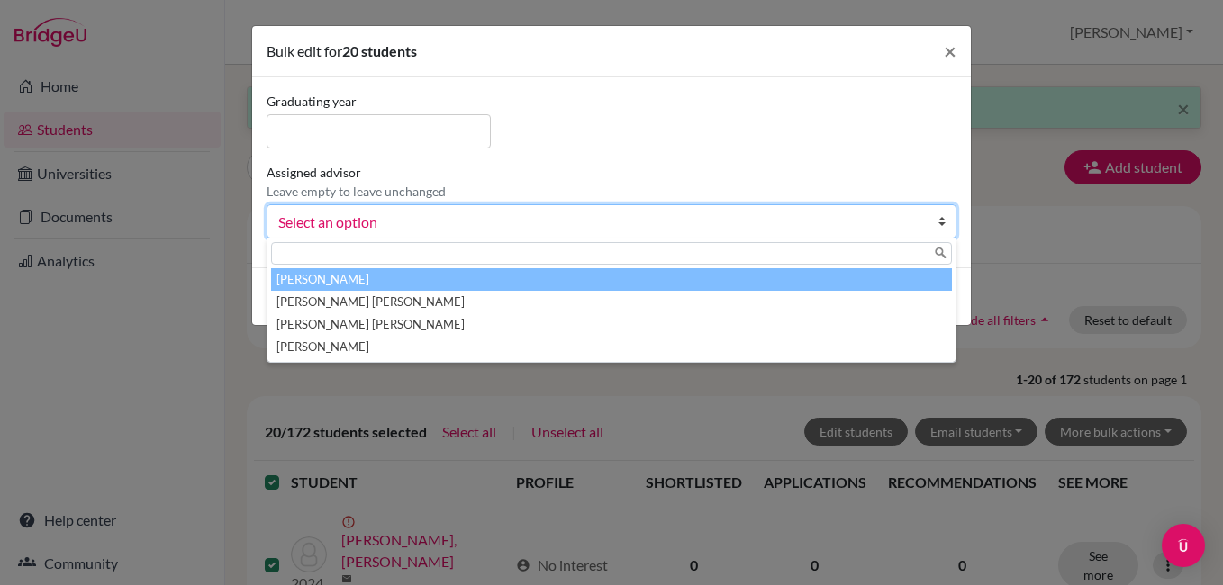
click at [463, 218] on span "Select an option" at bounding box center [599, 222] width 643 height 23
click at [395, 282] on li "Fortin, Adriana" at bounding box center [611, 279] width 681 height 23
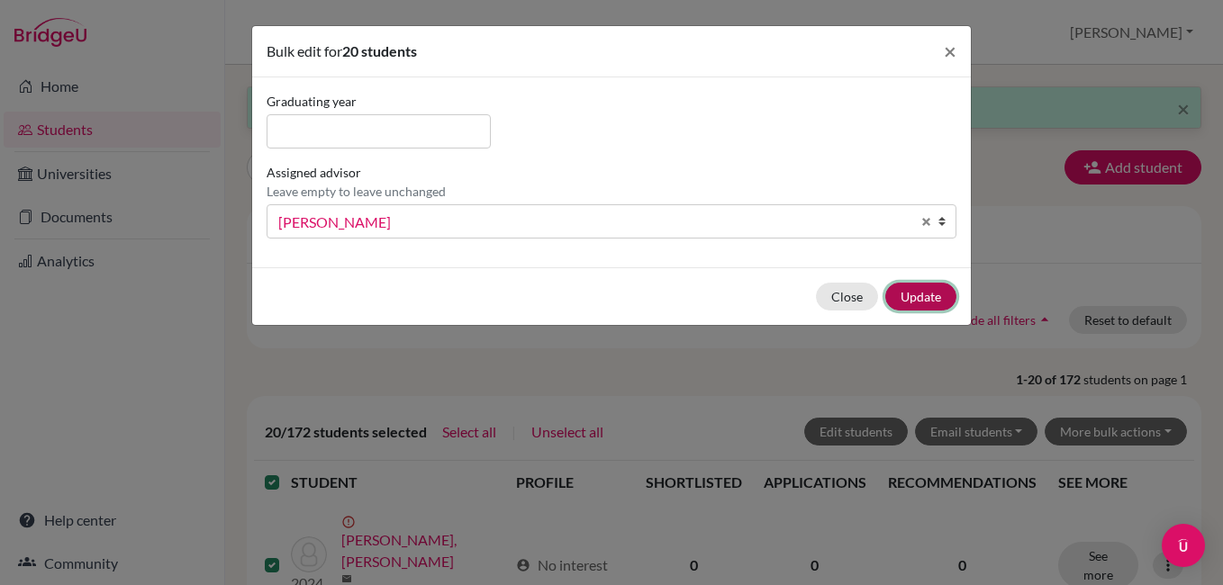
click at [906, 296] on button "Update" at bounding box center [920, 297] width 71 height 28
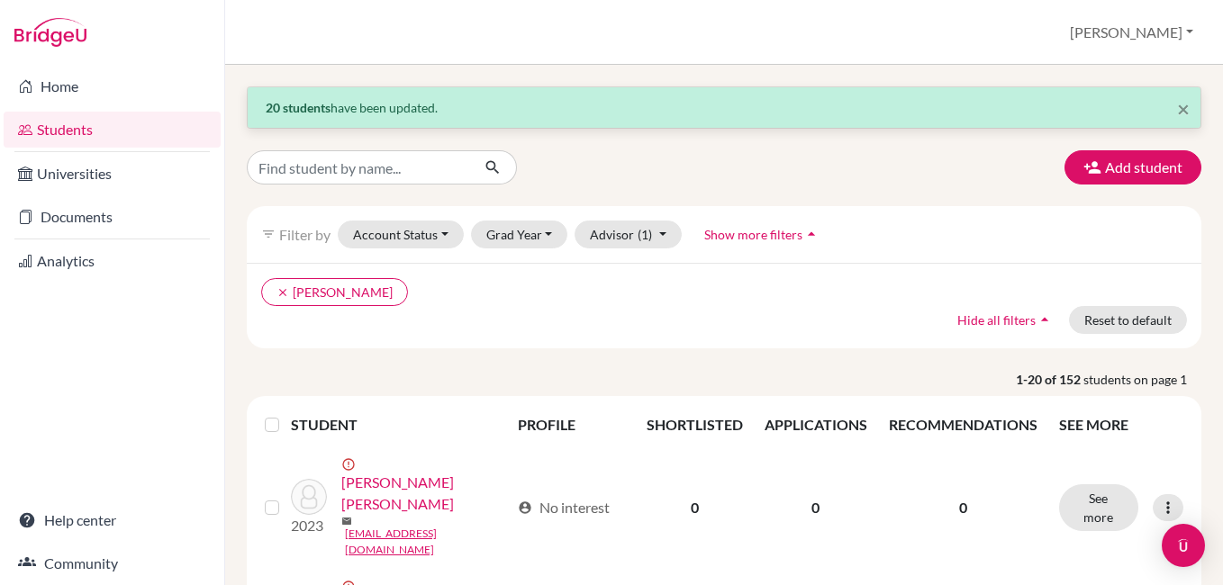
click at [286, 414] on label at bounding box center [286, 414] width 0 height 0
click at [0, 0] on input "checkbox" at bounding box center [0, 0] width 0 height 0
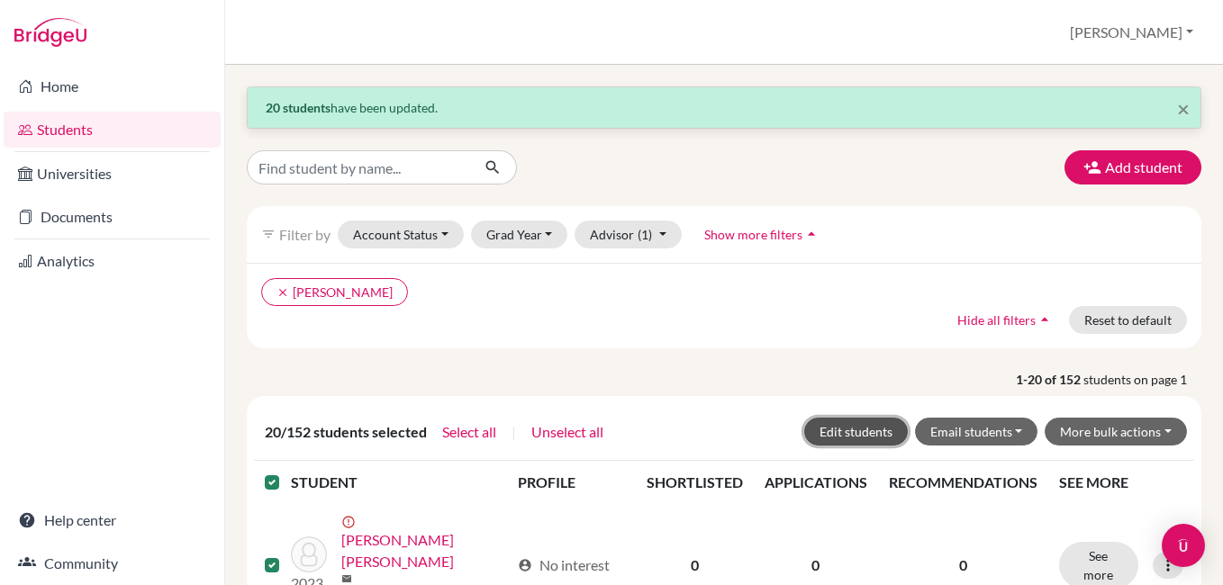
click at [860, 430] on button "Edit students" at bounding box center [856, 432] width 104 height 28
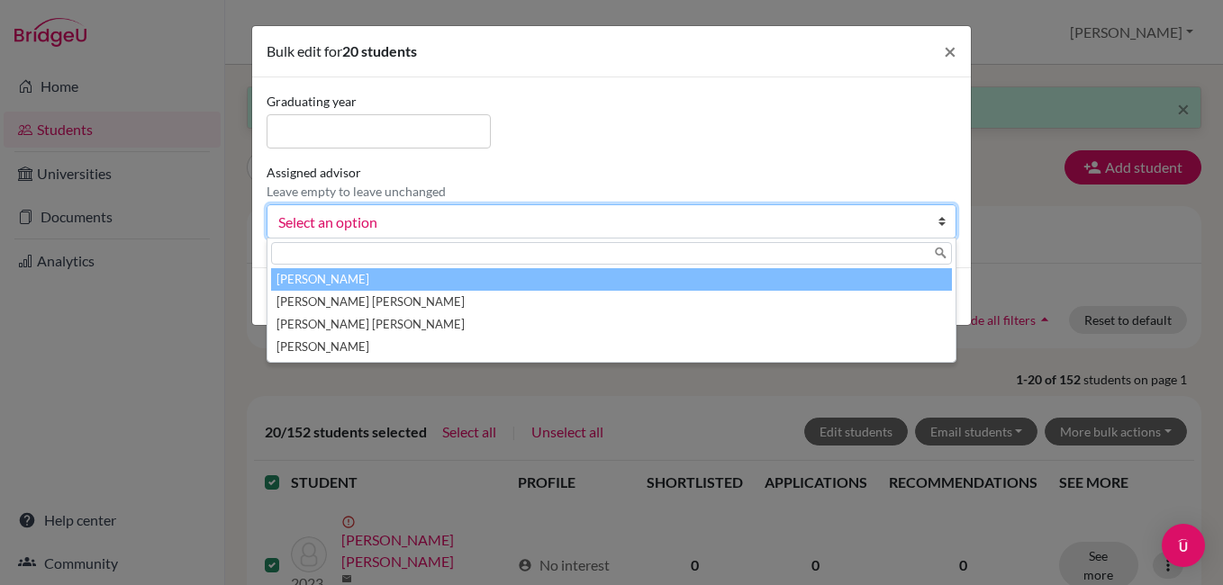
click at [673, 231] on span "Select an option" at bounding box center [599, 222] width 643 height 23
click at [656, 280] on li "Fortin, Adriana" at bounding box center [611, 279] width 681 height 23
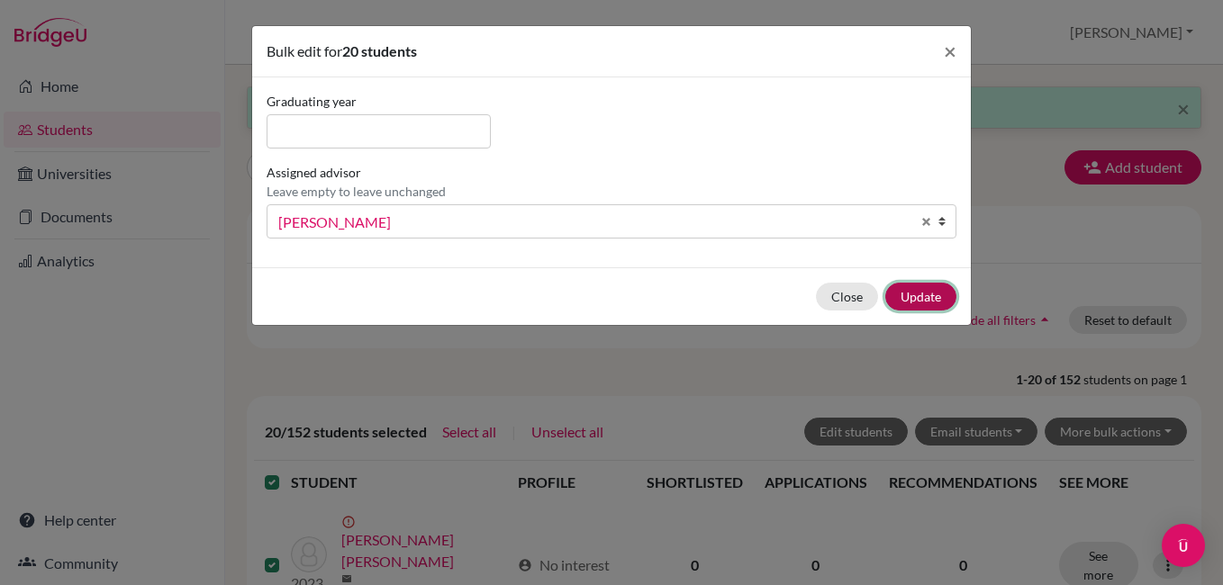
click at [923, 299] on button "Update" at bounding box center [920, 297] width 71 height 28
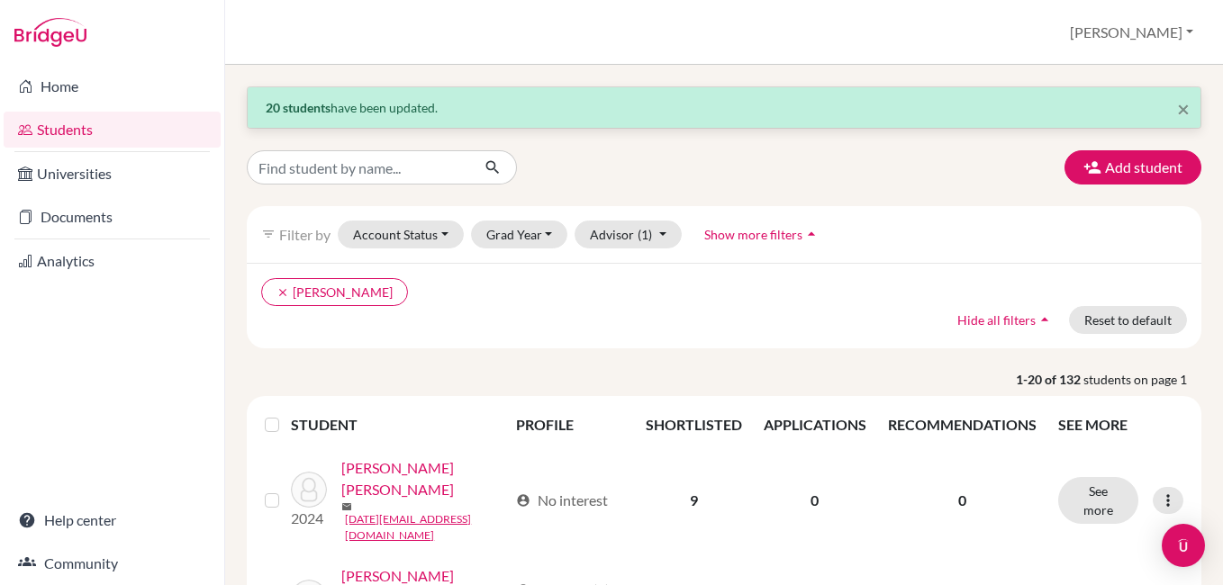
click at [286, 414] on label at bounding box center [286, 414] width 0 height 0
click at [0, 0] on input "checkbox" at bounding box center [0, 0] width 0 height 0
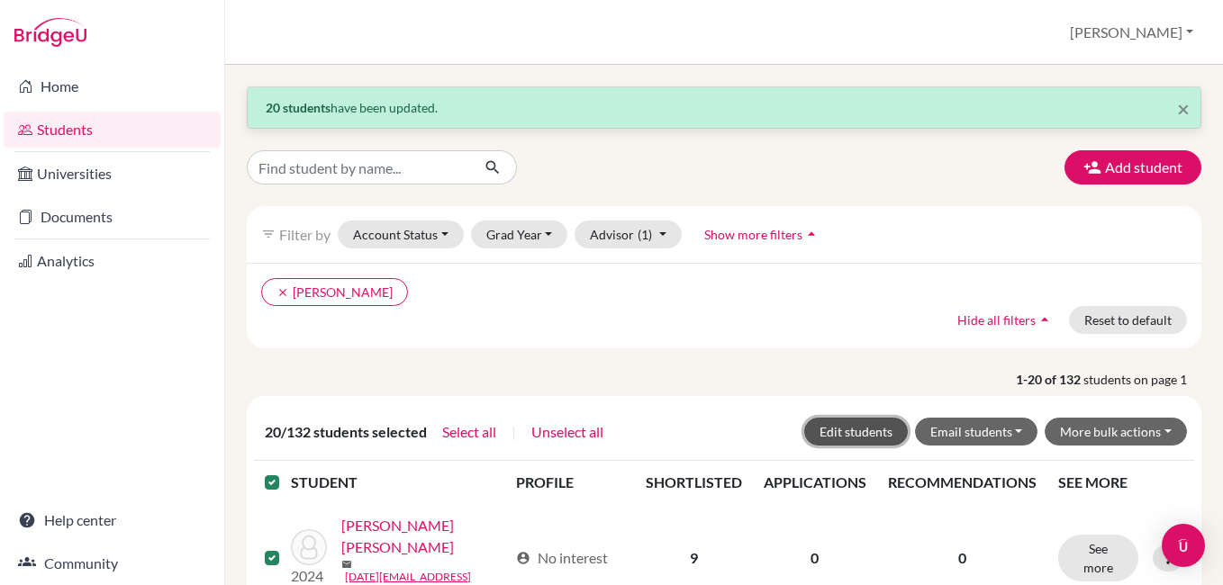
click at [875, 431] on button "Edit students" at bounding box center [856, 432] width 104 height 28
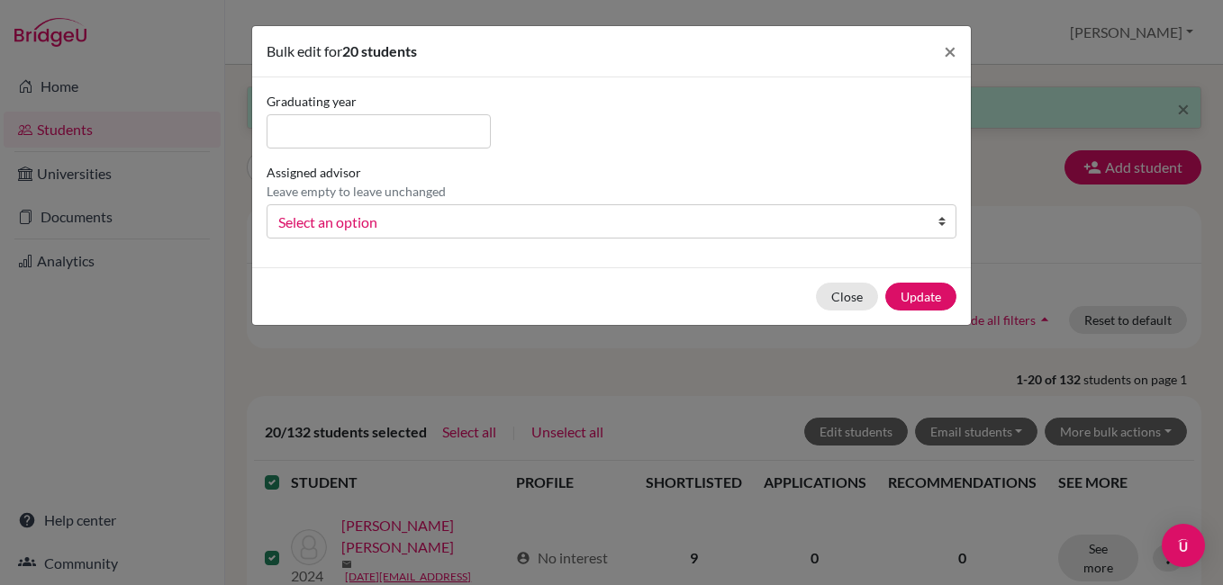
click at [471, 220] on span "Select an option" at bounding box center [599, 222] width 643 height 23
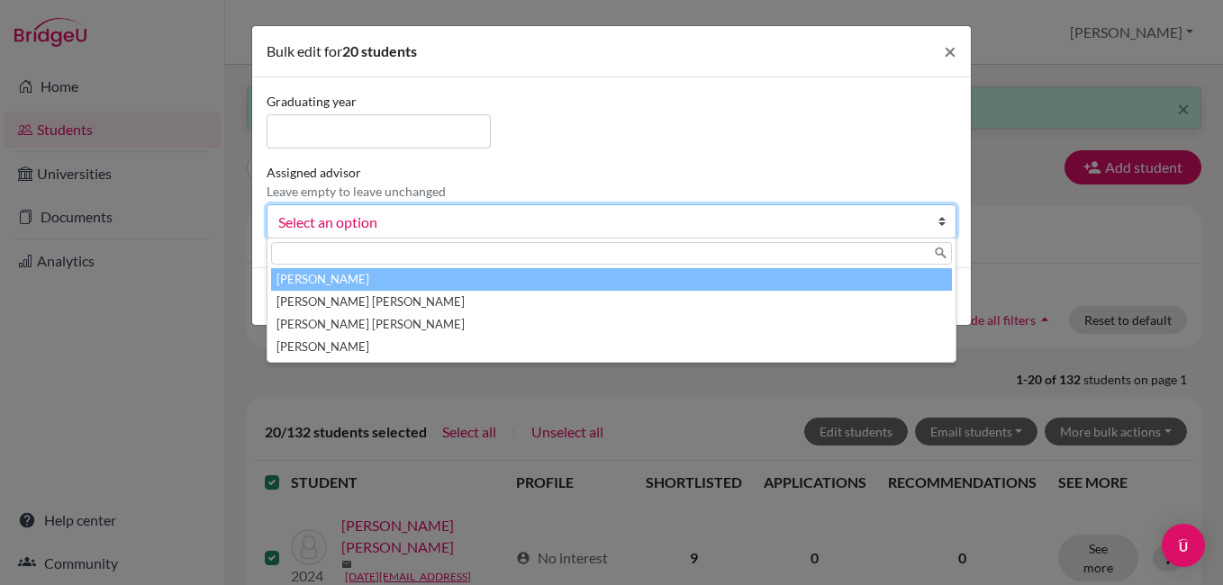
click at [469, 271] on li "Fortin, Adriana" at bounding box center [611, 279] width 681 height 23
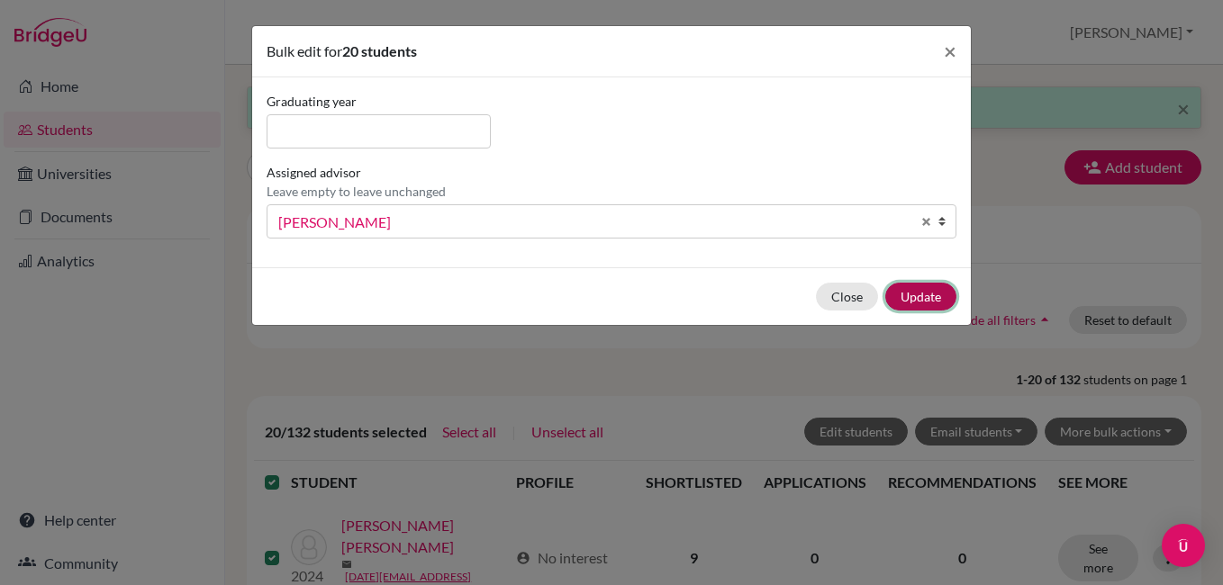
click at [923, 295] on button "Update" at bounding box center [920, 297] width 71 height 28
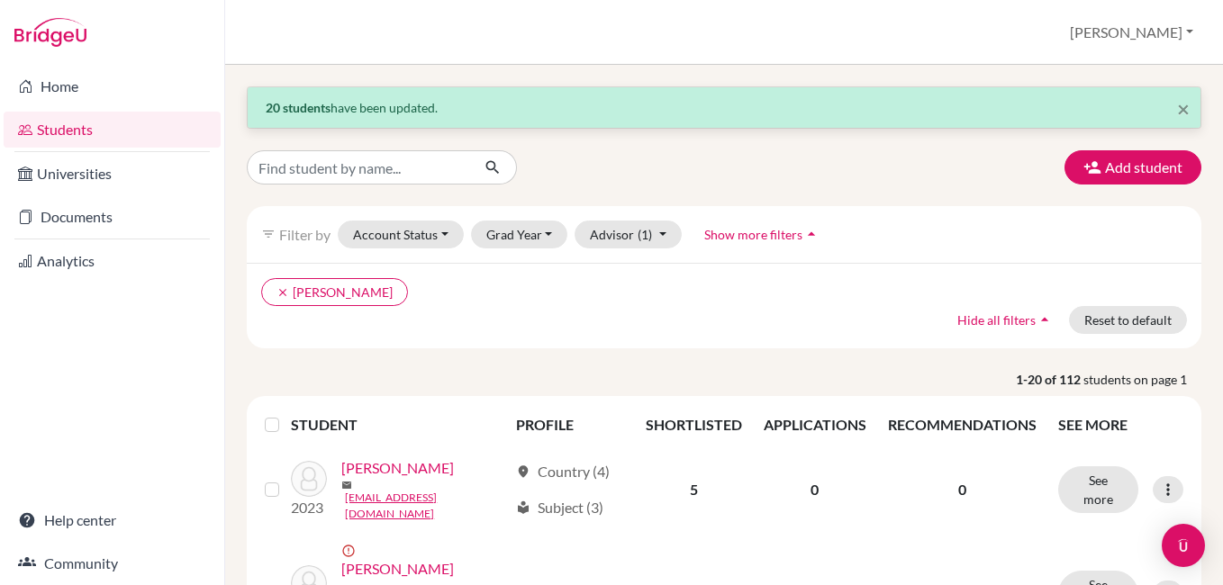
click at [286, 414] on label at bounding box center [286, 414] width 0 height 0
click at [0, 0] on input "checkbox" at bounding box center [0, 0] width 0 height 0
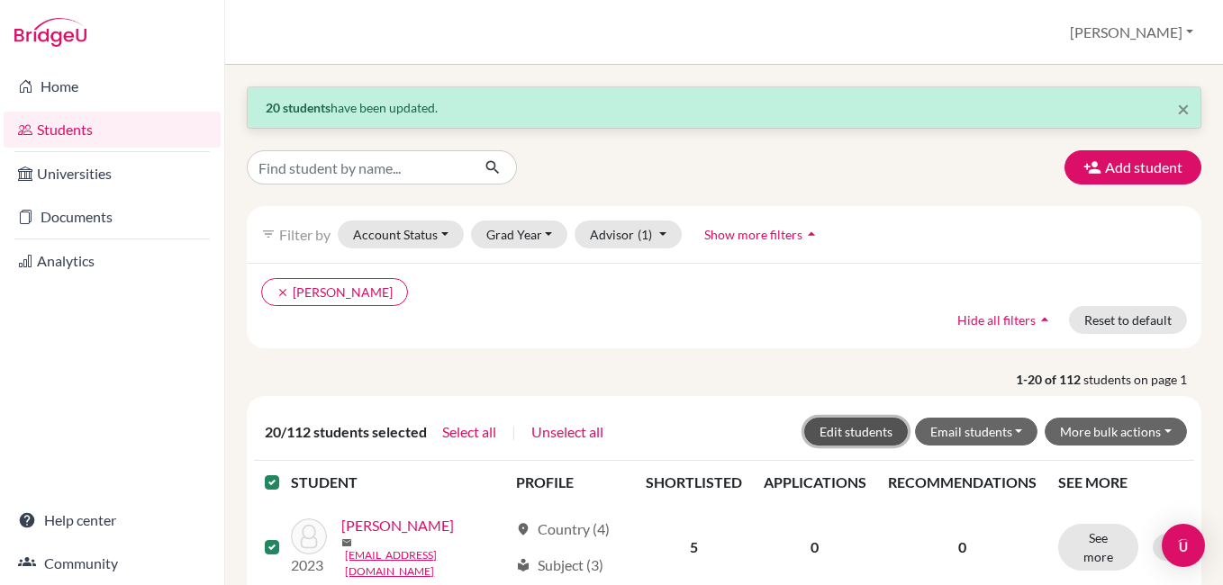
click at [870, 427] on button "Edit students" at bounding box center [856, 432] width 104 height 28
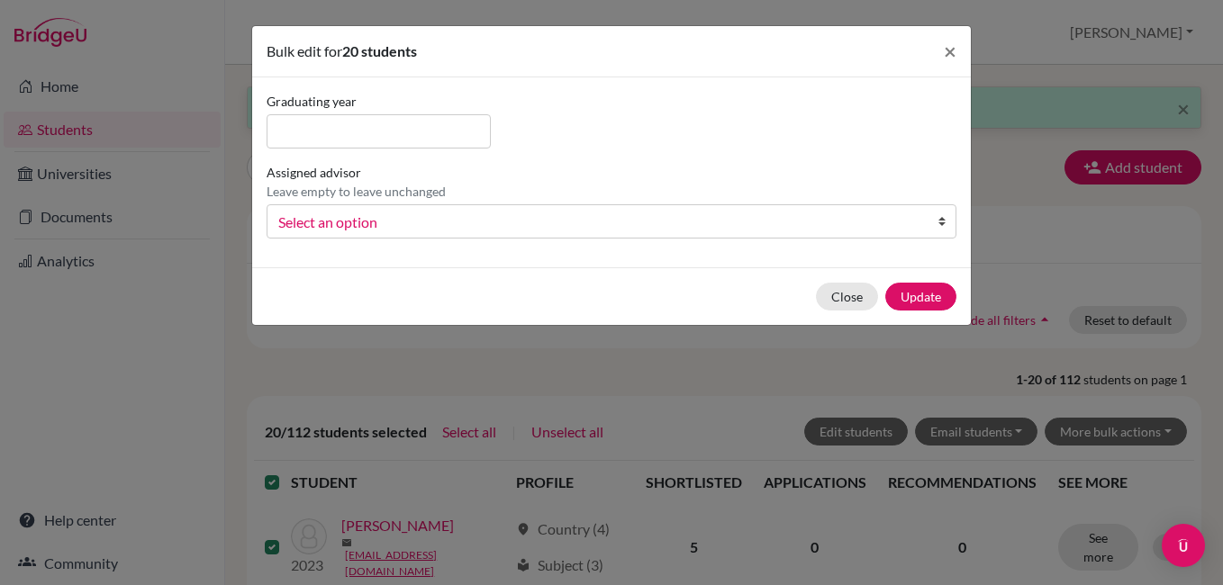
click at [643, 211] on span "Select an option" at bounding box center [599, 222] width 643 height 23
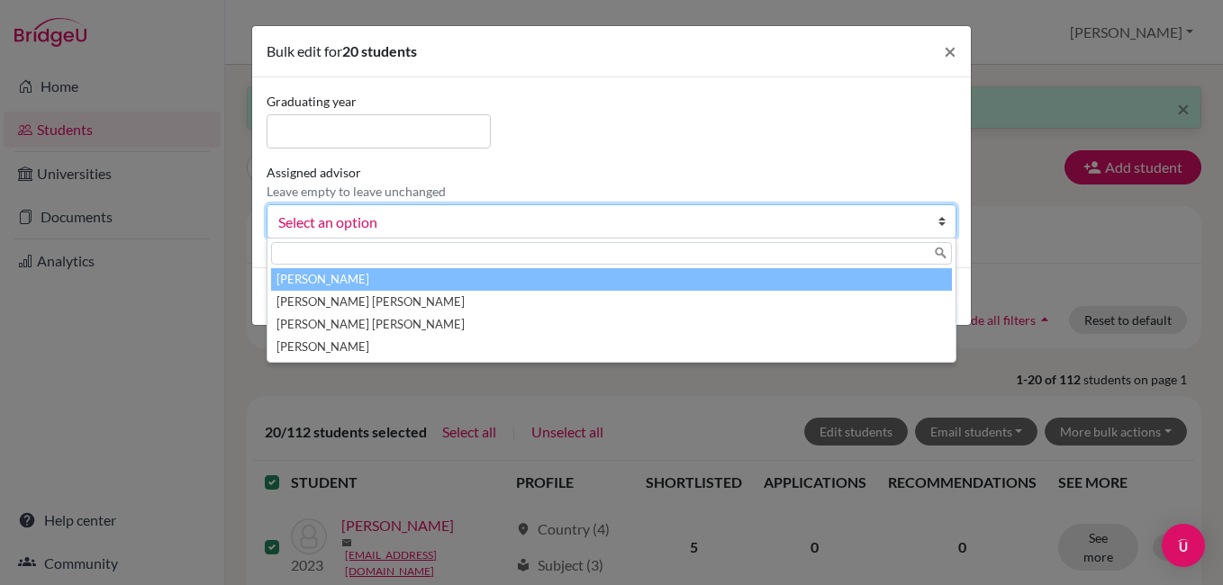
click at [637, 276] on li "Fortin, Adriana" at bounding box center [611, 279] width 681 height 23
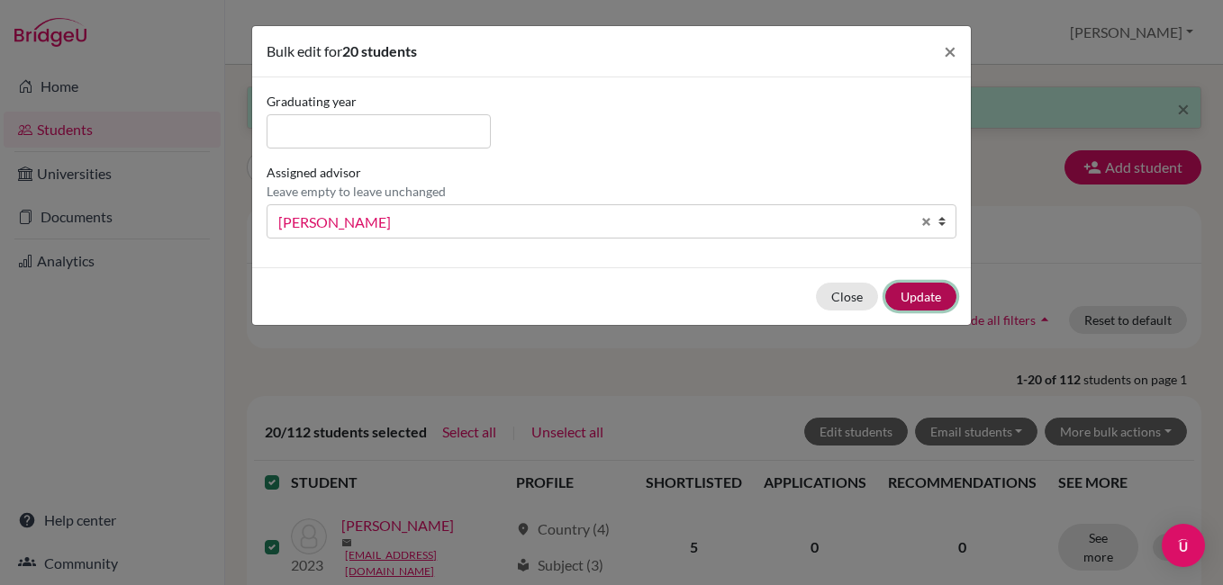
click at [935, 299] on button "Update" at bounding box center [920, 297] width 71 height 28
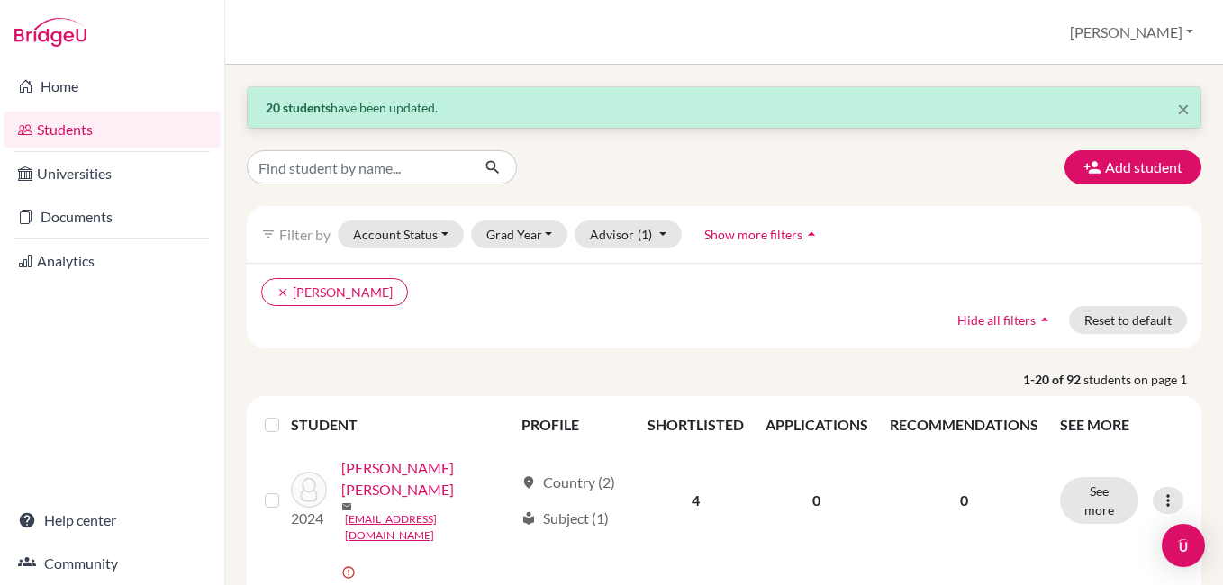
click at [286, 414] on label at bounding box center [286, 414] width 0 height 0
click at [0, 0] on input "checkbox" at bounding box center [0, 0] width 0 height 0
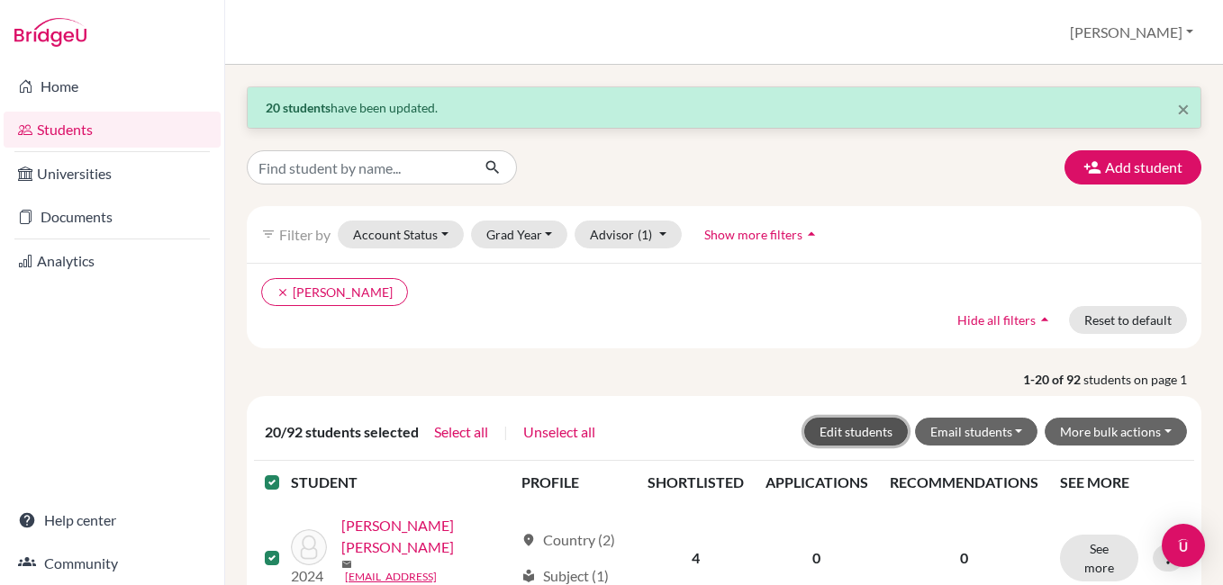
click at [877, 430] on button "Edit students" at bounding box center [856, 432] width 104 height 28
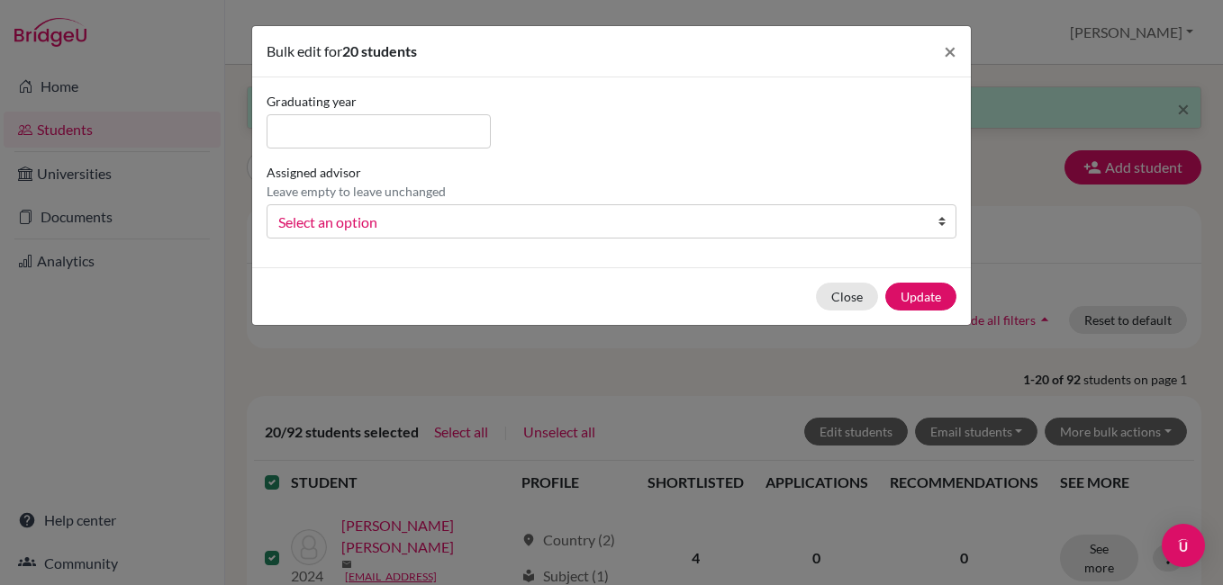
click at [553, 222] on span "Select an option" at bounding box center [599, 222] width 643 height 23
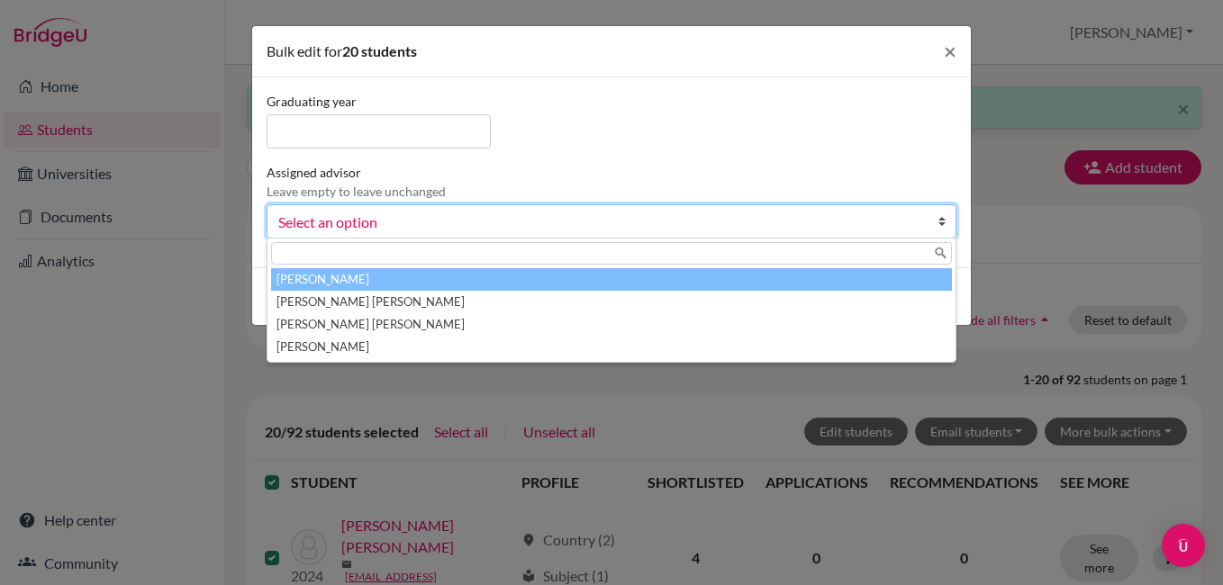
click at [550, 269] on li "Fortin, Adriana" at bounding box center [611, 279] width 681 height 23
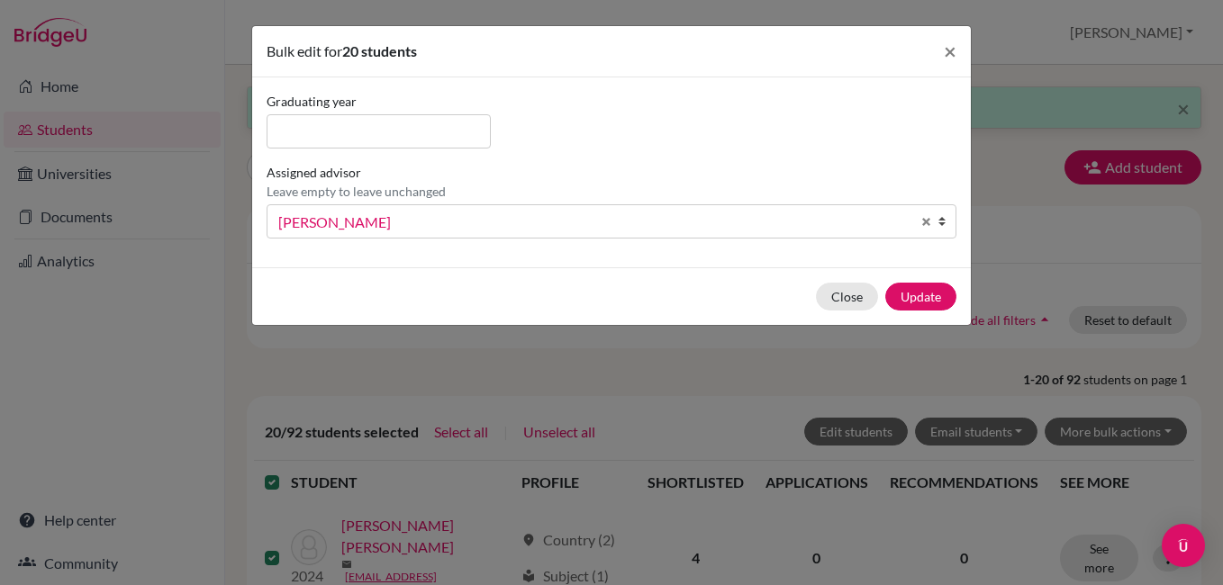
click at [959, 297] on div "Close Update" at bounding box center [611, 296] width 719 height 58
click at [922, 297] on button "Update" at bounding box center [920, 297] width 71 height 28
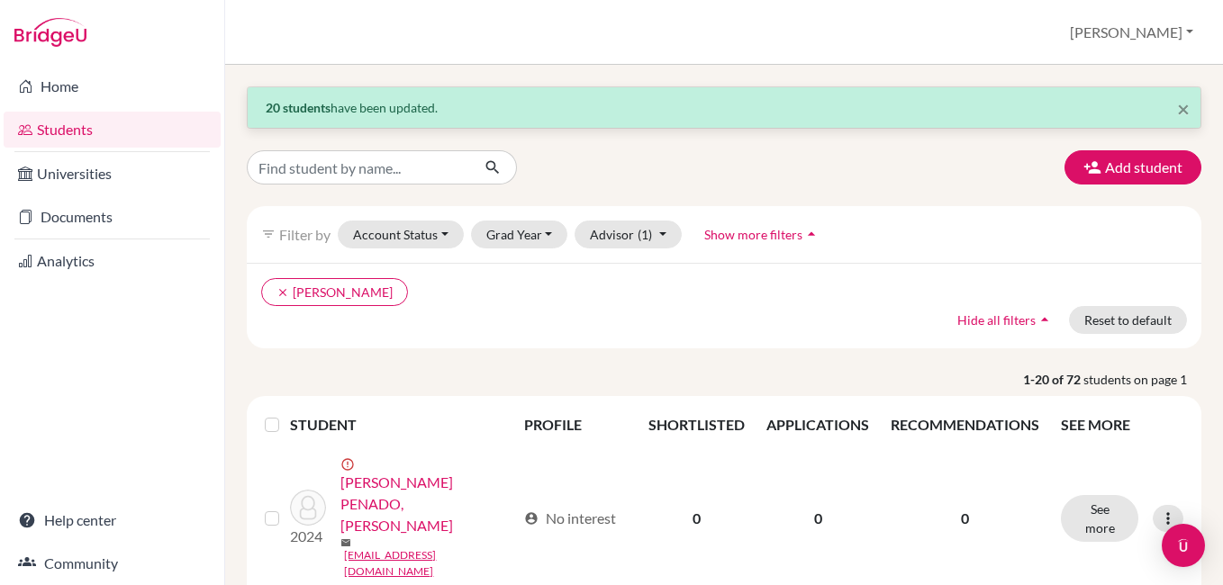
click at [286, 414] on label at bounding box center [286, 414] width 0 height 0
click at [0, 0] on input "checkbox" at bounding box center [0, 0] width 0 height 0
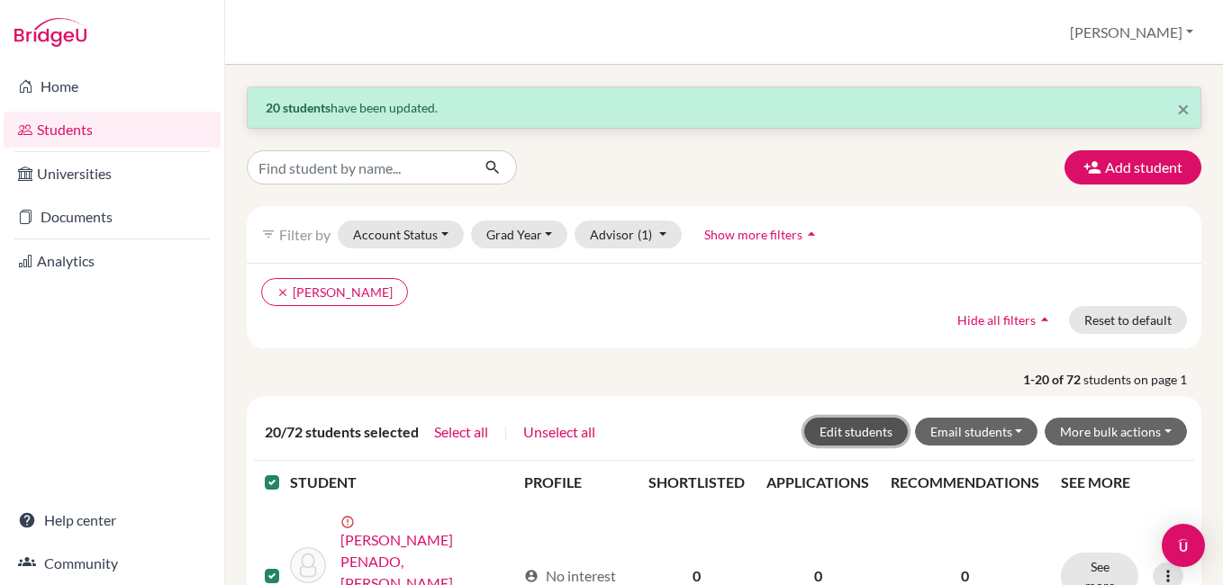
click at [845, 435] on button "Edit students" at bounding box center [856, 432] width 104 height 28
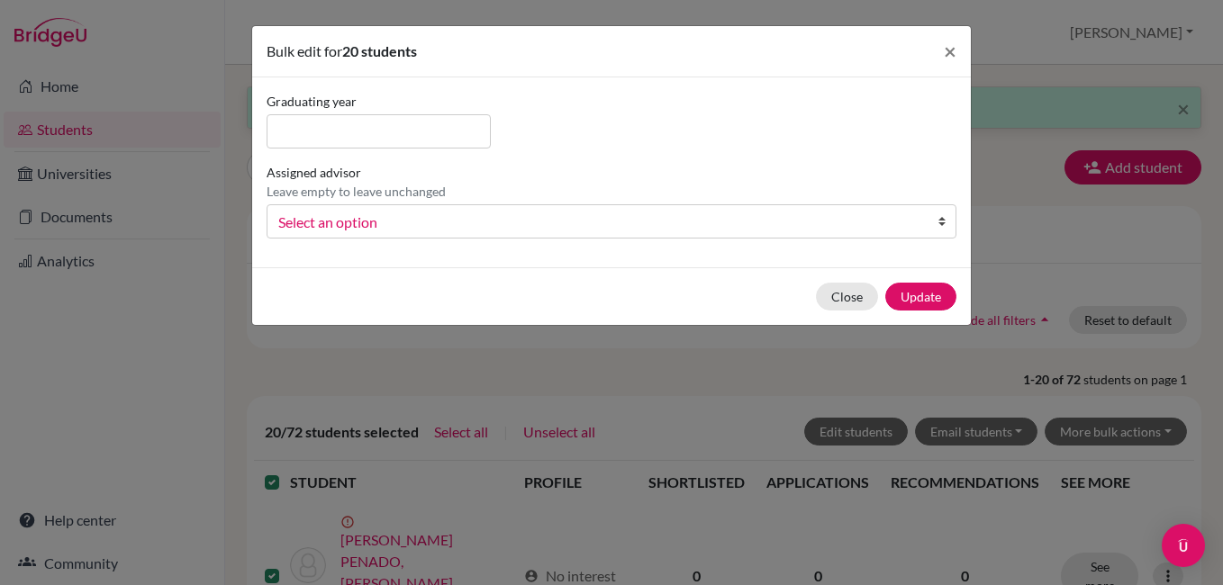
click at [642, 237] on link "Select an option" at bounding box center [612, 221] width 690 height 34
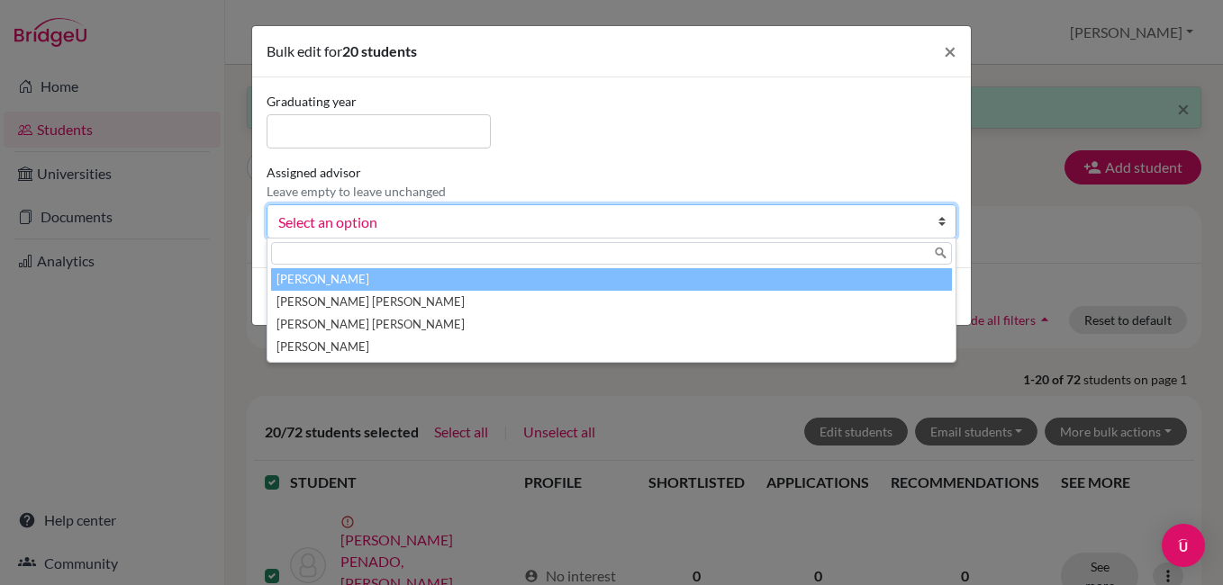
click at [648, 277] on li "Fortin, Adriana" at bounding box center [611, 279] width 681 height 23
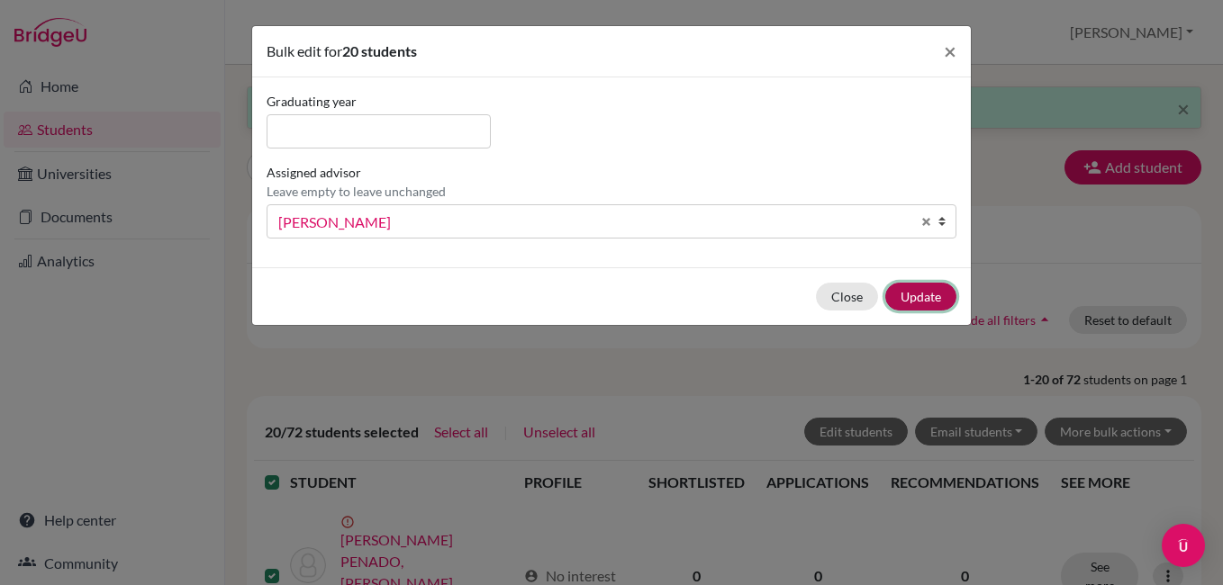
click at [941, 304] on button "Update" at bounding box center [920, 297] width 71 height 28
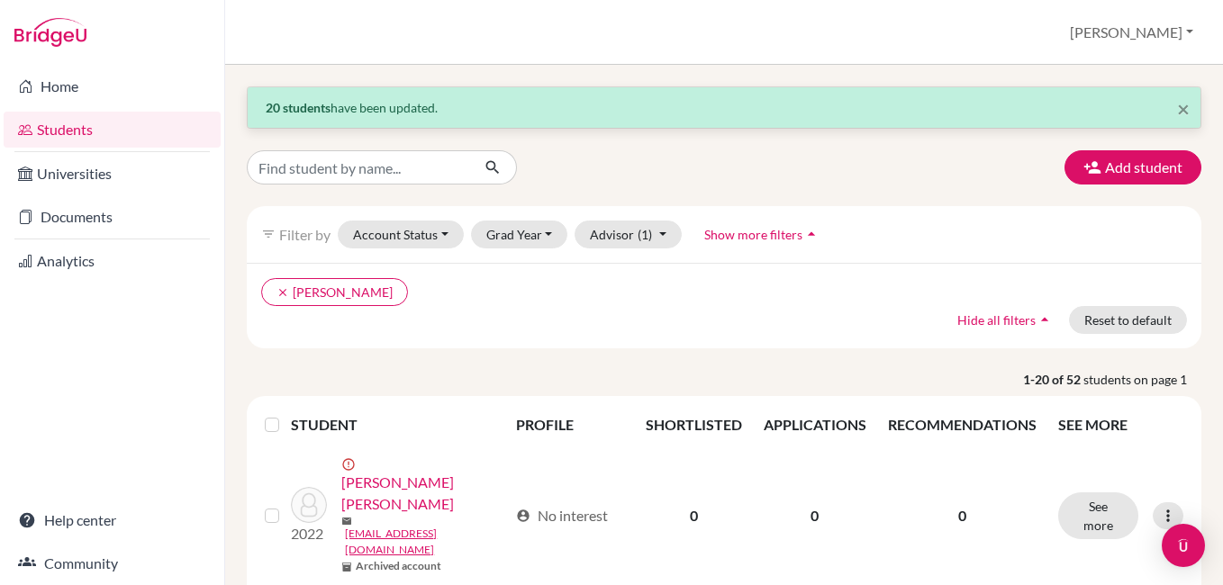
click at [286, 414] on label at bounding box center [286, 414] width 0 height 0
click at [0, 0] on input "checkbox" at bounding box center [0, 0] width 0 height 0
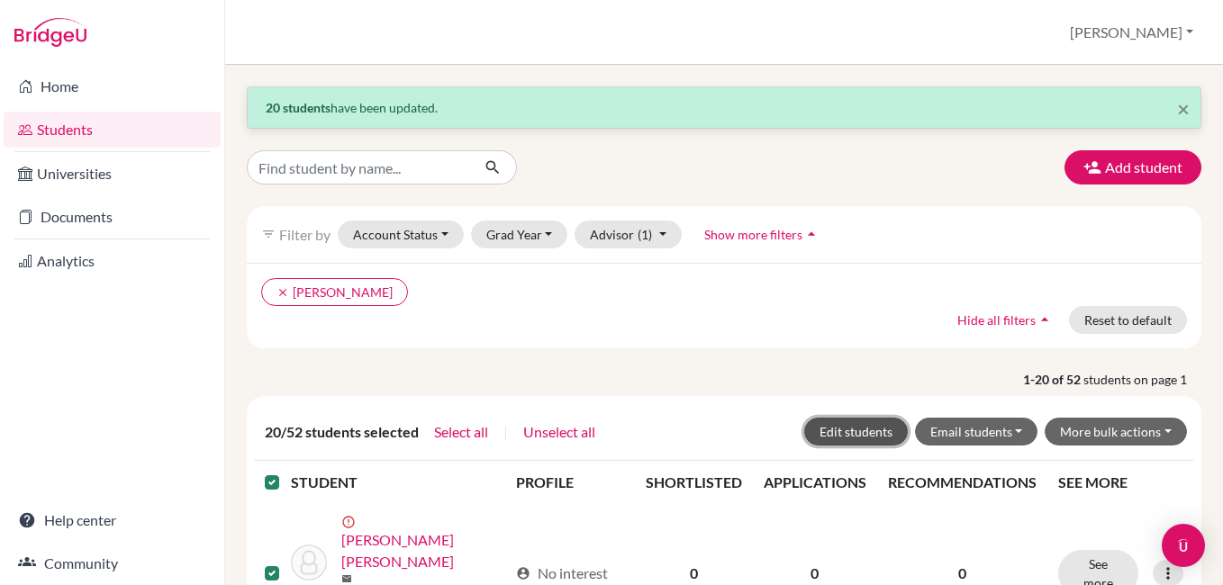
click at [862, 431] on button "Edit students" at bounding box center [856, 432] width 104 height 28
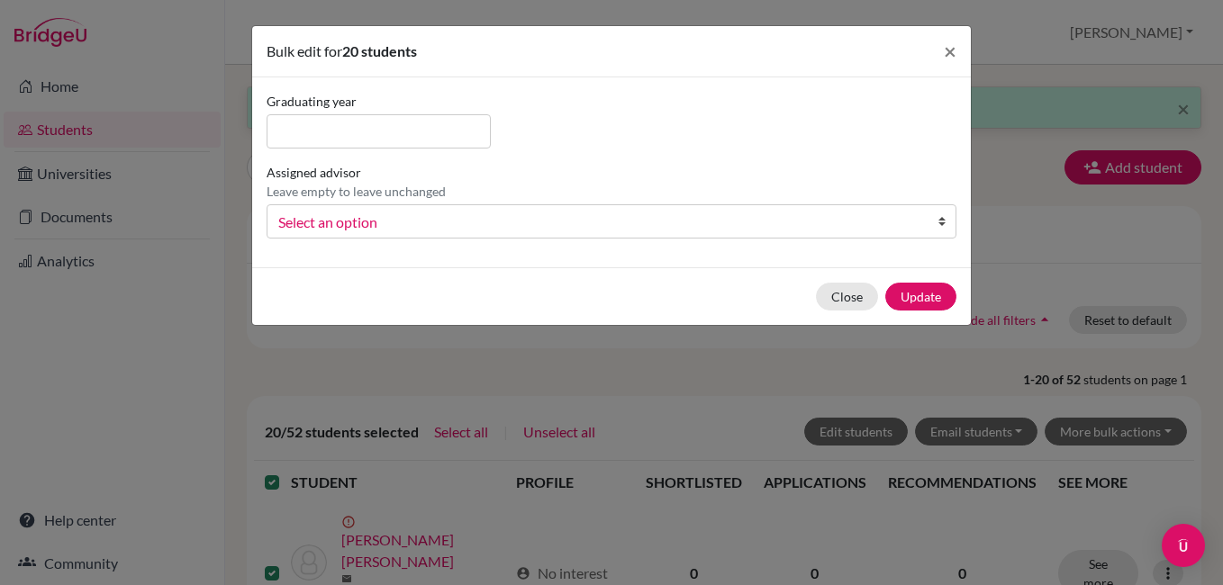
click at [599, 229] on span "Select an option" at bounding box center [599, 222] width 643 height 23
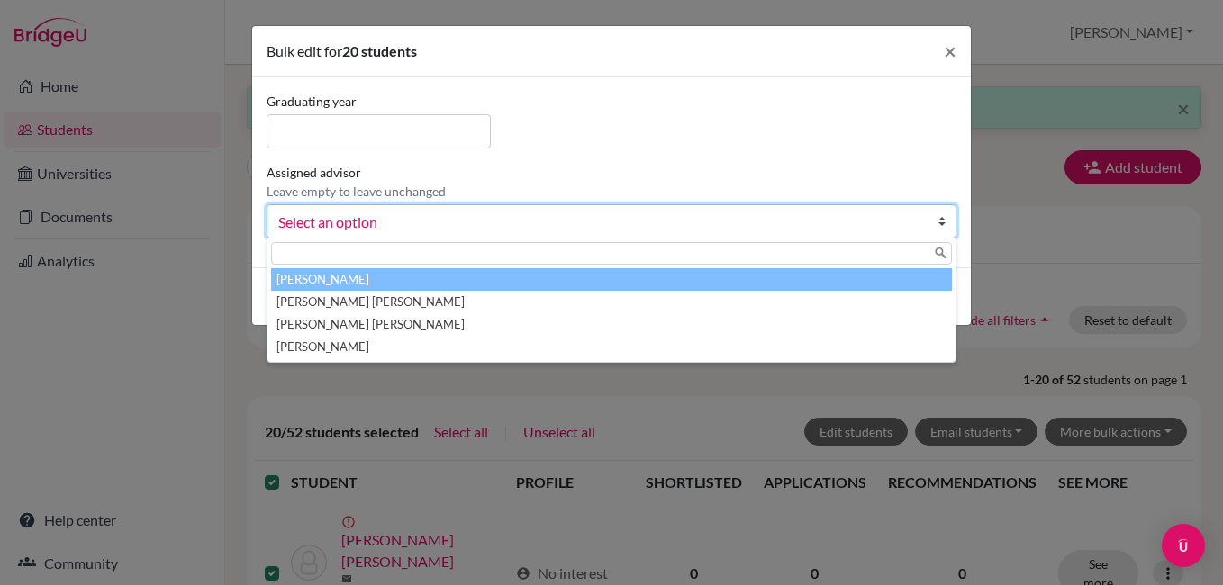
click at [606, 278] on li "Fortin, Adriana" at bounding box center [611, 279] width 681 height 23
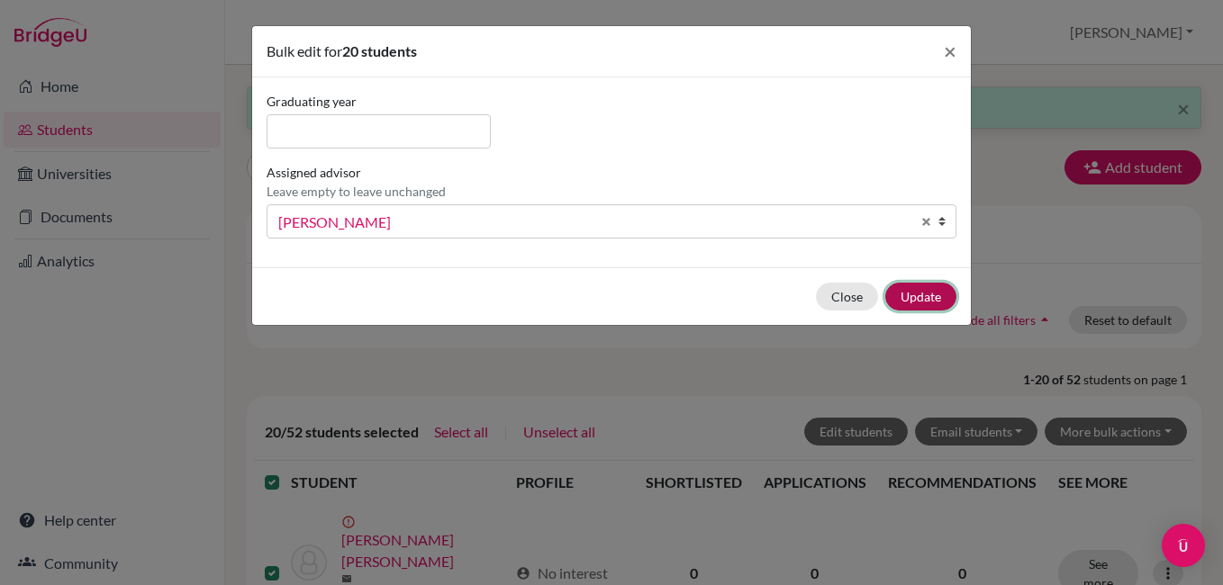
click at [902, 294] on button "Update" at bounding box center [920, 297] width 71 height 28
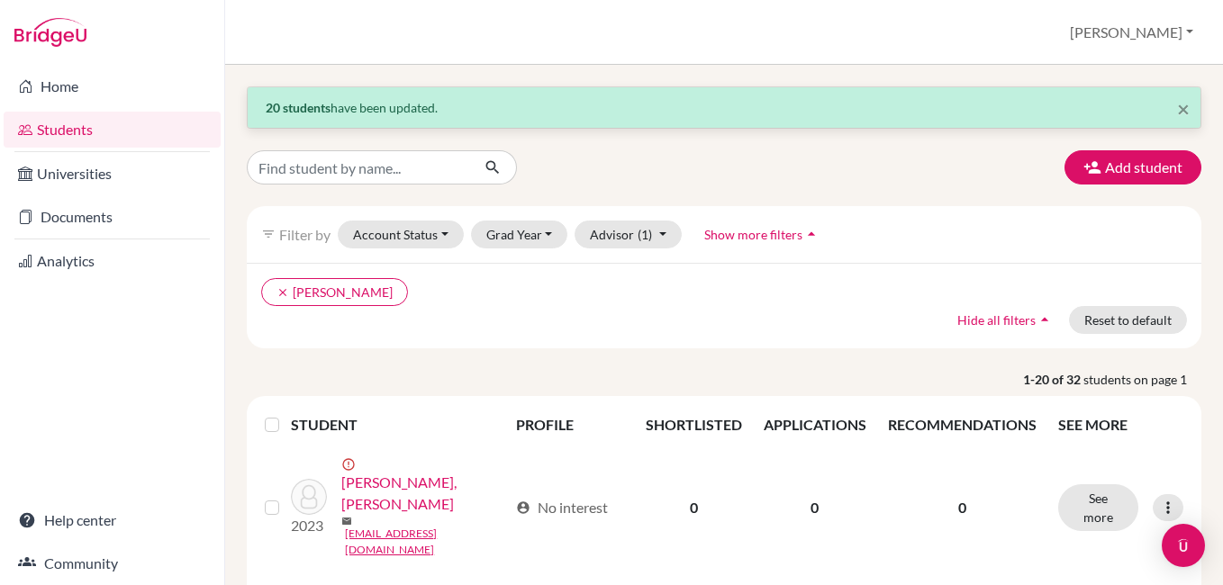
click at [286, 414] on label at bounding box center [286, 414] width 0 height 0
click at [0, 0] on input "checkbox" at bounding box center [0, 0] width 0 height 0
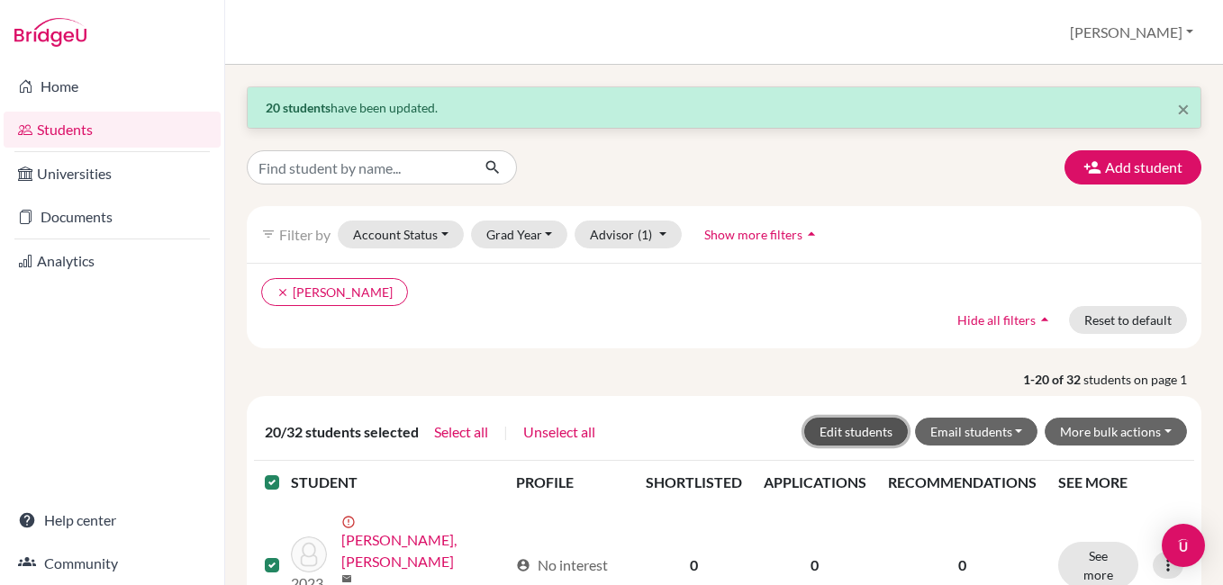
click at [870, 440] on button "Edit students" at bounding box center [856, 432] width 104 height 28
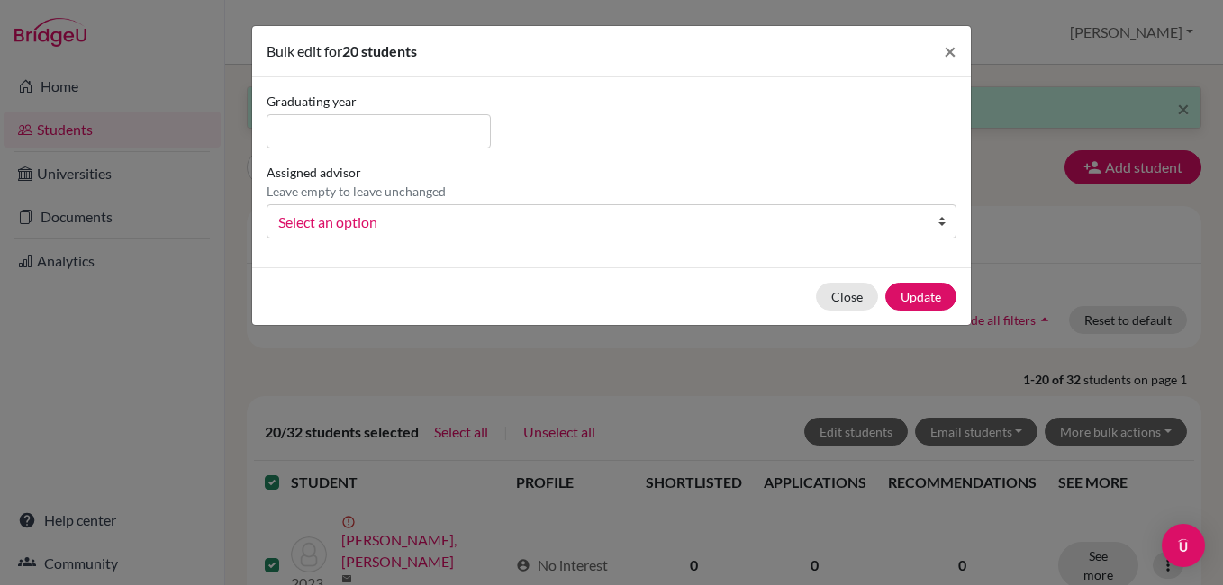
click at [709, 213] on span "Select an option" at bounding box center [599, 222] width 643 height 23
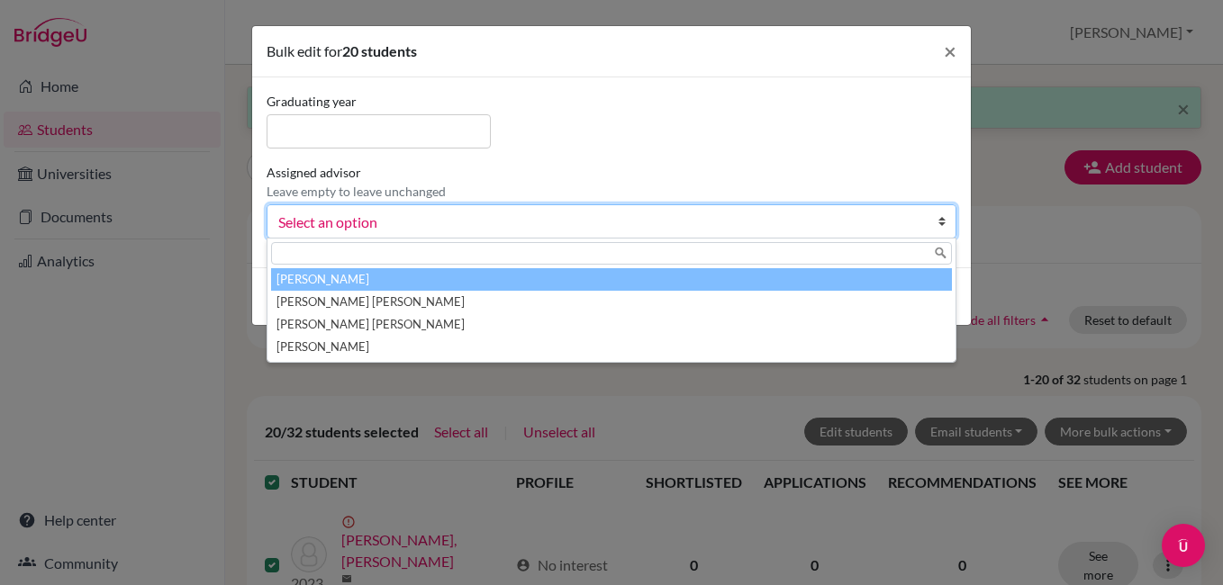
click at [715, 276] on li "Fortin, Adriana" at bounding box center [611, 279] width 681 height 23
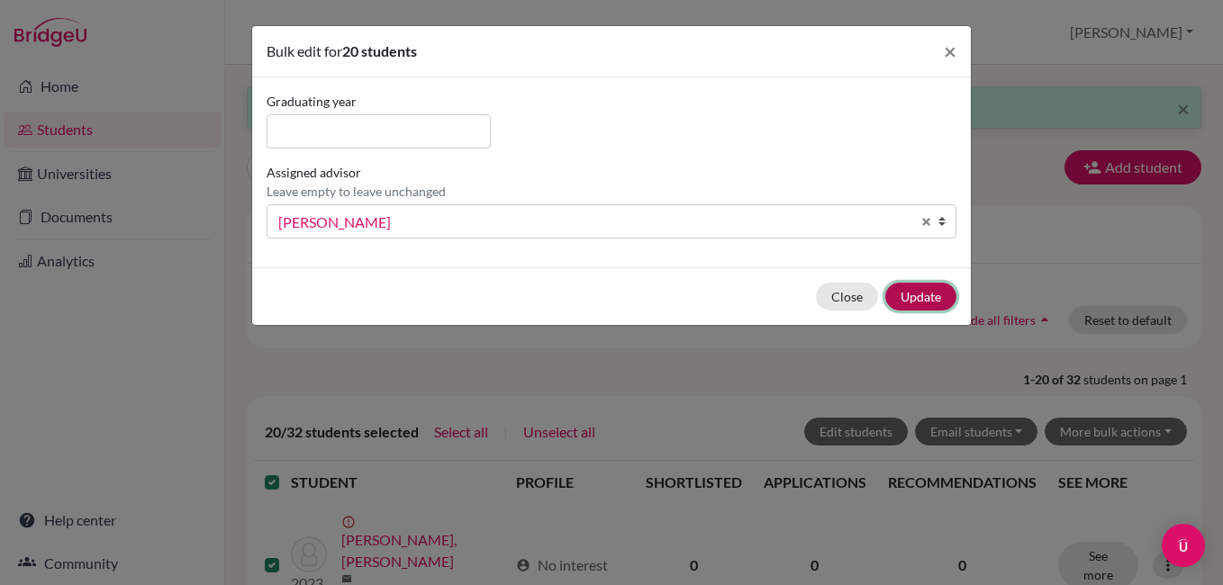
click at [943, 294] on button "Update" at bounding box center [920, 297] width 71 height 28
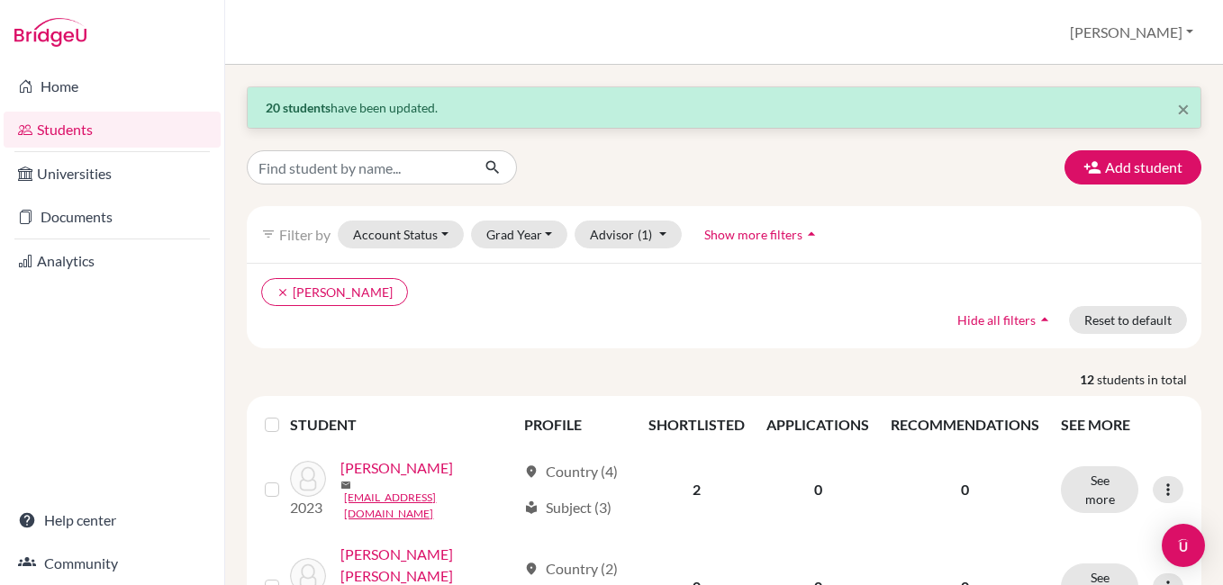
click at [286, 414] on label at bounding box center [286, 414] width 0 height 0
click at [0, 0] on input "checkbox" at bounding box center [0, 0] width 0 height 0
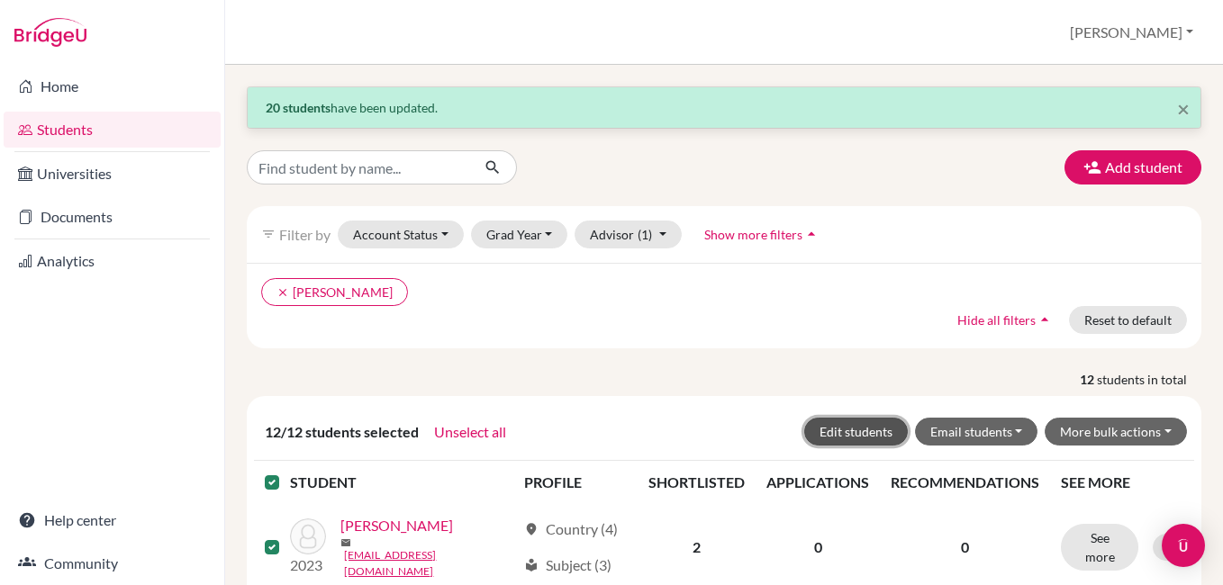
click at [827, 435] on button "Edit students" at bounding box center [856, 432] width 104 height 28
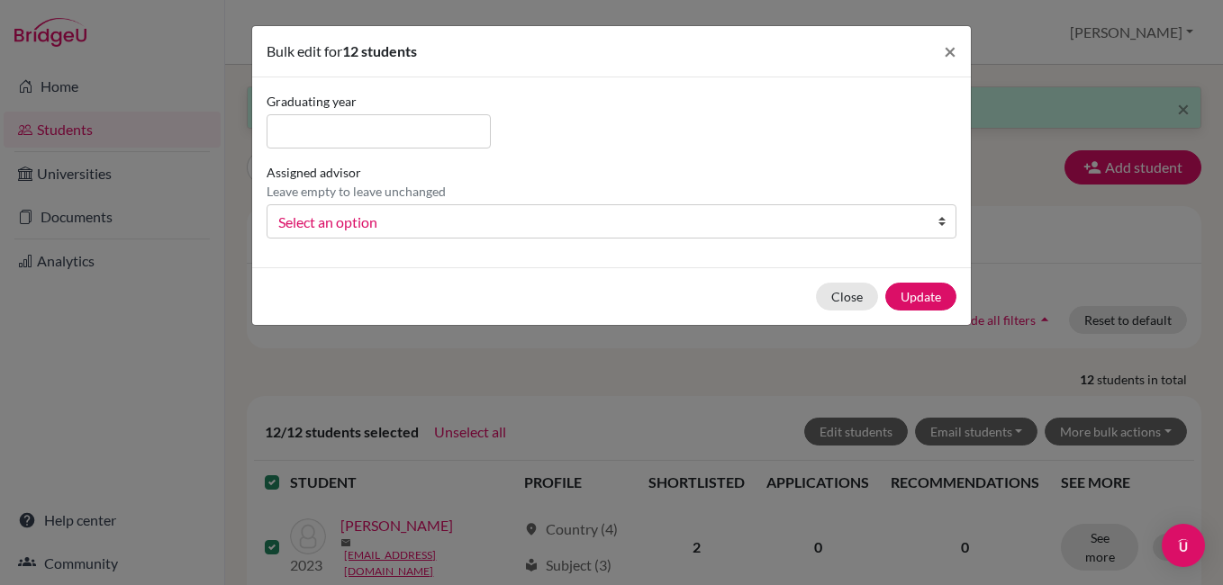
click at [677, 223] on span "Select an option" at bounding box center [599, 222] width 643 height 23
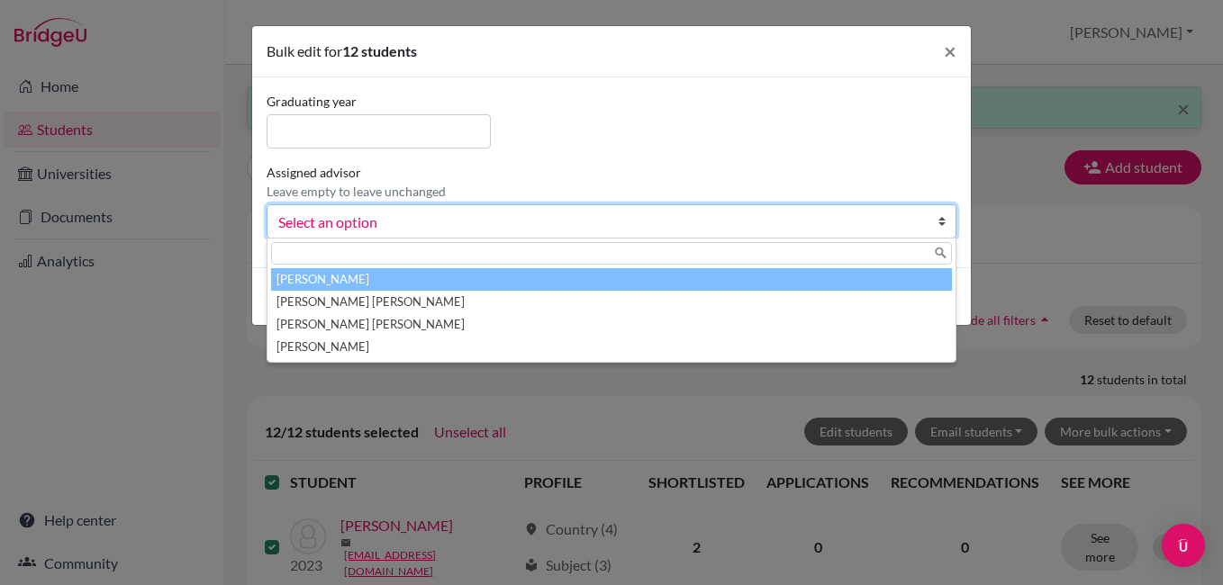
click at [645, 283] on li "Fortin, Adriana" at bounding box center [611, 279] width 681 height 23
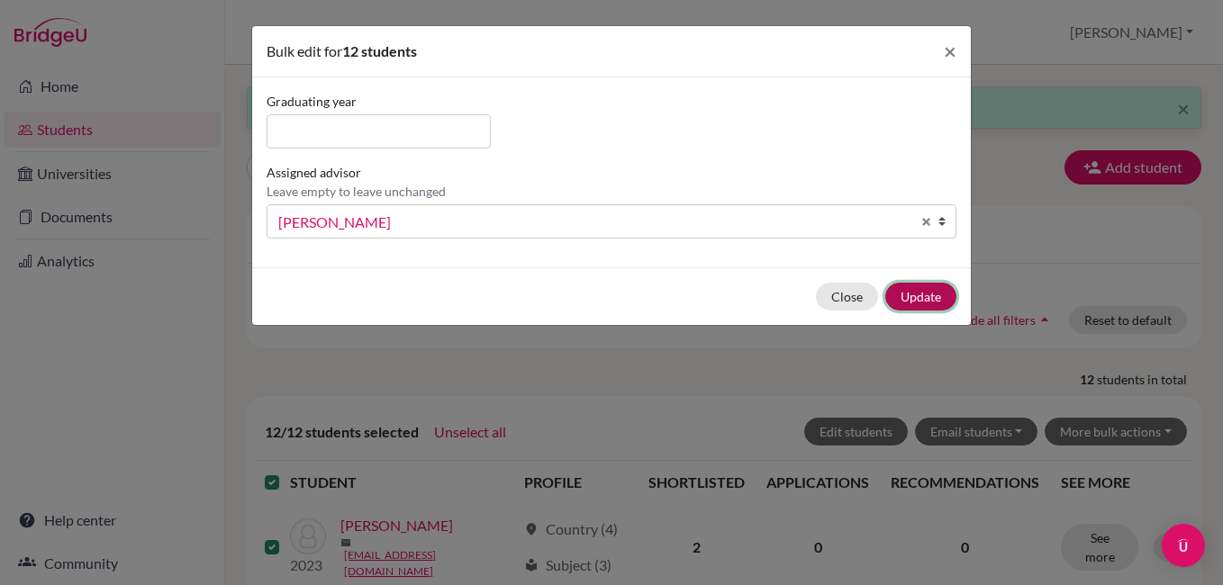
click at [909, 288] on button "Update" at bounding box center [920, 297] width 71 height 28
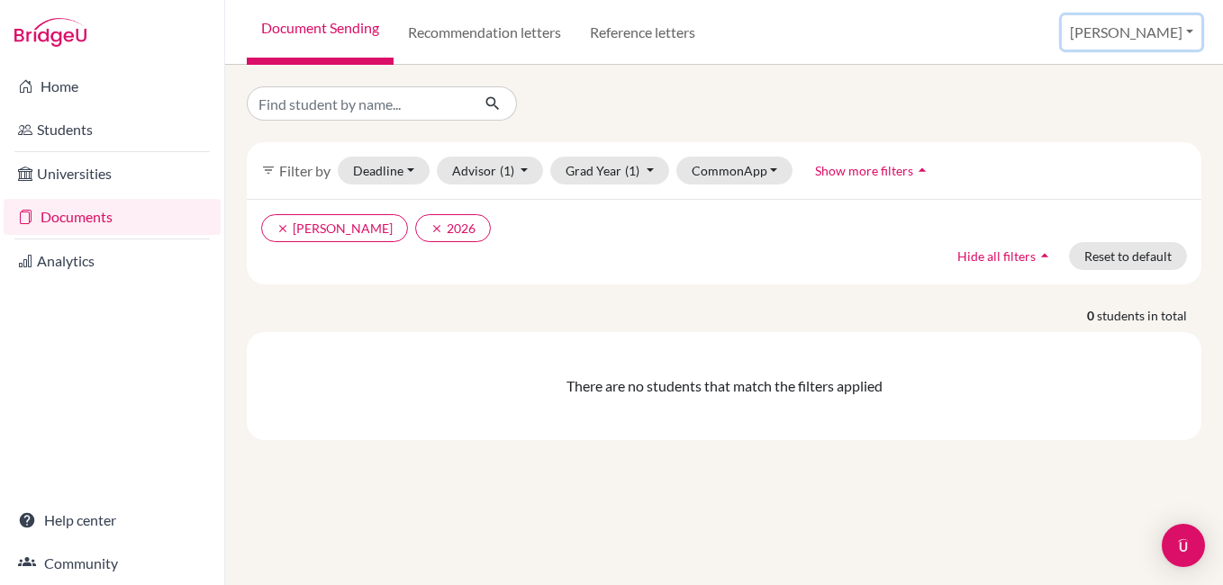
click at [1194, 41] on button "[PERSON_NAME]" at bounding box center [1132, 32] width 140 height 34
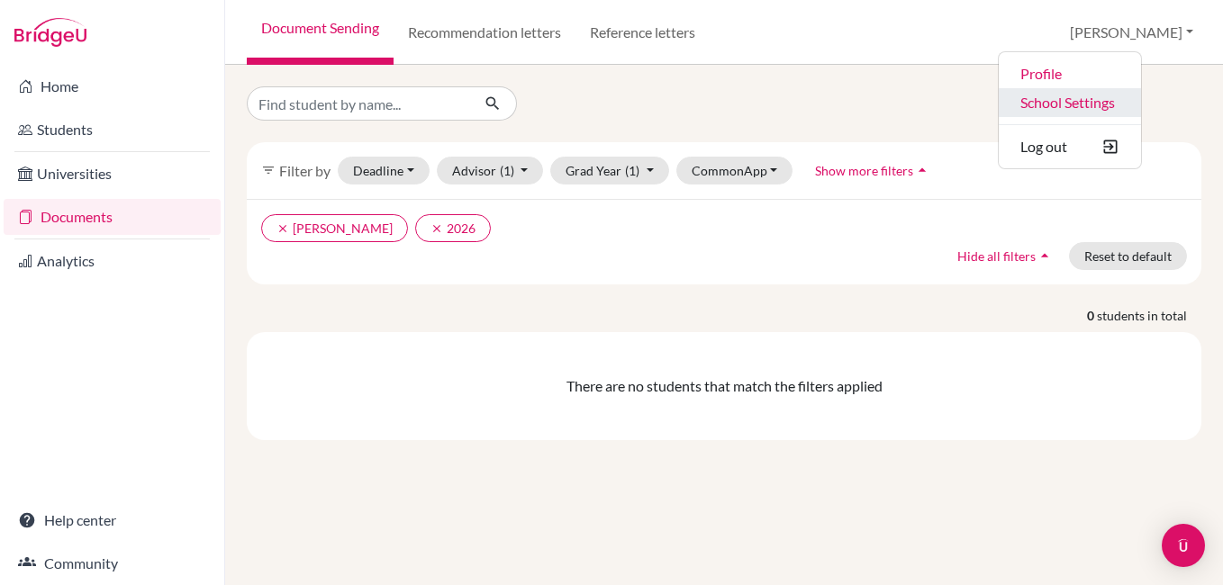
click at [1134, 101] on link "School Settings" at bounding box center [1070, 102] width 142 height 29
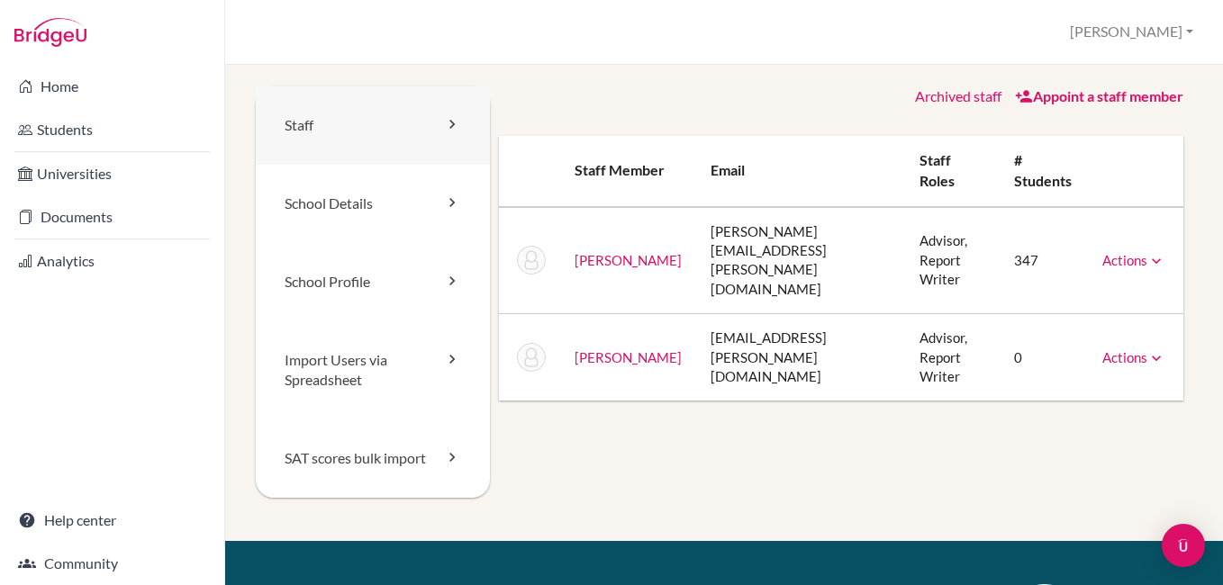
click at [443, 122] on icon at bounding box center [452, 124] width 18 height 18
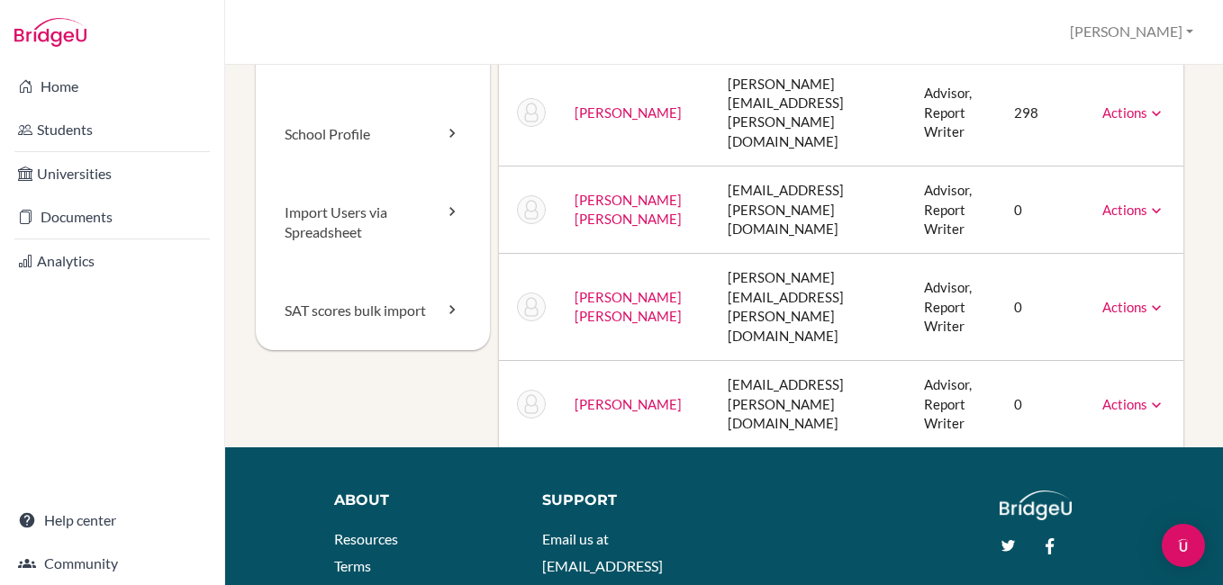
scroll to position [150, 0]
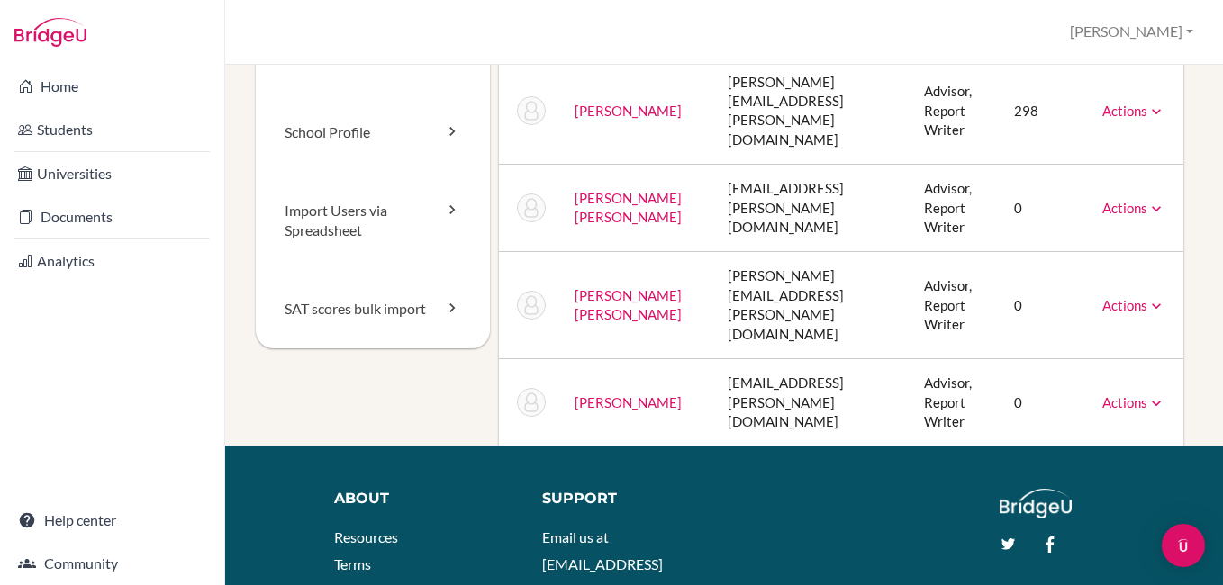
click at [1147, 394] on icon at bounding box center [1156, 403] width 18 height 18
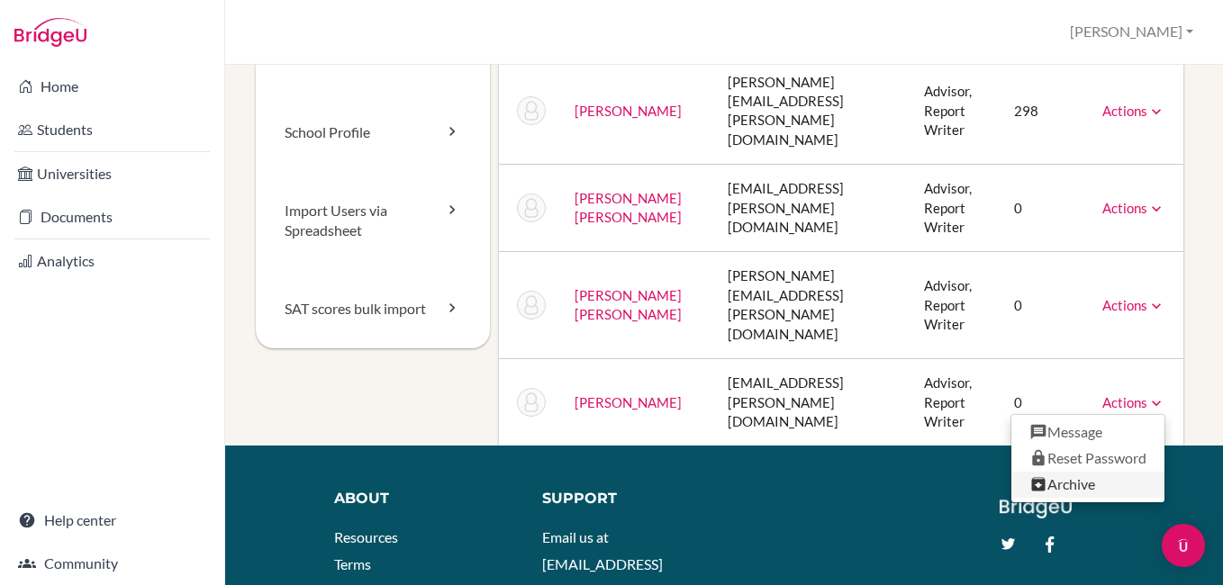
click at [1074, 472] on link "Archive" at bounding box center [1087, 485] width 153 height 26
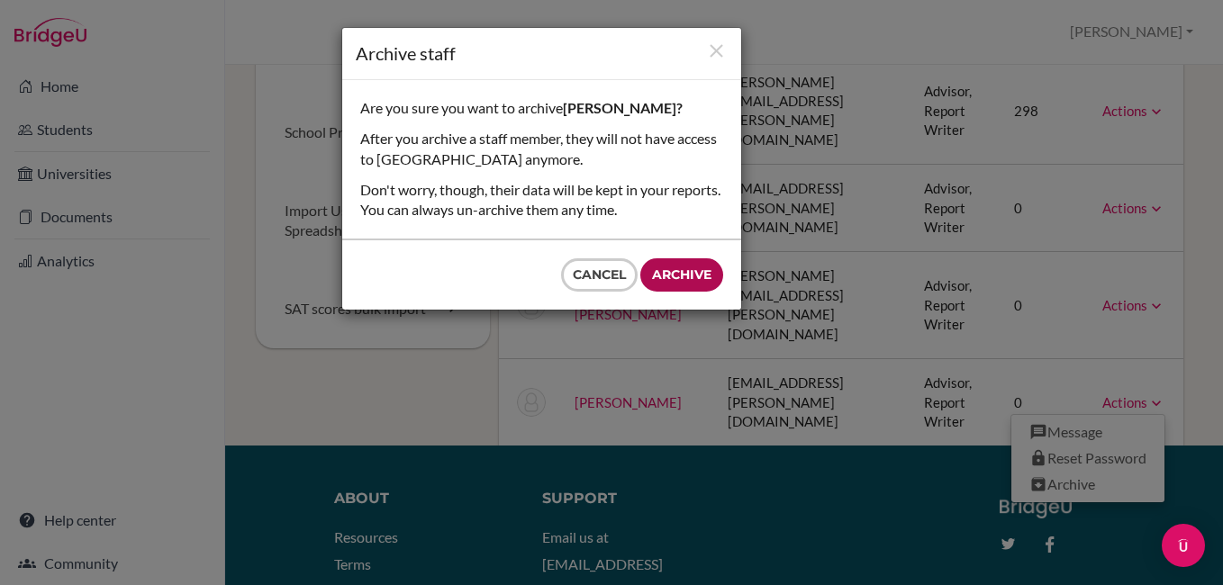
click at [676, 277] on input "Archive" at bounding box center [681, 274] width 83 height 33
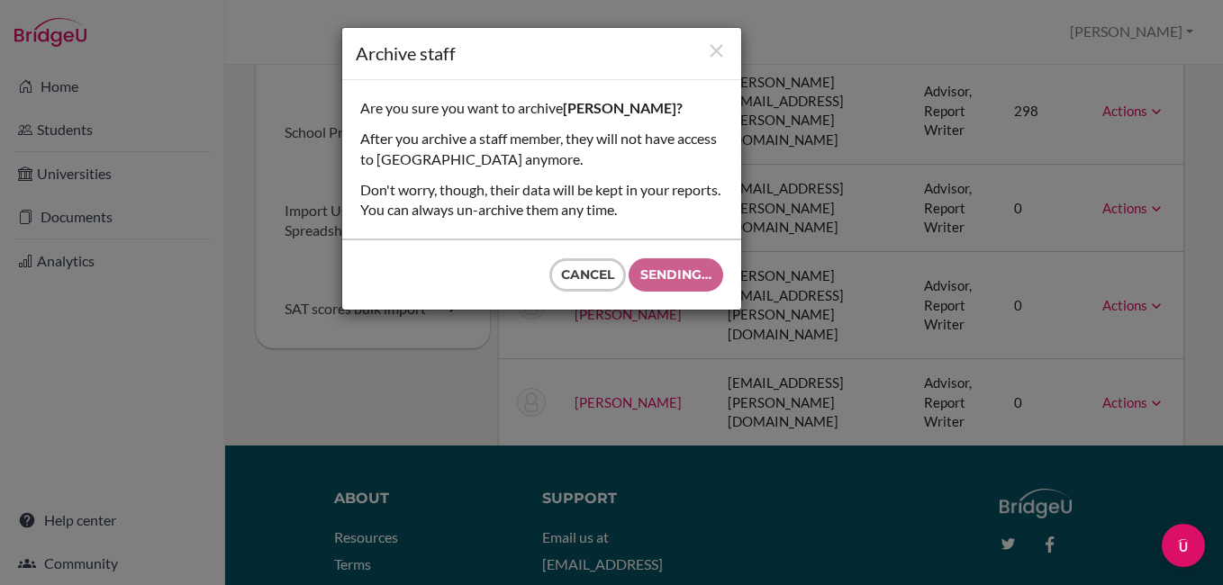
type input "Archive"
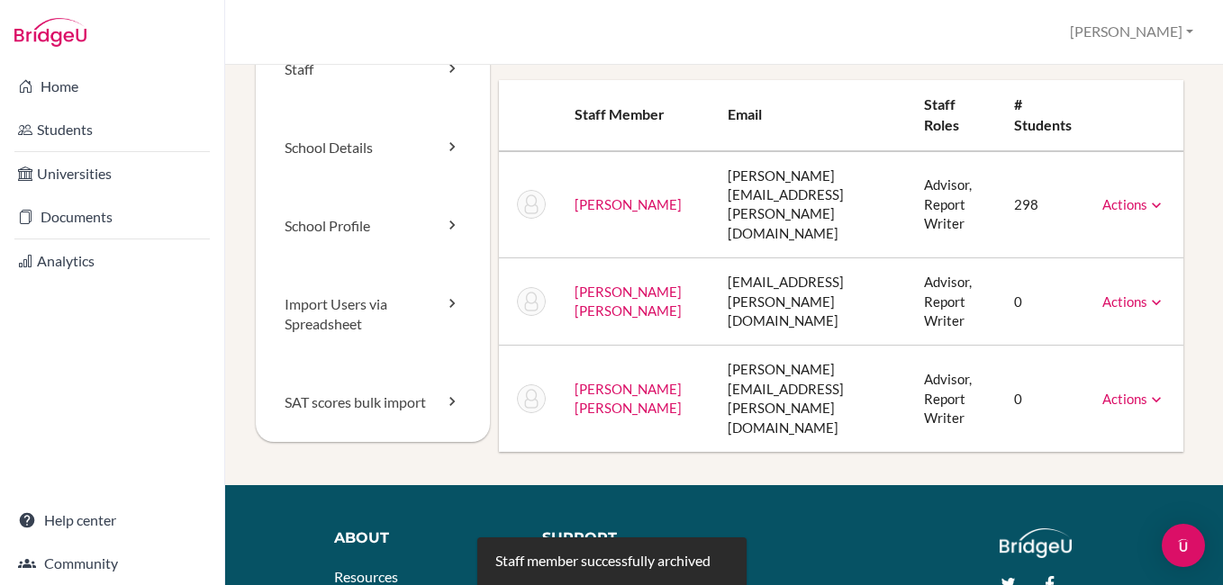
scroll to position [30, 0]
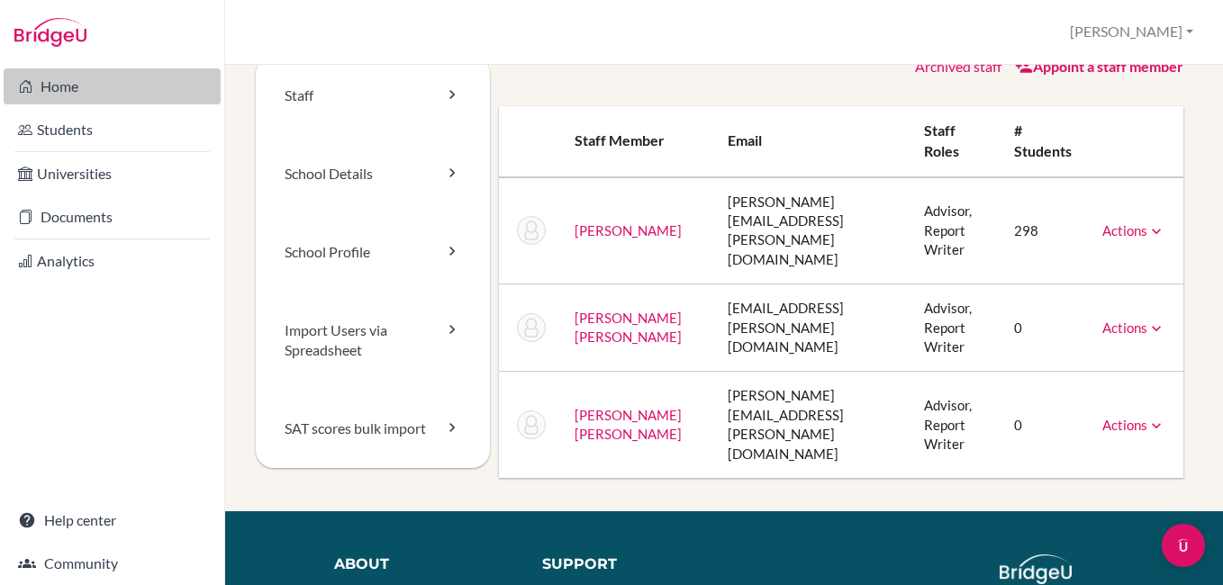
click at [106, 69] on link "Home" at bounding box center [112, 86] width 217 height 36
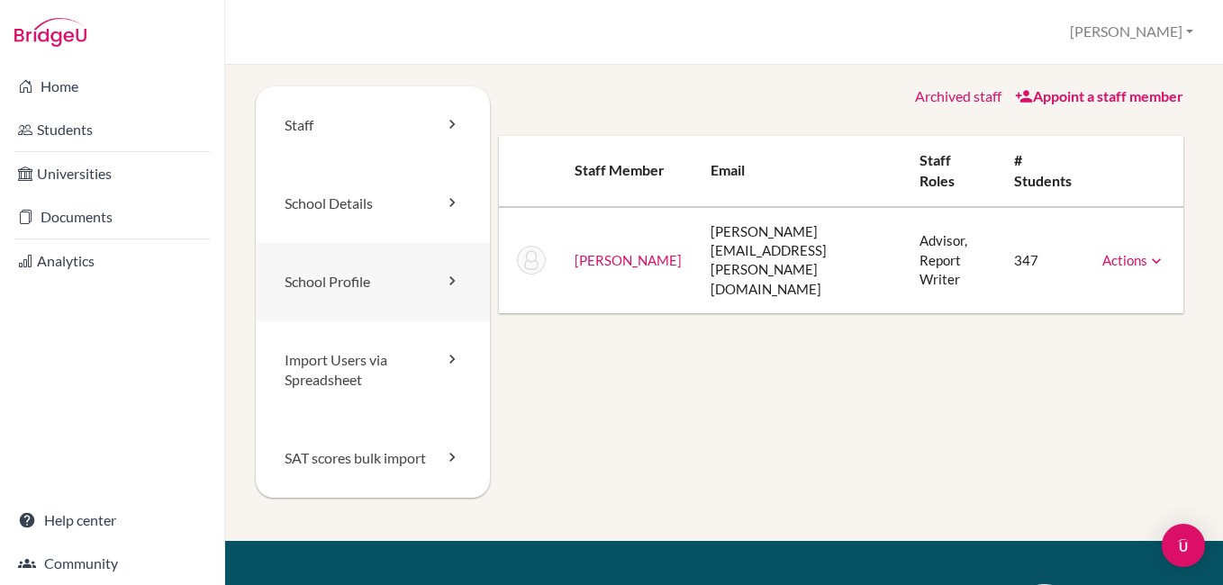
click at [435, 286] on link "School Profile" at bounding box center [373, 282] width 234 height 78
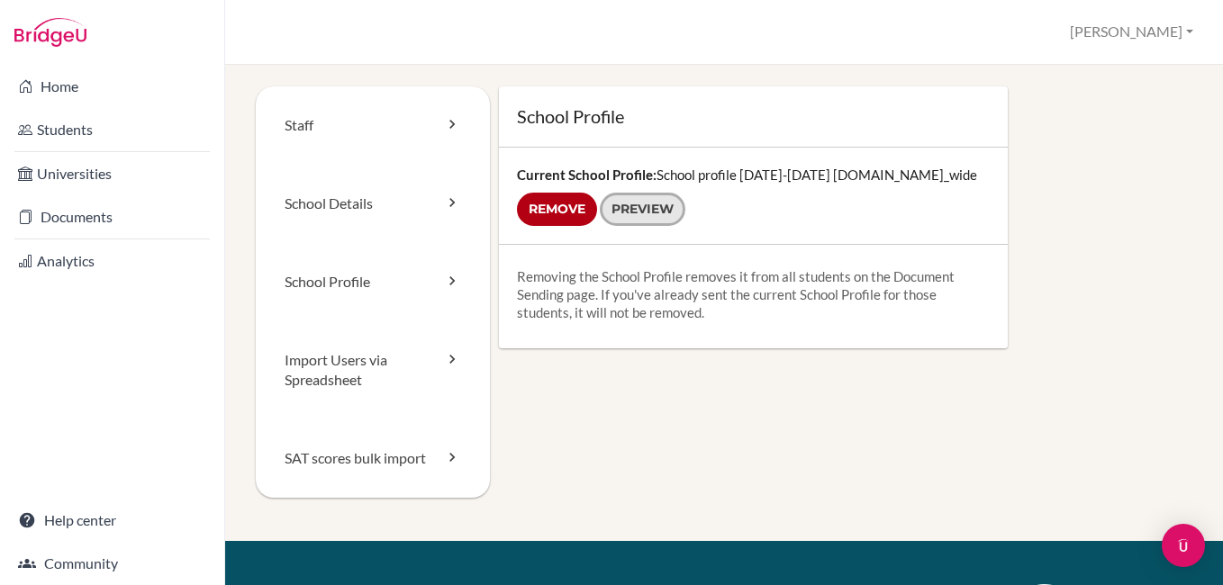
click at [636, 216] on link "Preview" at bounding box center [643, 209] width 86 height 33
click at [558, 199] on input "Remove" at bounding box center [557, 209] width 80 height 33
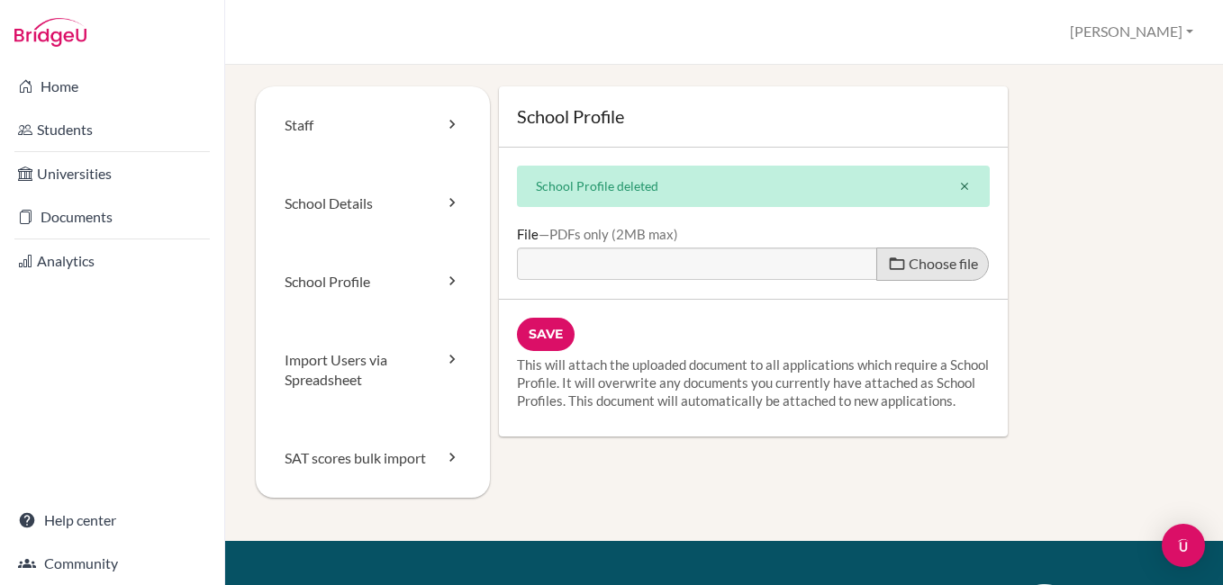
click at [924, 262] on span "Choose file" at bounding box center [943, 263] width 69 height 17
click at [793, 262] on input "Choose file" at bounding box center [655, 258] width 276 height 21
type input "C:\fakepath\LM.pdf"
type input "LM.pdf"
click at [537, 335] on input "Save" at bounding box center [546, 334] width 58 height 33
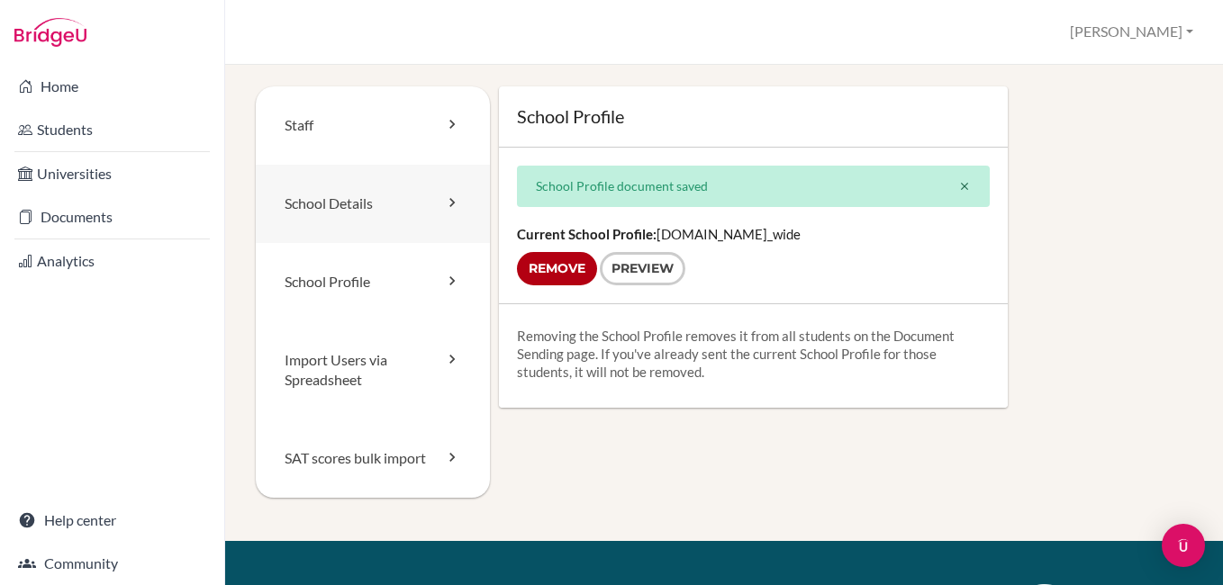
click at [439, 203] on link "School Details" at bounding box center [373, 204] width 234 height 78
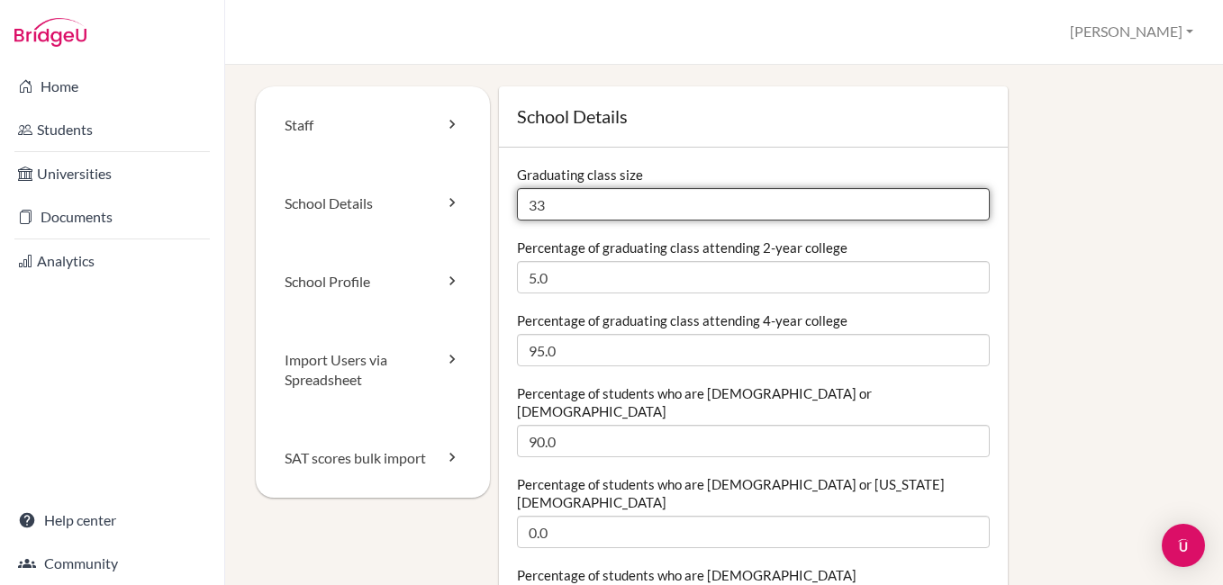
click at [545, 204] on input "33" at bounding box center [753, 204] width 473 height 32
type input "3"
type input "50"
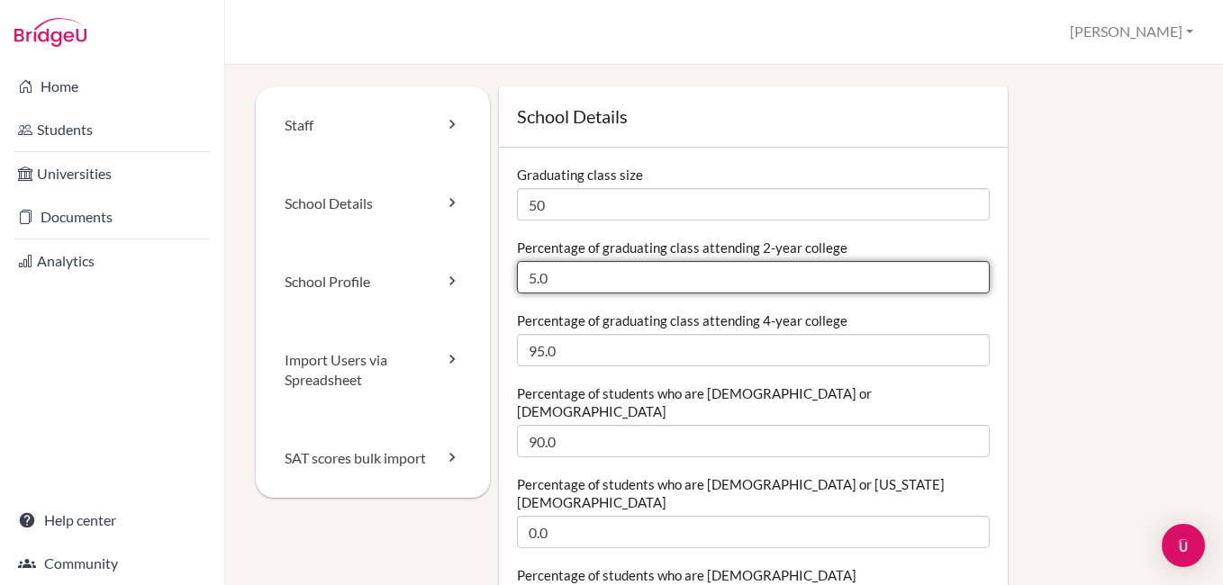
click at [580, 291] on input "5.0" at bounding box center [753, 277] width 473 height 32
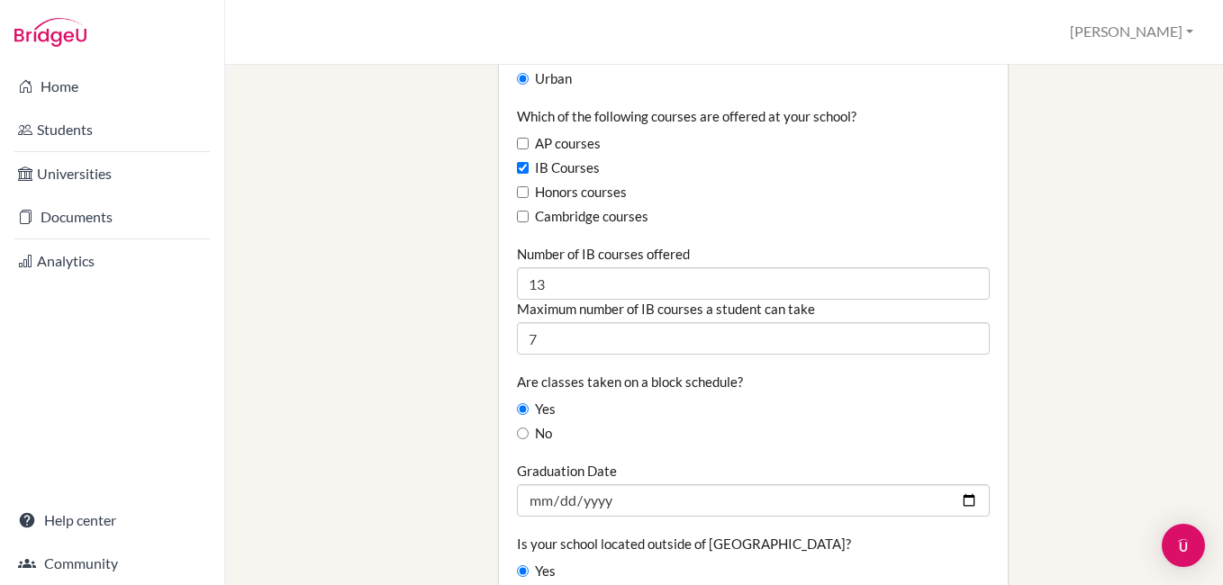
scroll to position [1279, 0]
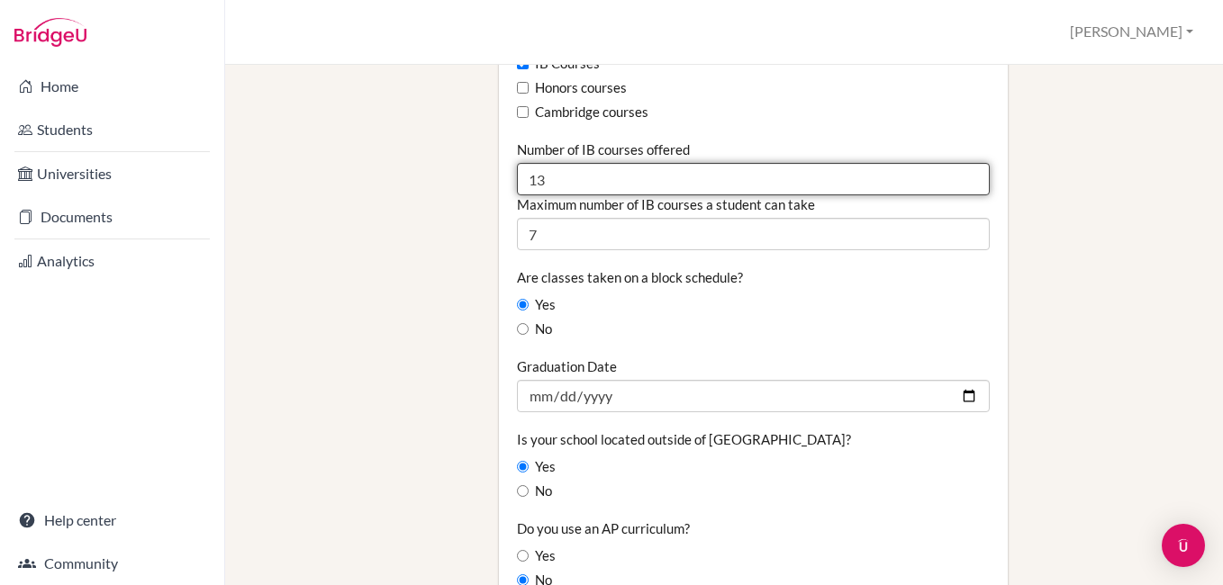
click at [562, 163] on input "13" at bounding box center [753, 179] width 473 height 32
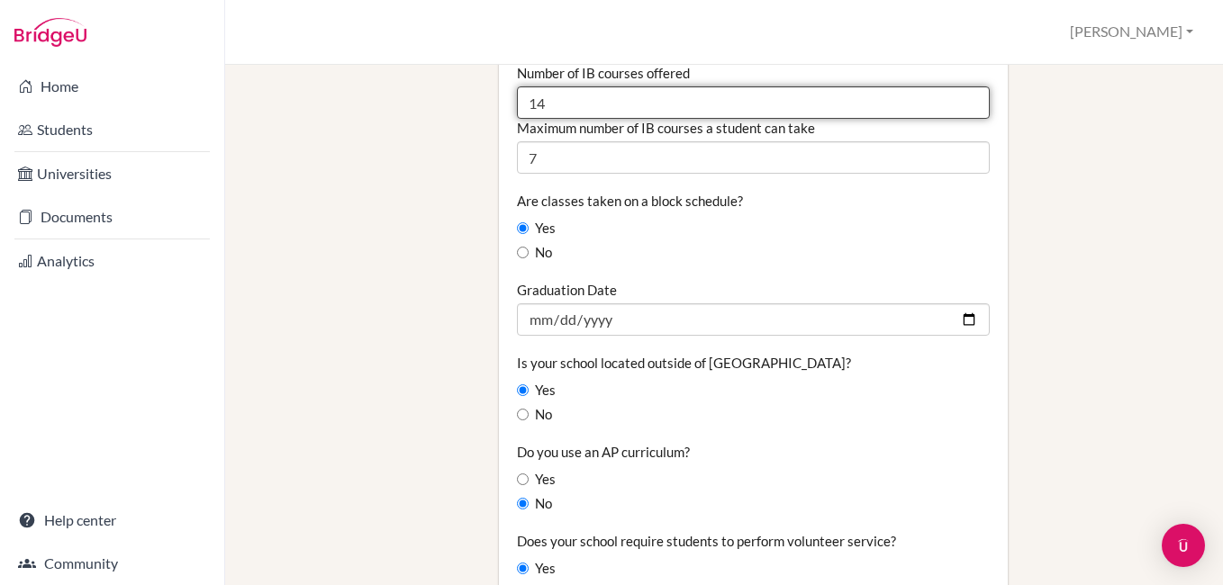
scroll to position [1379, 0]
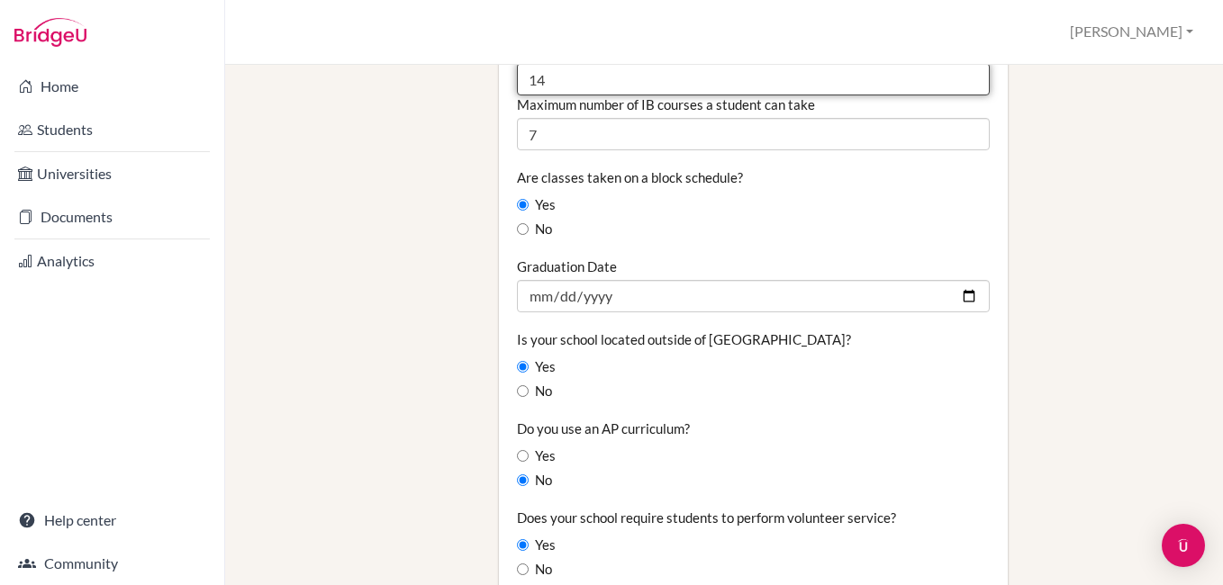
type input "14"
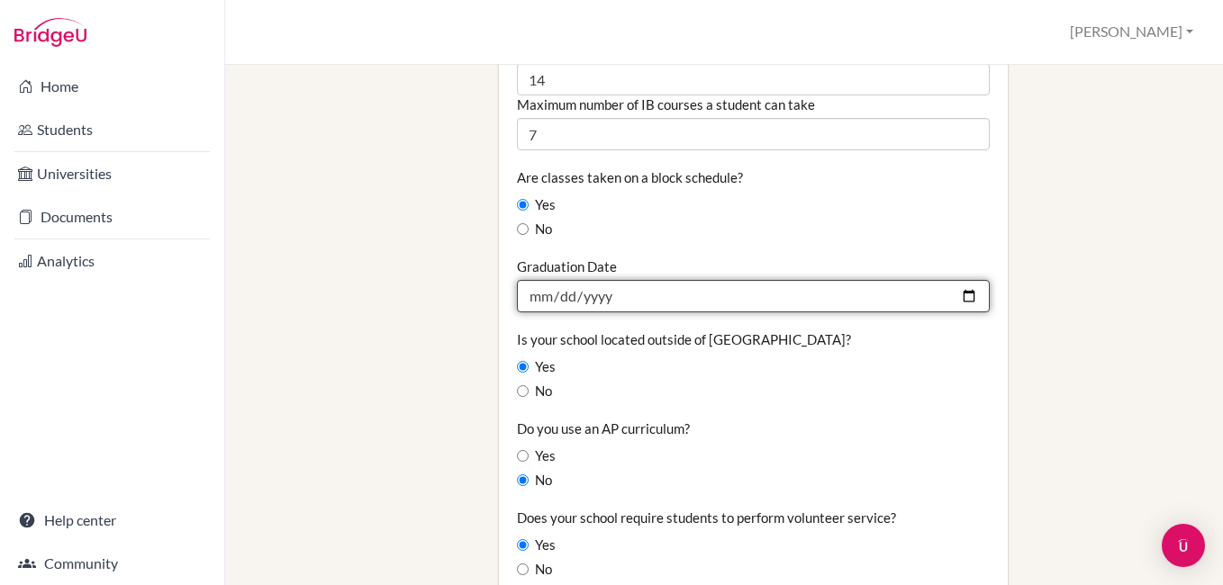
click at [971, 280] on input "2025-06-04" at bounding box center [753, 296] width 473 height 32
click at [952, 280] on input "2025-06-04" at bounding box center [753, 296] width 473 height 32
type input "2026-06-05"
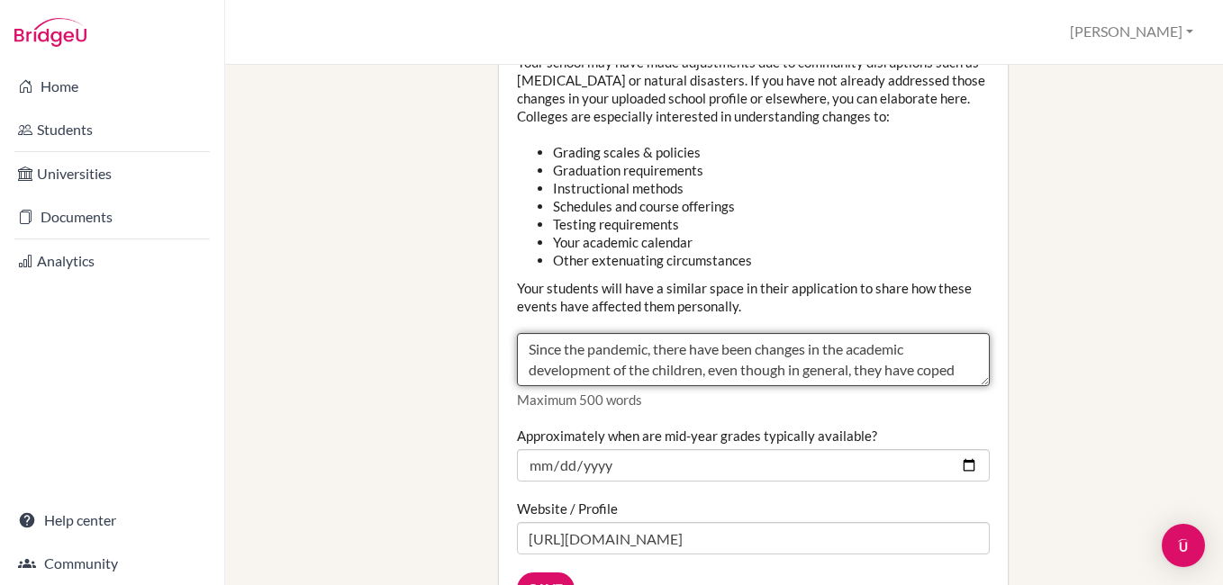
scroll to position [41, 0]
drag, startPoint x: 525, startPoint y: 297, endPoint x: 855, endPoint y: 487, distance: 380.5
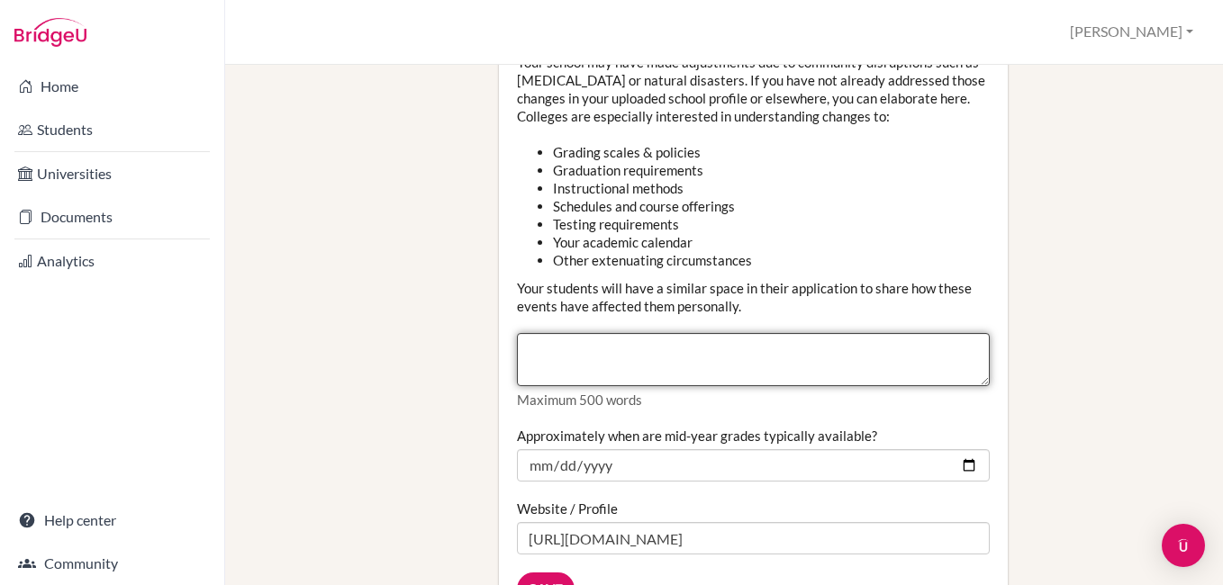
scroll to position [0, 0]
type textarea "Since the pandemic, there have been changes in the academic development of the …"
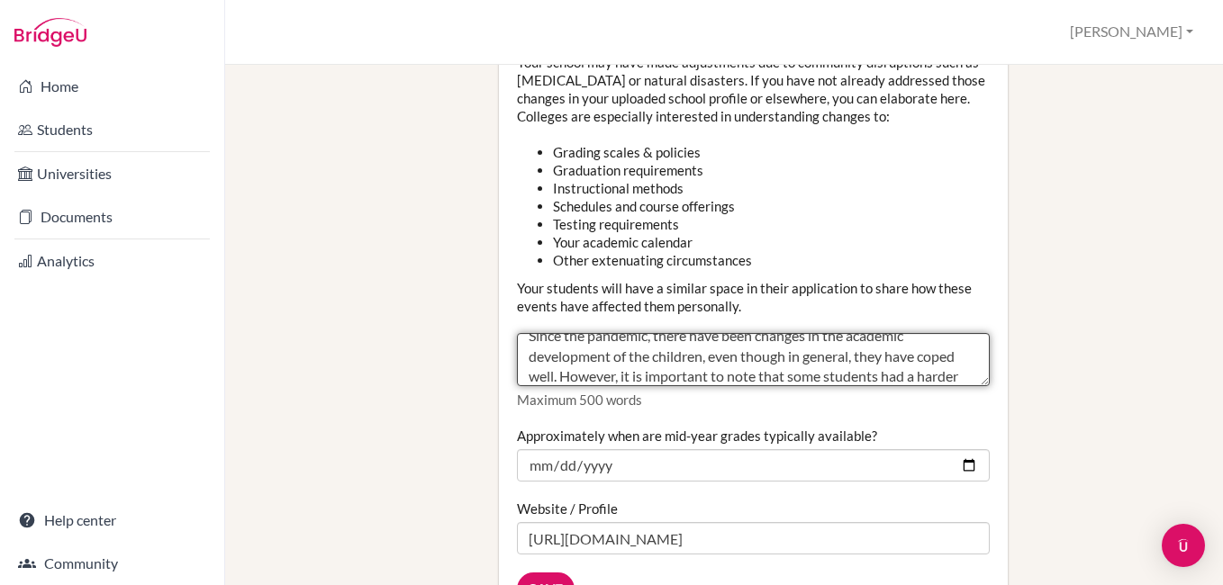
scroll to position [34, 0]
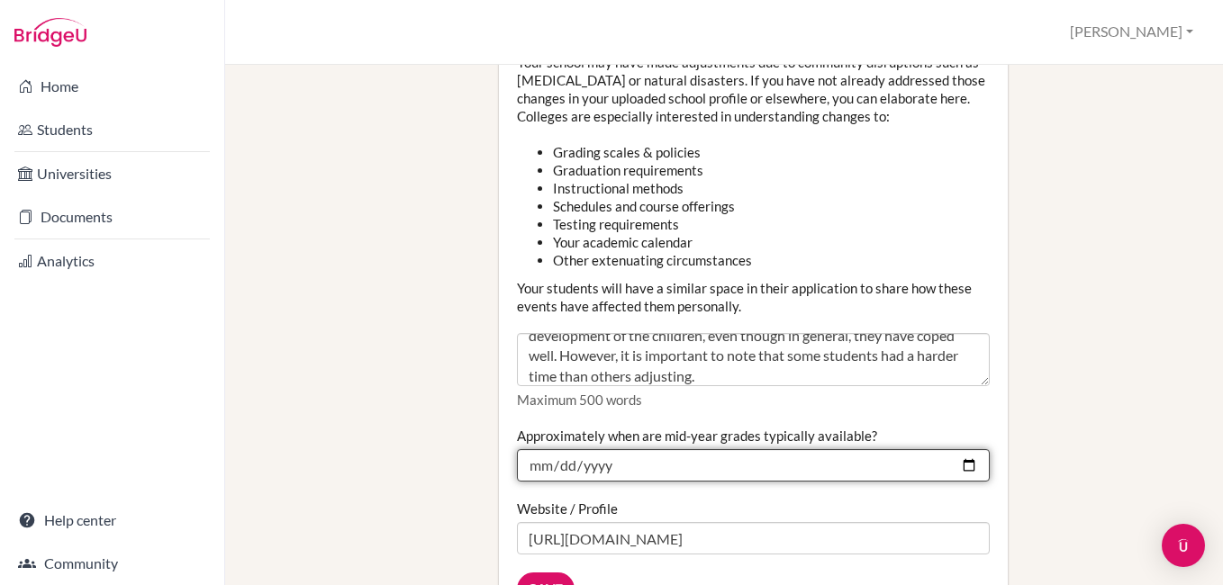
click at [968, 449] on input "2025-01-10" at bounding box center [753, 465] width 473 height 32
click at [952, 449] on input "2025-01-10" at bounding box center [753, 465] width 473 height 32
type input "2026-01-30"
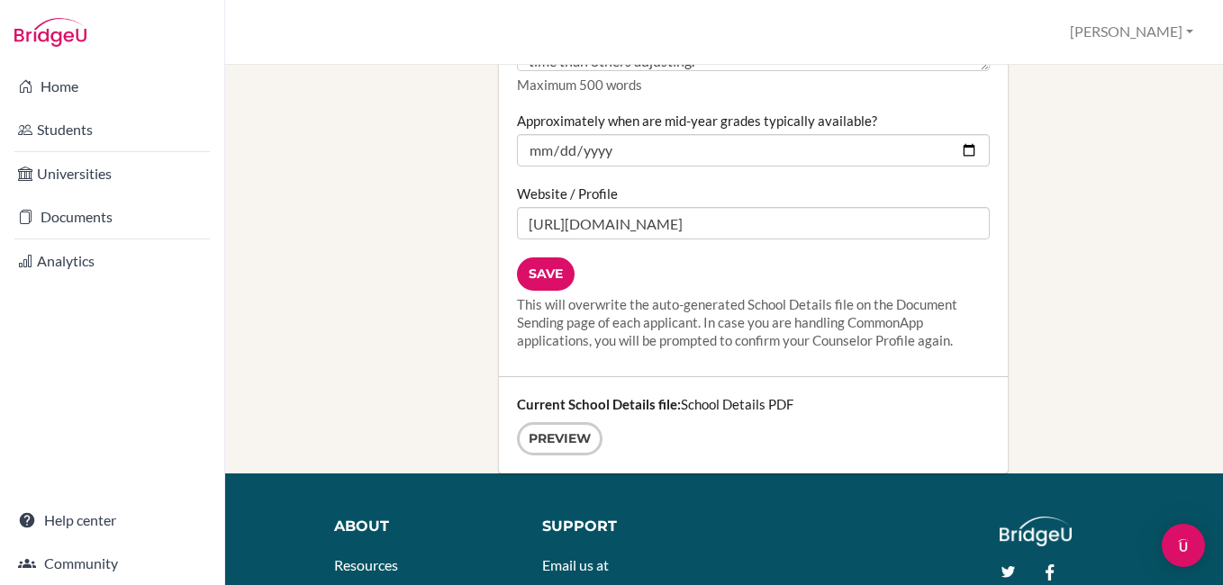
scroll to position [2471, 0]
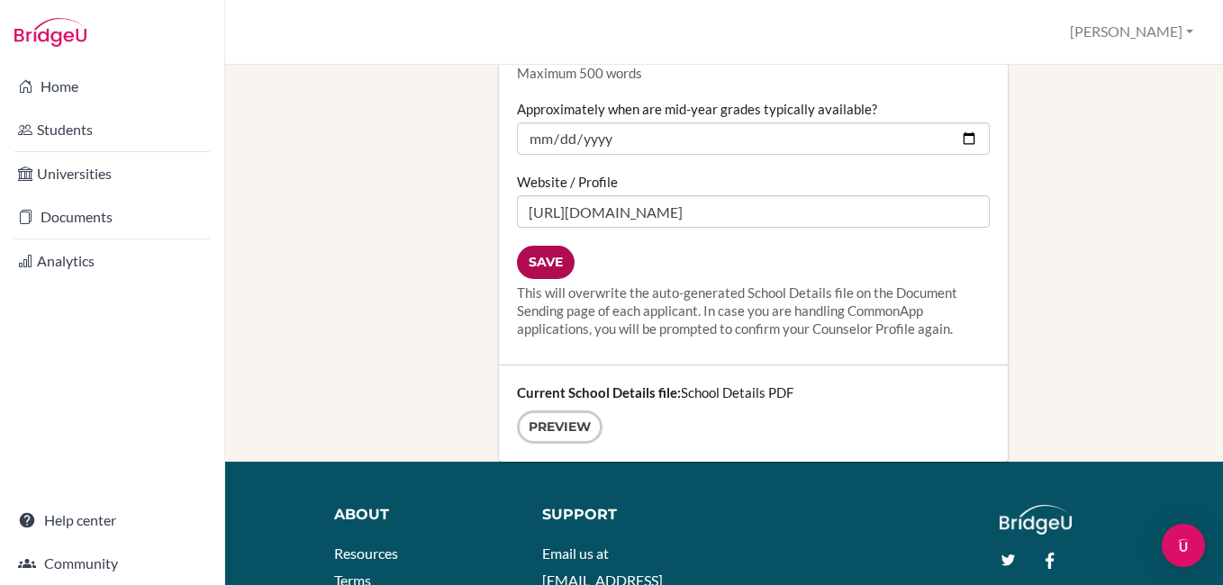
click at [547, 246] on input "Save" at bounding box center [546, 262] width 58 height 33
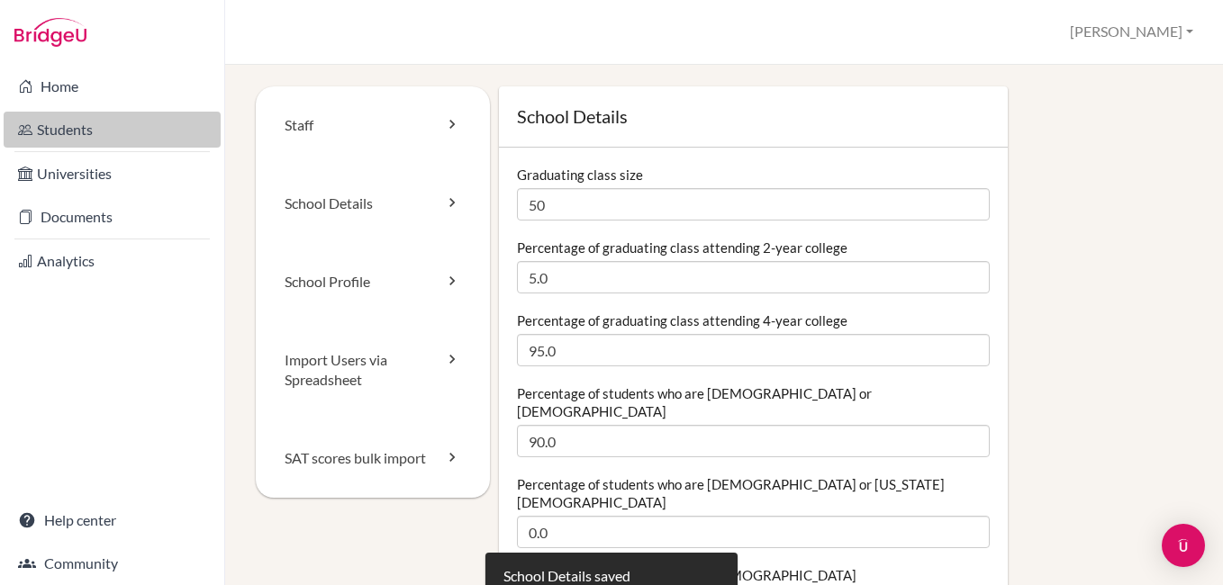
click at [64, 129] on link "Students" at bounding box center [112, 130] width 217 height 36
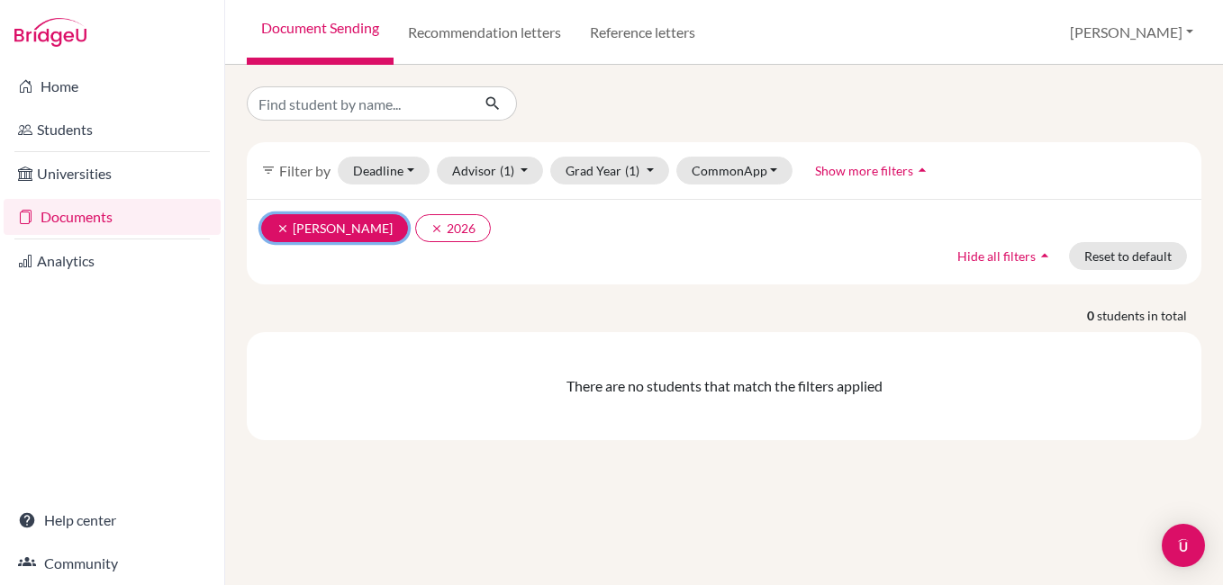
click at [282, 224] on icon "clear" at bounding box center [283, 228] width 13 height 13
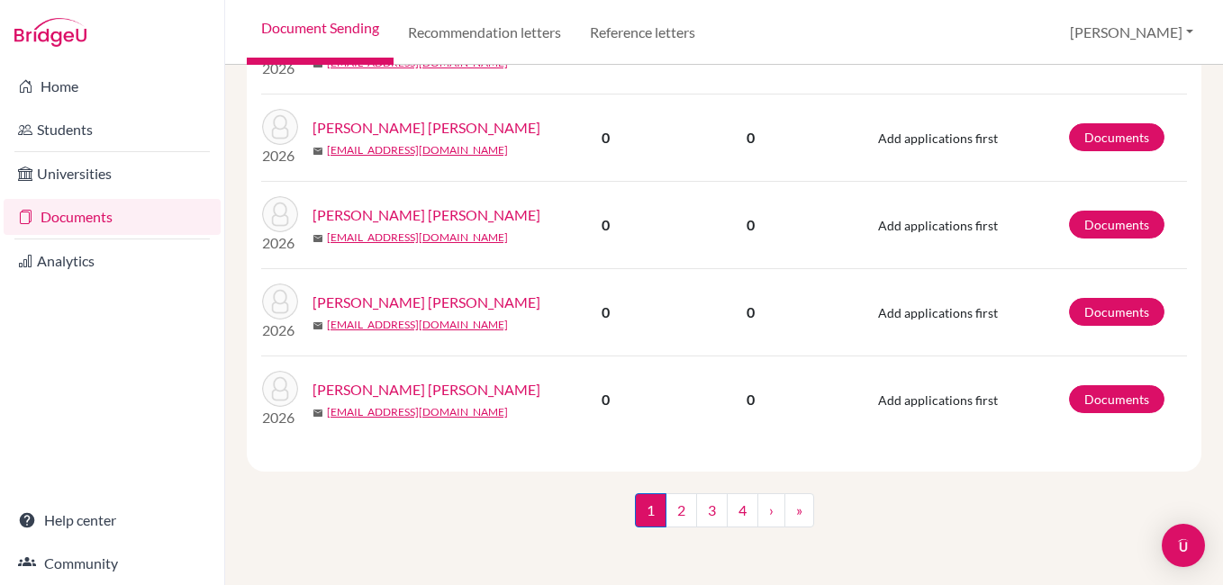
scroll to position [567, 0]
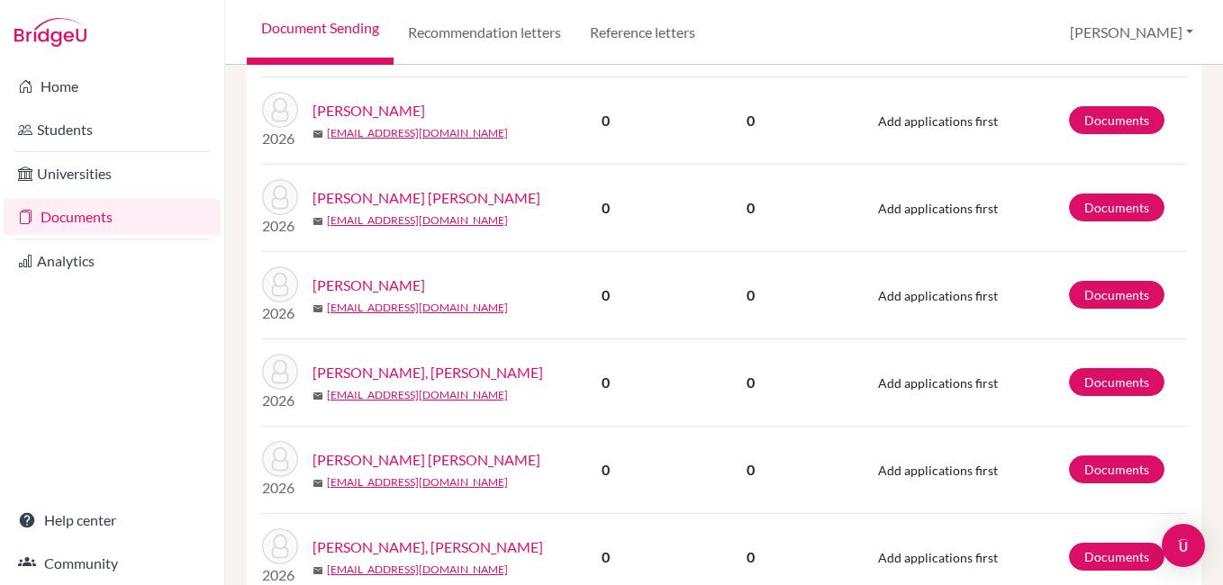
click at [405, 292] on link "[PERSON_NAME] [PERSON_NAME]" at bounding box center [369, 286] width 113 height 22
